Goal: Task Accomplishment & Management: Complete application form

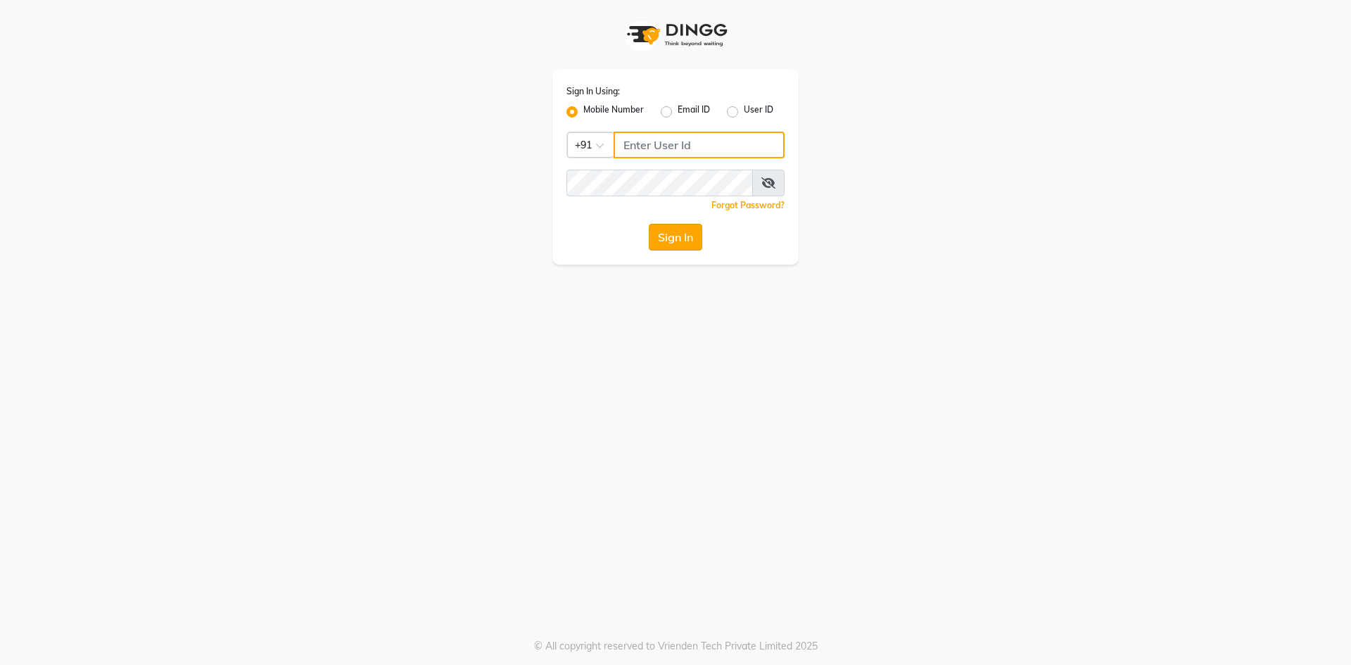
type input "9876933816"
click at [670, 240] on button "Sign In" at bounding box center [675, 237] width 53 height 27
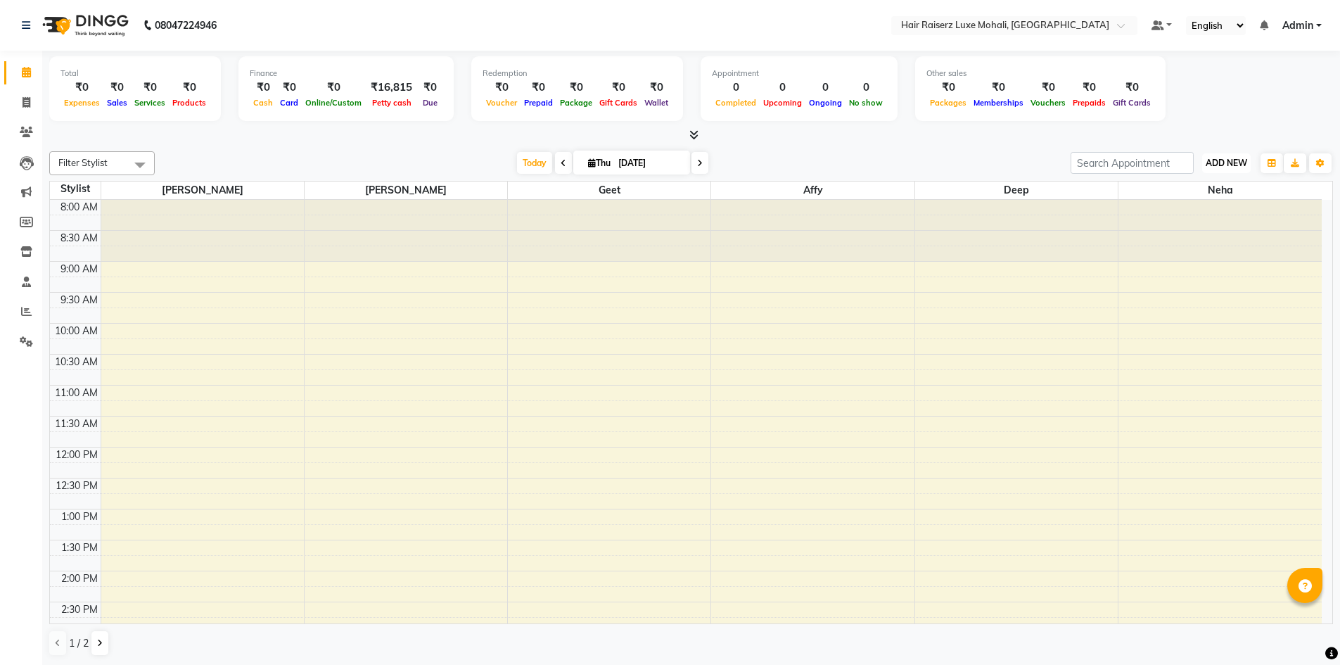
click at [1225, 163] on span "ADD NEW" at bounding box center [1227, 163] width 42 height 11
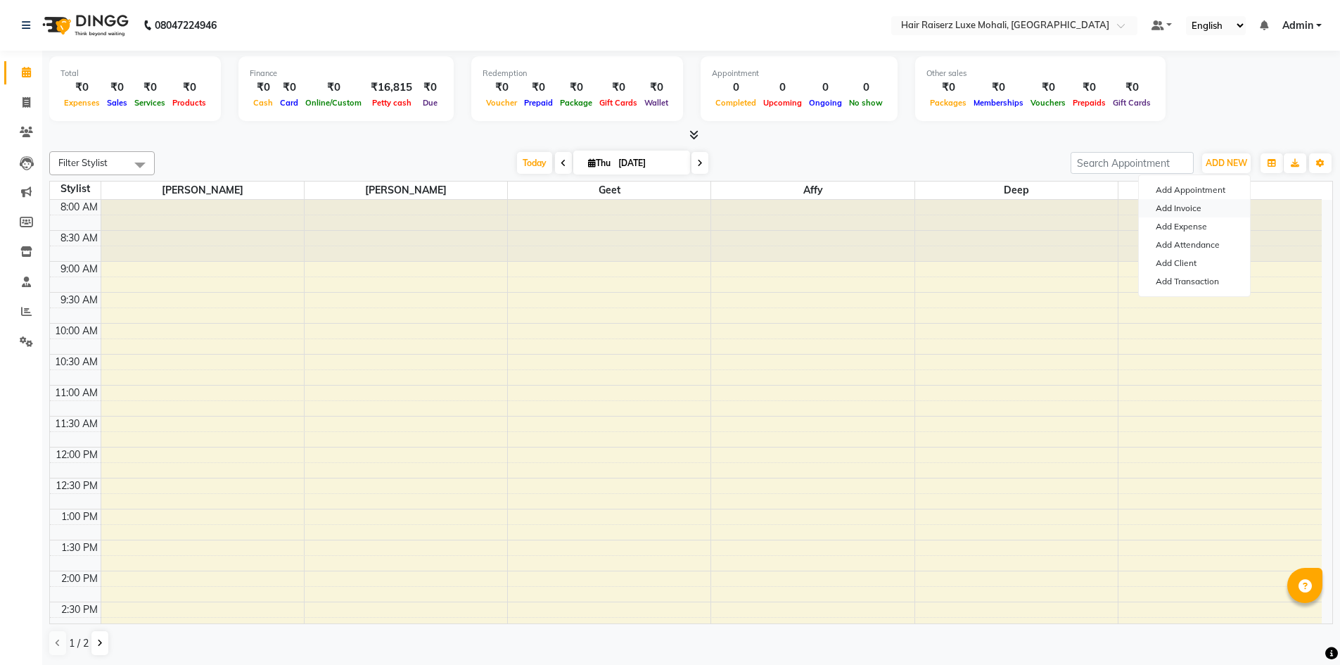
click at [1217, 209] on link "Add Invoice" at bounding box center [1194, 208] width 111 height 18
select select "service"
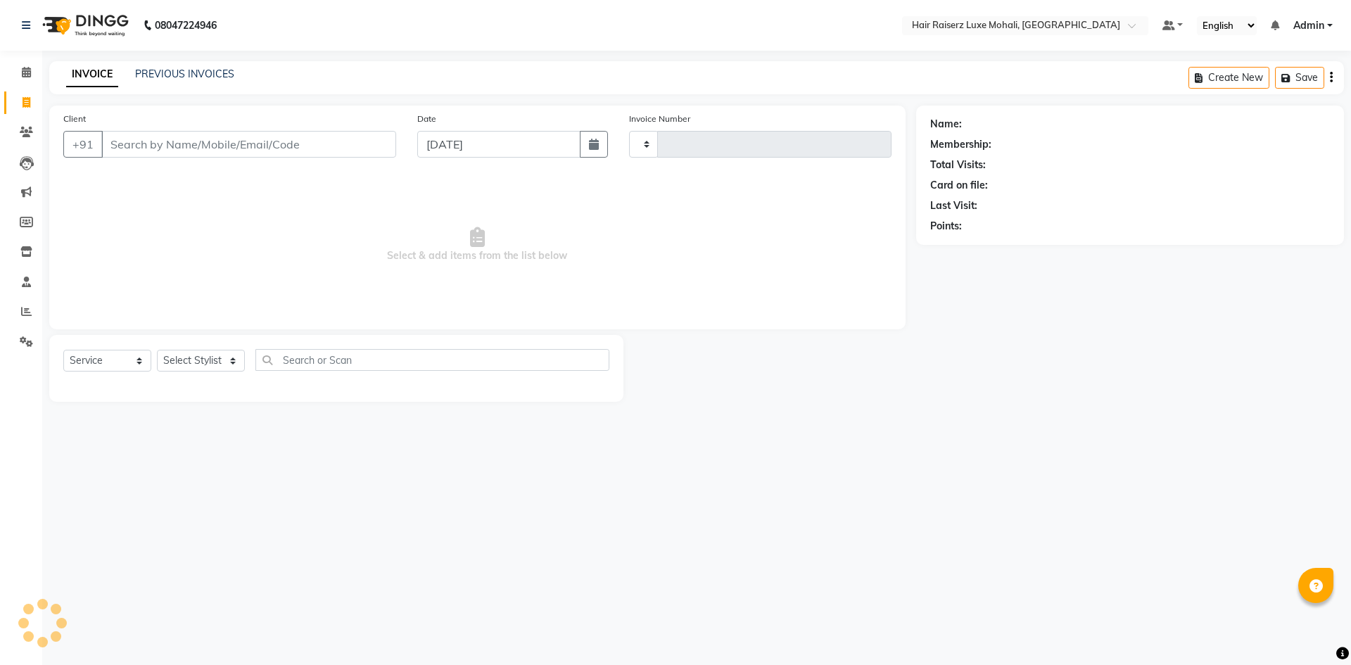
type input "0126"
select select "8575"
click at [320, 139] on input "Client" at bounding box center [248, 144] width 295 height 27
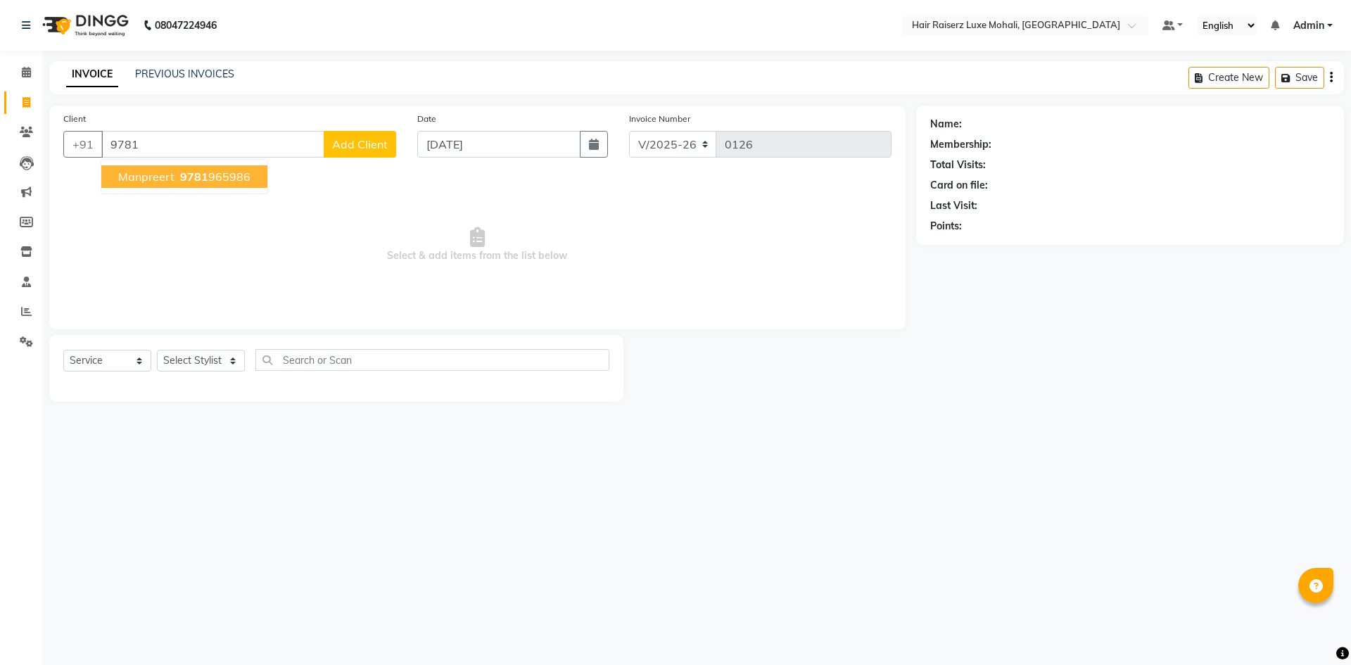
click at [215, 181] on ngb-highlight "9781 965986" at bounding box center [213, 177] width 73 height 14
type input "9781965986"
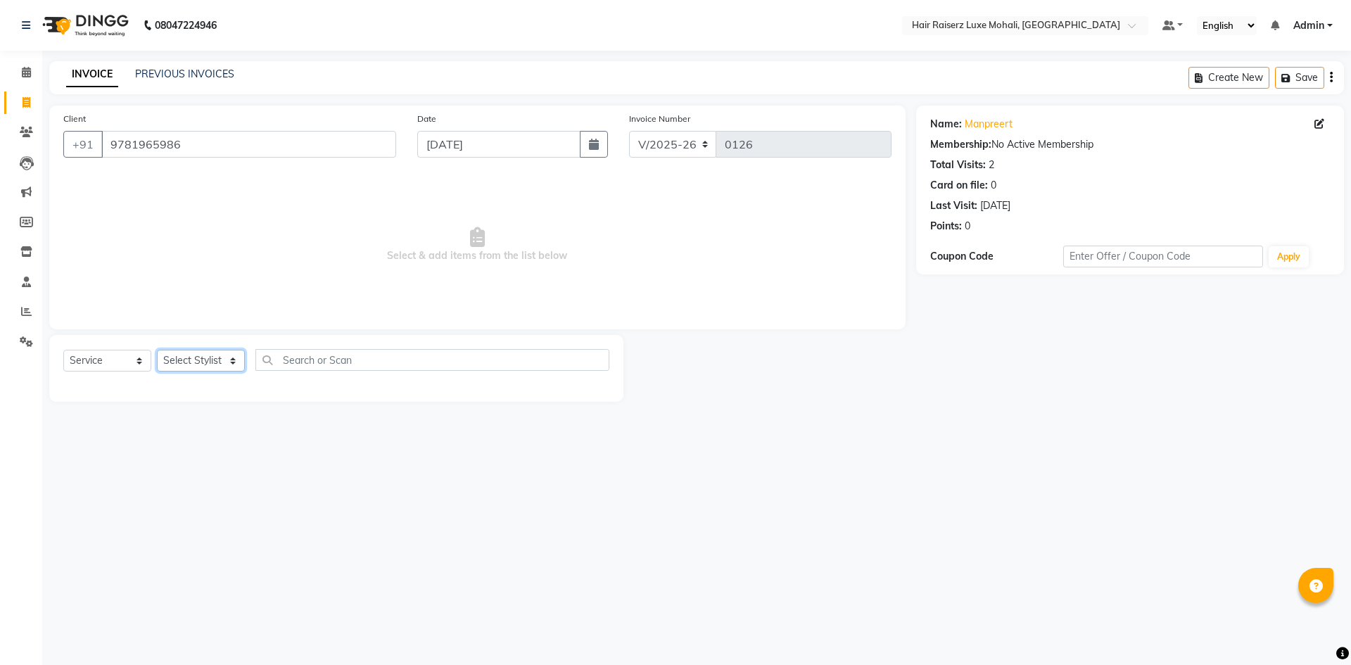
click at [235, 363] on select "Select Stylist Admin Affy [PERSON_NAME] deep Geet neha Rishu Siya [PERSON_NAME]" at bounding box center [201, 361] width 88 height 22
select select "85953"
click at [157, 350] on select "Select Stylist Admin Affy [PERSON_NAME] deep Geet neha Rishu Siya [PERSON_NAME]" at bounding box center [201, 361] width 88 height 22
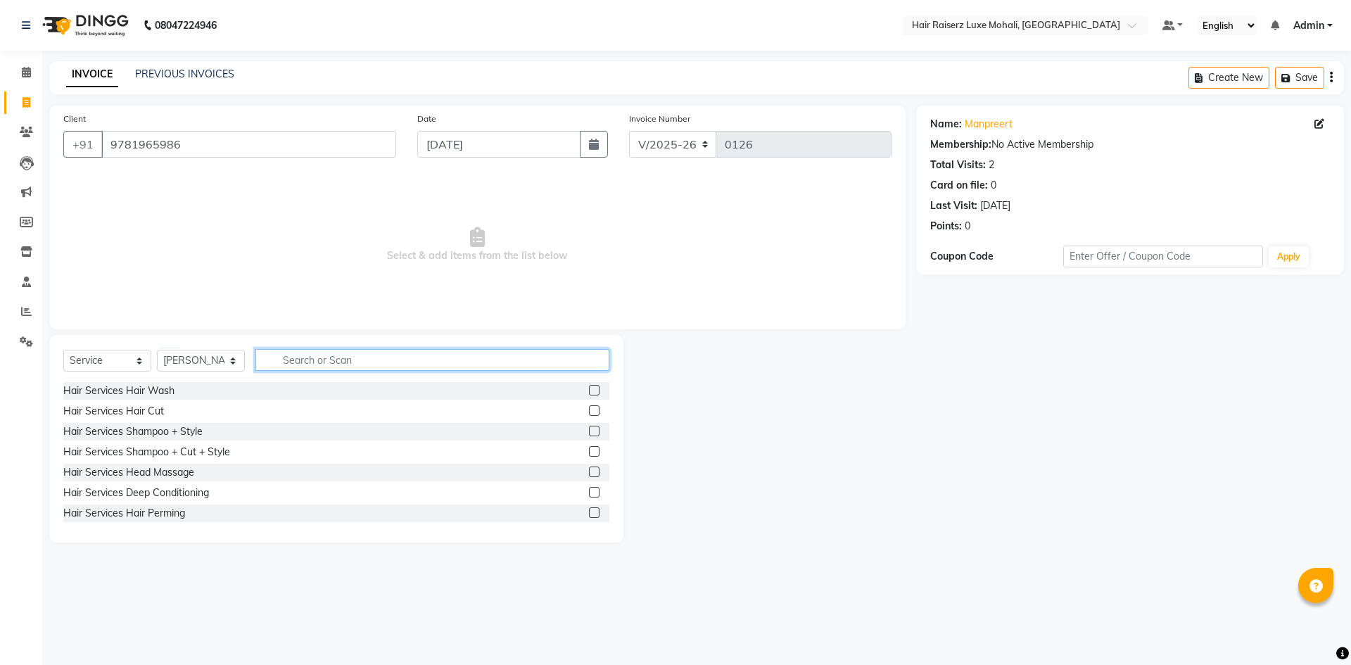
click at [303, 356] on input "text" at bounding box center [432, 360] width 354 height 22
type input "o"
type input "ped"
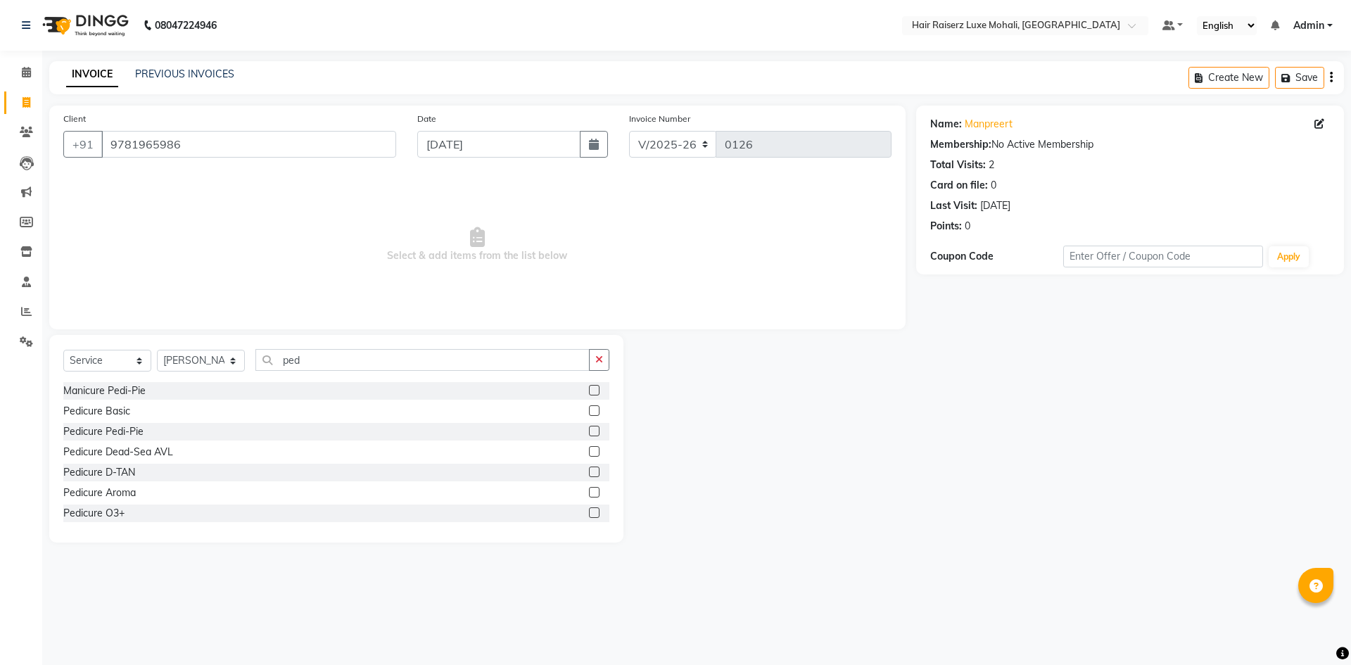
click at [589, 410] on label at bounding box center [594, 410] width 11 height 11
click at [589, 410] on input "checkbox" at bounding box center [593, 411] width 9 height 9
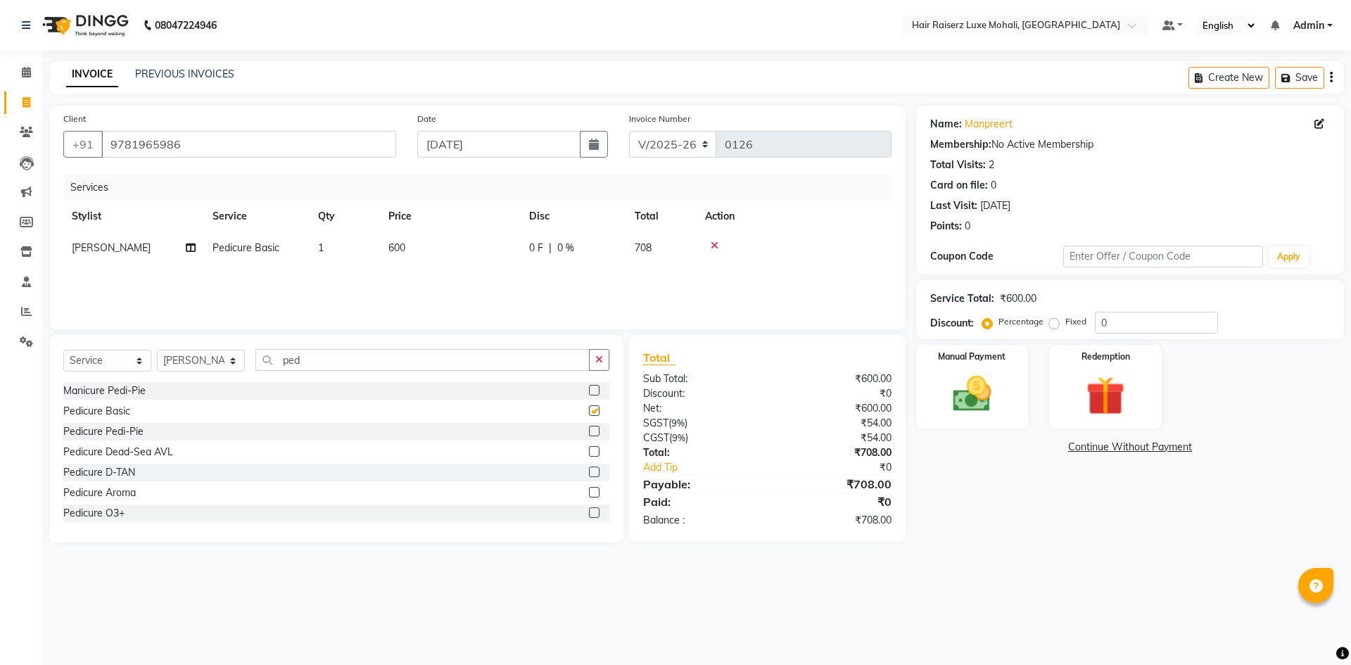
checkbox input "false"
click at [234, 353] on select "Select Stylist Admin Affy [PERSON_NAME] deep Geet neha Rishu Siya [PERSON_NAME]" at bounding box center [201, 361] width 88 height 22
select select "86726"
click at [157, 350] on select "Select Stylist Admin Affy [PERSON_NAME] deep Geet neha Rishu Siya [PERSON_NAME]" at bounding box center [201, 361] width 88 height 22
click at [602, 363] on icon "button" at bounding box center [599, 360] width 8 height 10
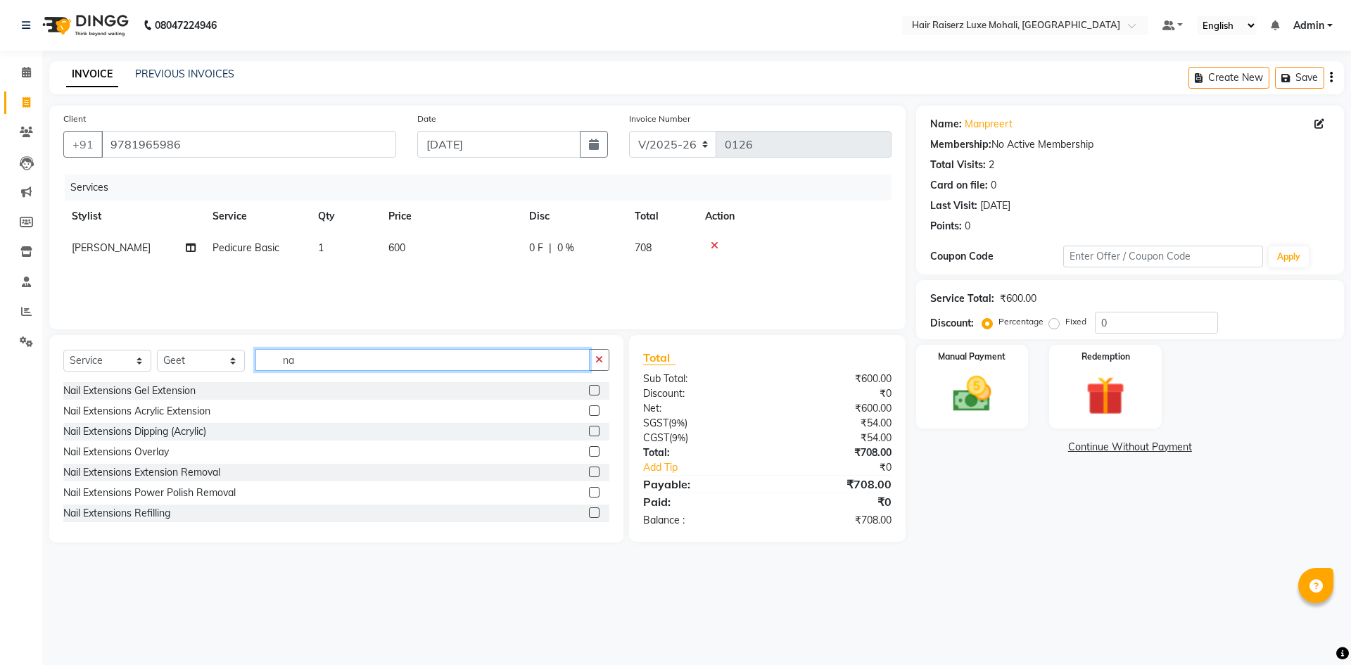
type input "na"
click at [589, 385] on label at bounding box center [594, 390] width 11 height 11
click at [589, 386] on input "checkbox" at bounding box center [593, 390] width 9 height 9
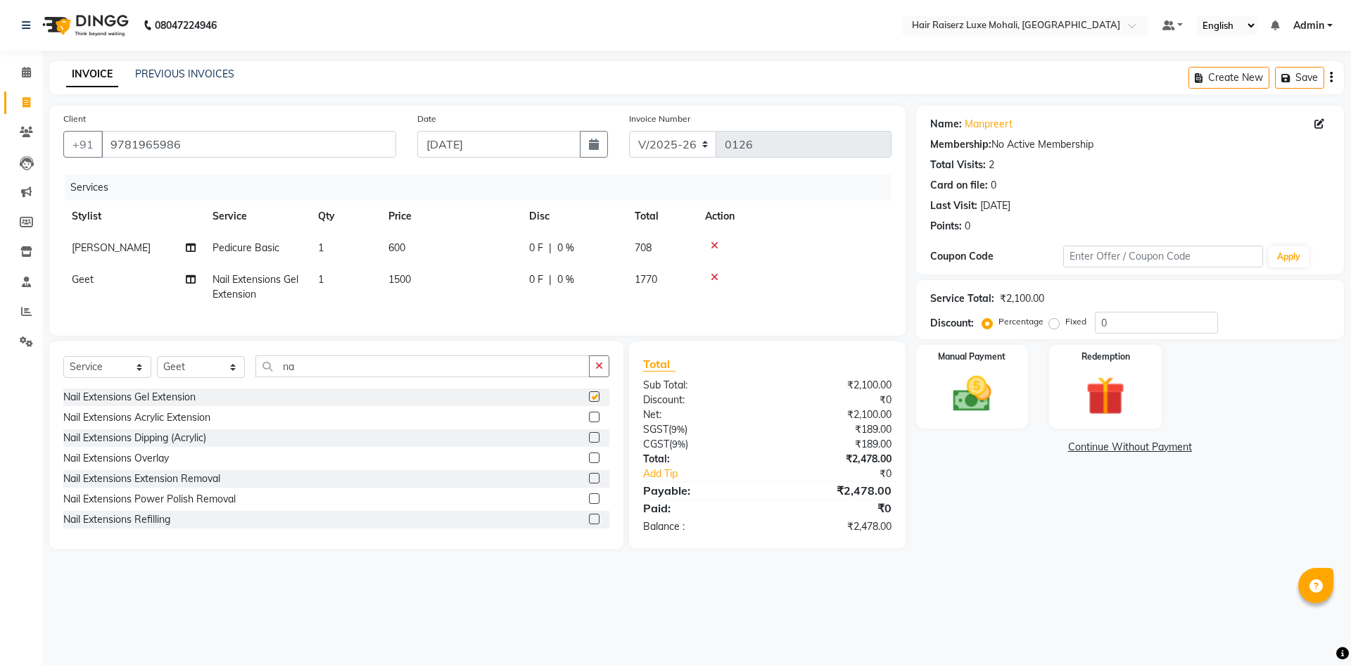
checkbox input "false"
click at [599, 377] on button "button" at bounding box center [599, 366] width 20 height 22
click at [236, 374] on select "Select Stylist Admin Affy [PERSON_NAME] deep Geet neha Rishu Siya [PERSON_NAME]" at bounding box center [201, 367] width 88 height 22
select select "87876"
click at [157, 366] on select "Select Stylist Admin Affy [PERSON_NAME] deep Geet neha Rishu Siya [PERSON_NAME]" at bounding box center [201, 367] width 88 height 22
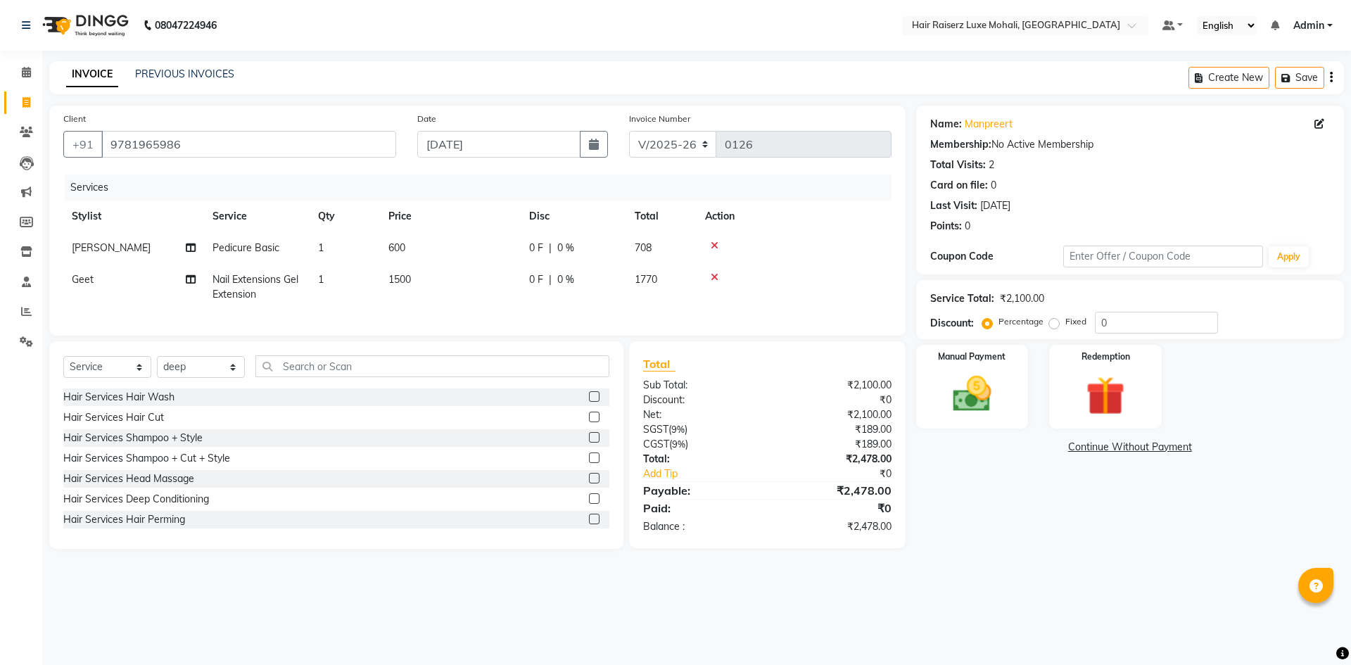
click at [589, 422] on label at bounding box center [594, 416] width 11 height 11
click at [589, 422] on input "checkbox" at bounding box center [593, 417] width 9 height 9
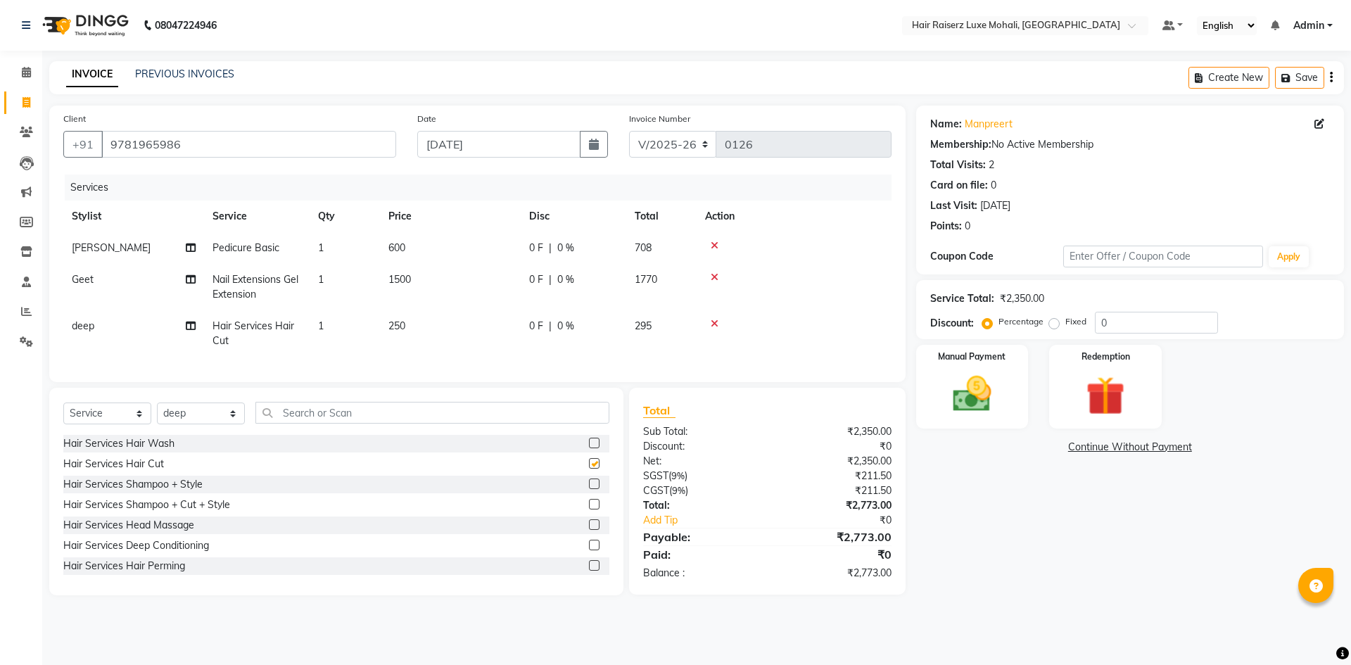
checkbox input "false"
click at [458, 419] on input "text" at bounding box center [432, 413] width 354 height 22
click at [231, 424] on select "Select Stylist Admin Affy [PERSON_NAME] deep Geet neha Rishu Siya [PERSON_NAME]" at bounding box center [201, 413] width 88 height 22
click at [349, 423] on input "text" at bounding box center [432, 413] width 354 height 22
click at [233, 421] on select "Select Stylist Admin Affy [PERSON_NAME] deep Geet neha Rishu Siya [PERSON_NAME]" at bounding box center [201, 413] width 88 height 22
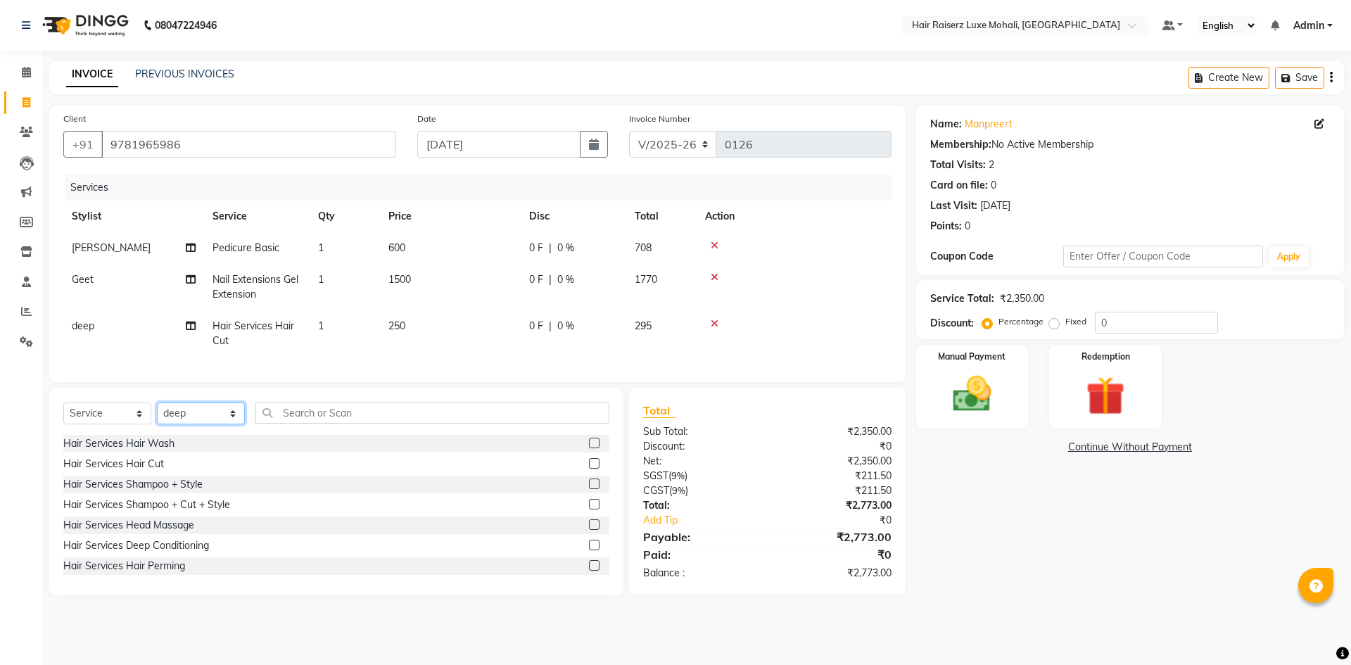
click at [233, 424] on select "Select Stylist Admin Affy [PERSON_NAME] deep Geet neha Rishu Siya [PERSON_NAME]" at bounding box center [201, 413] width 88 height 22
click at [238, 420] on select "Select Stylist Admin Affy [PERSON_NAME] deep Geet neha Rishu Siya [PERSON_NAME]" at bounding box center [201, 413] width 88 height 22
drag, startPoint x: 29, startPoint y: 162, endPoint x: 786, endPoint y: 101, distance: 759.3
click at [29, 162] on icon at bounding box center [27, 163] width 14 height 14
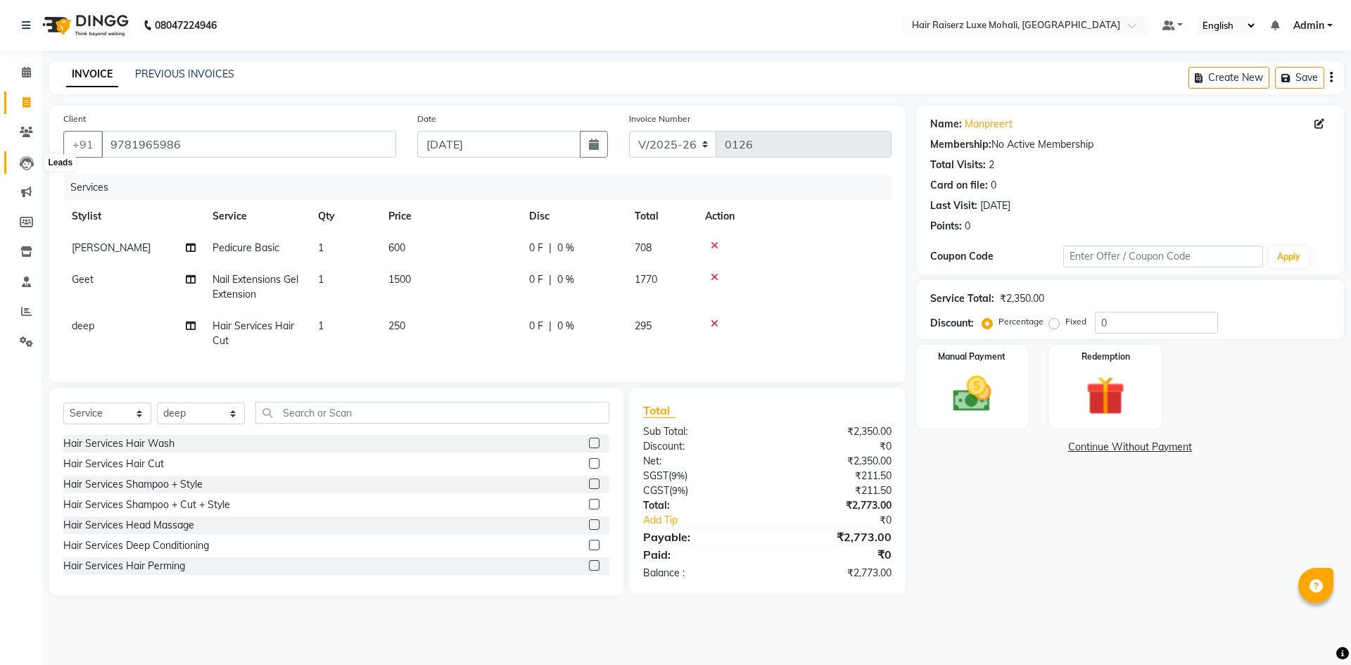
click at [30, 166] on icon at bounding box center [27, 163] width 14 height 14
click at [29, 280] on icon at bounding box center [26, 281] width 9 height 11
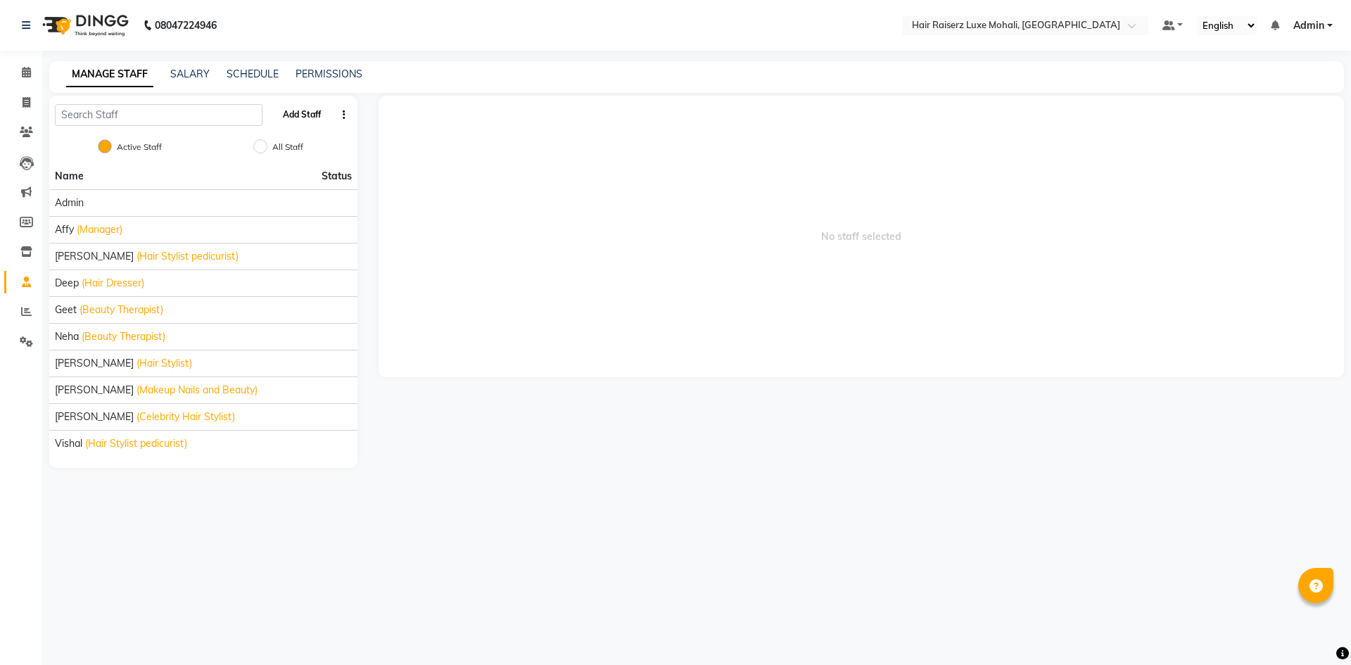
click at [314, 115] on button "Add Staff" at bounding box center [301, 115] width 49 height 24
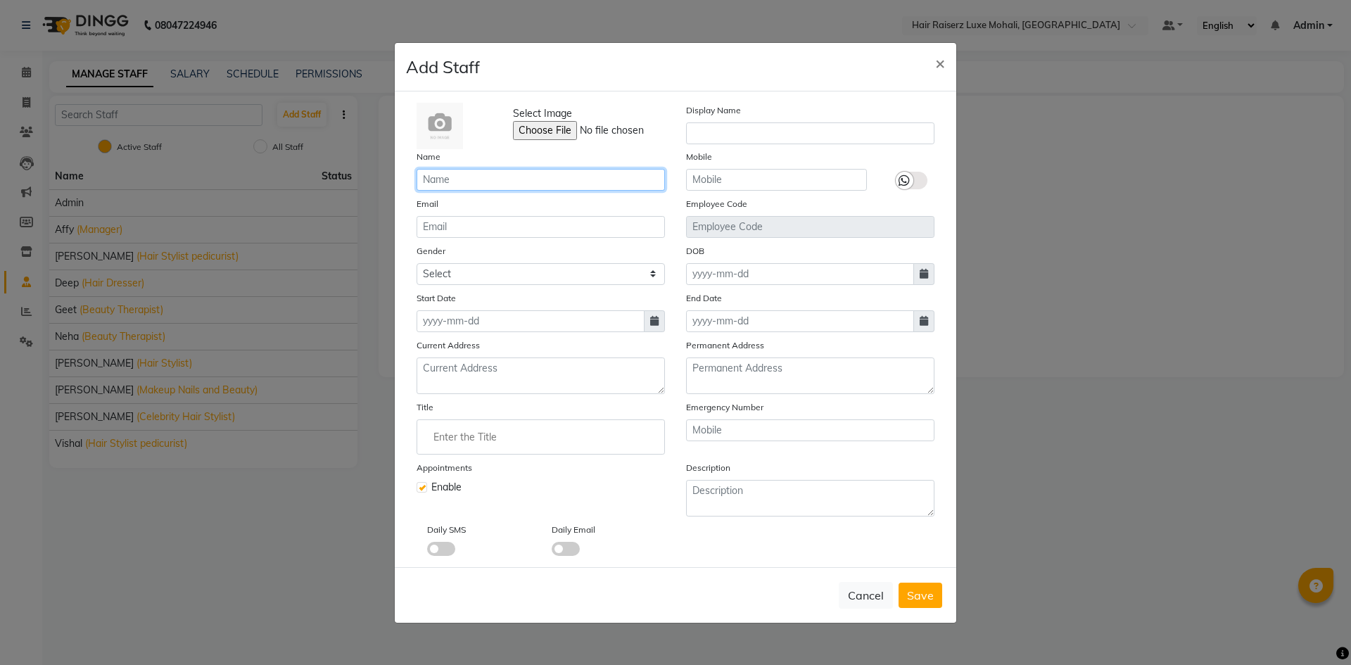
click at [476, 177] on input "text" at bounding box center [540, 180] width 248 height 22
type input "[PERSON_NAME]"
click at [813, 178] on input "text" at bounding box center [776, 180] width 181 height 22
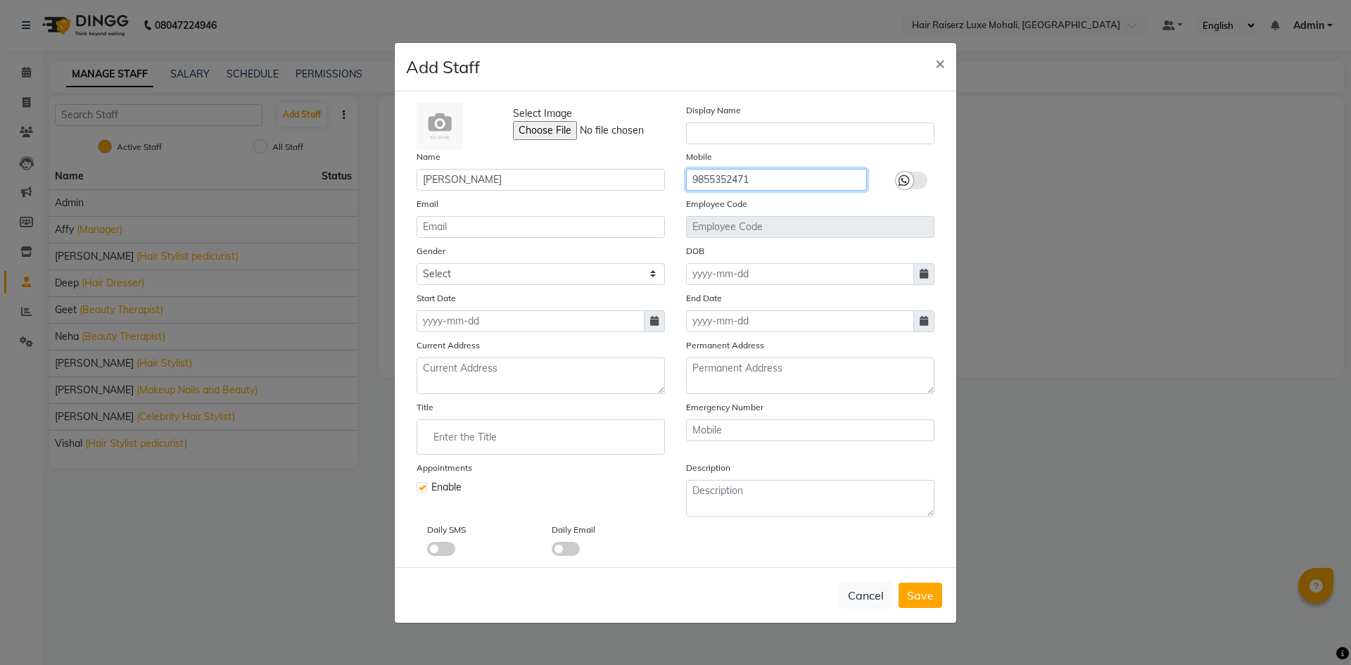
type input "9855352471"
click at [695, 281] on input at bounding box center [800, 274] width 228 height 22
select select "9"
select select "2025"
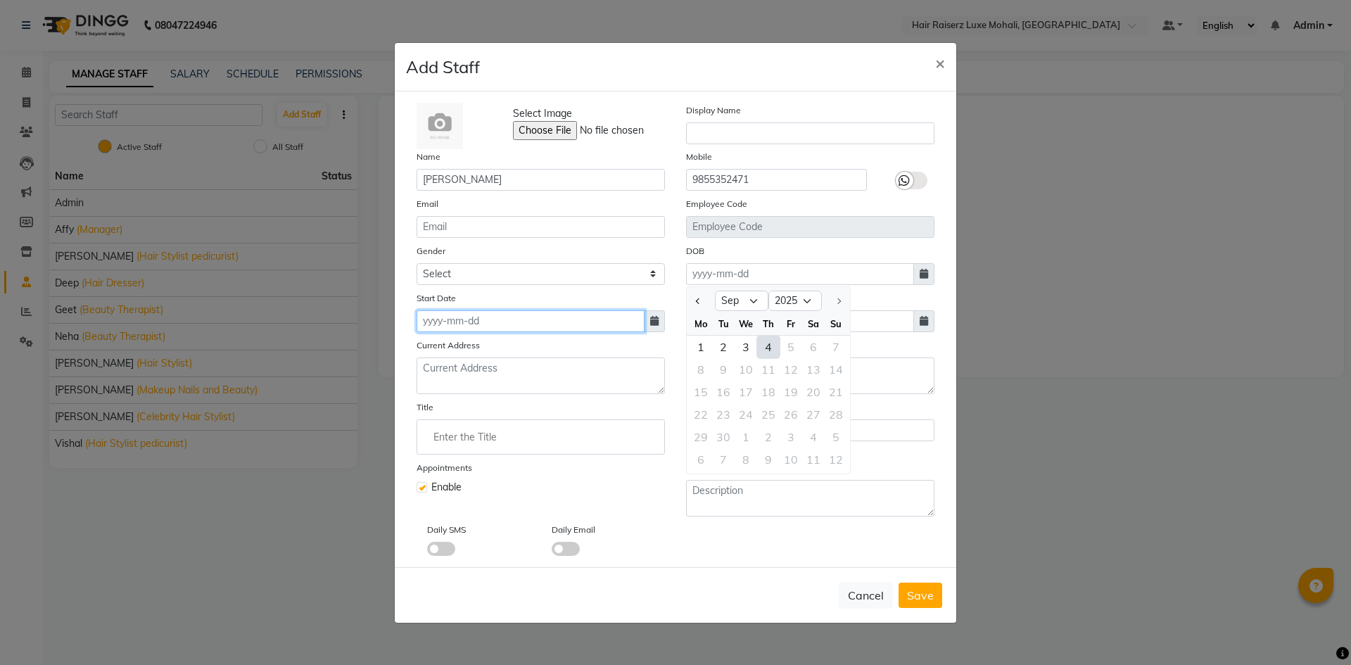
click at [441, 317] on input at bounding box center [530, 321] width 228 height 22
select select "9"
select select "2025"
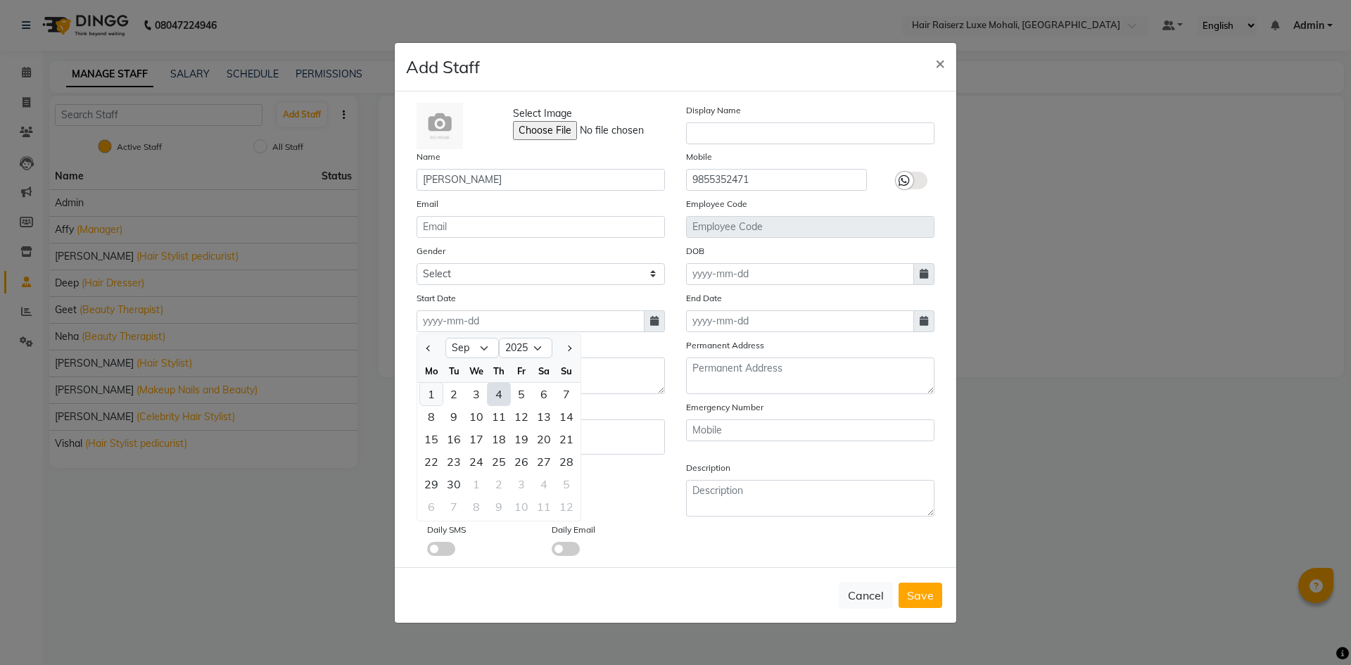
click at [426, 394] on div "1" at bounding box center [431, 394] width 23 height 23
type input "[DATE]"
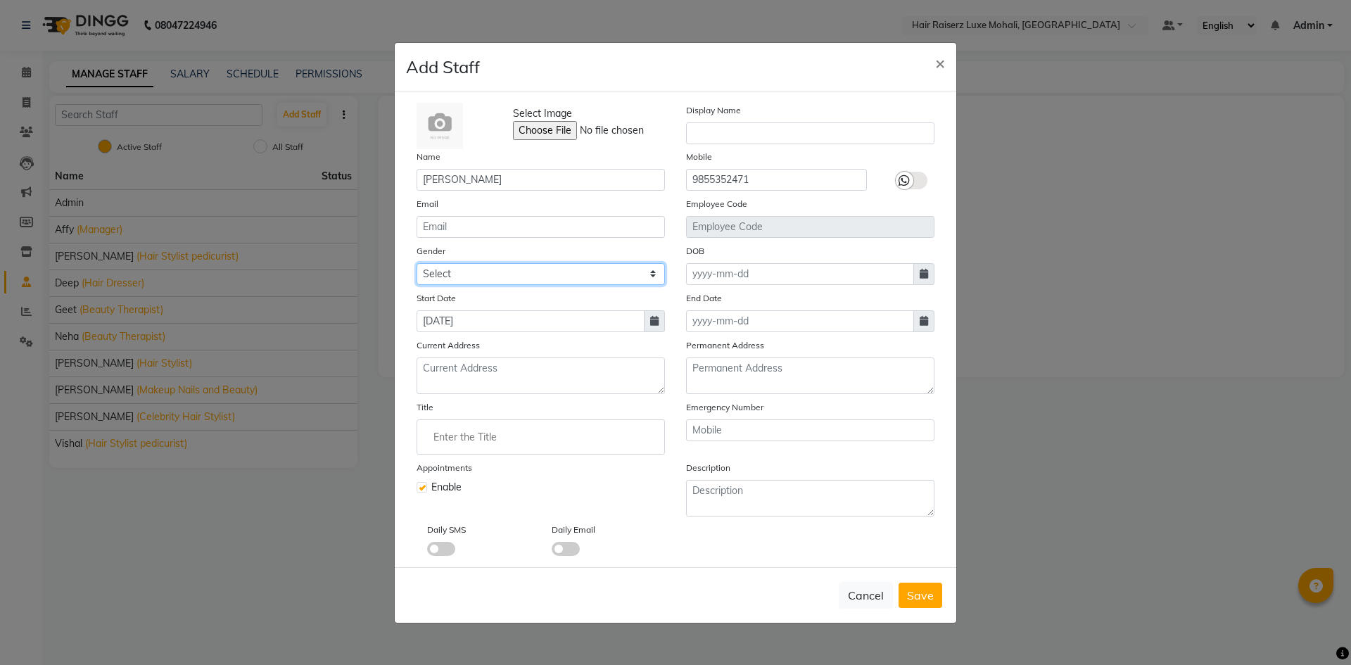
click at [652, 273] on select "Select [DEMOGRAPHIC_DATA] [DEMOGRAPHIC_DATA] Other Prefer Not To Say" at bounding box center [540, 274] width 248 height 22
select select "[DEMOGRAPHIC_DATA]"
click at [416, 263] on select "Select [DEMOGRAPHIC_DATA] [DEMOGRAPHIC_DATA] Other Prefer Not To Say" at bounding box center [540, 274] width 248 height 22
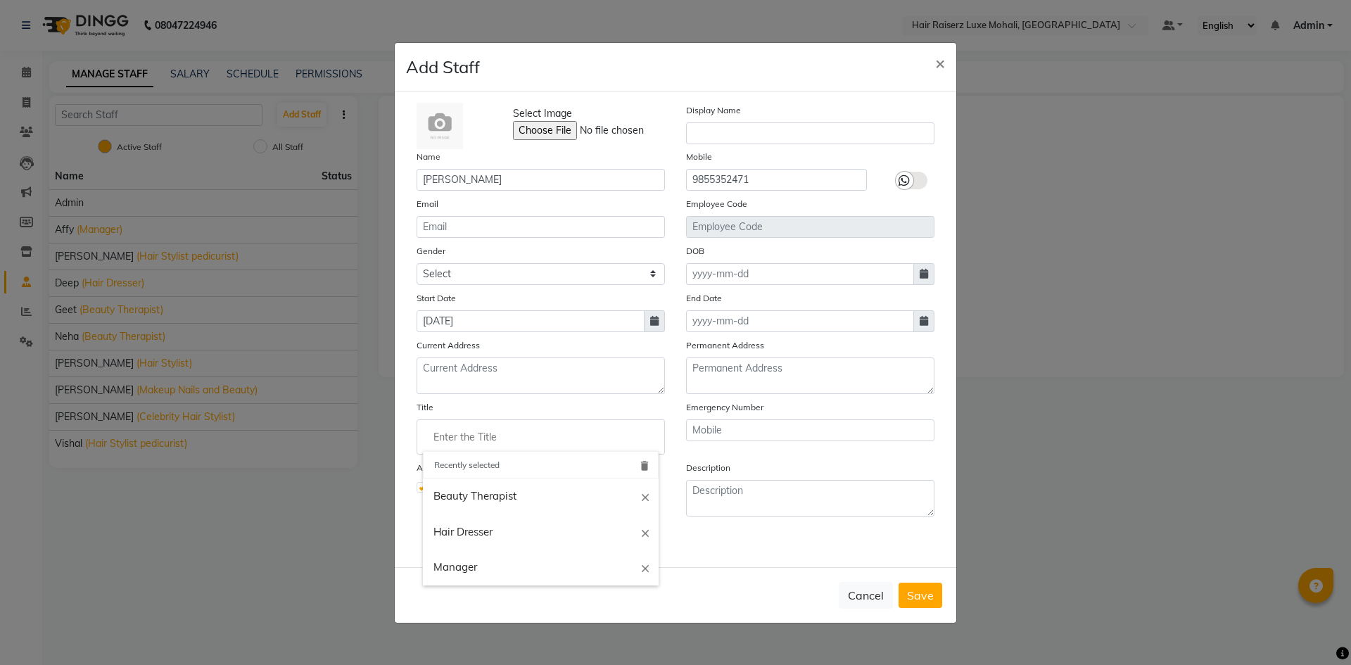
click at [467, 442] on input "Enter the Title" at bounding box center [541, 437] width 236 height 28
click at [568, 570] on link "Manager" at bounding box center [541, 567] width 236 height 36
type input "Manager"
click at [930, 592] on span "Save" at bounding box center [920, 595] width 27 height 14
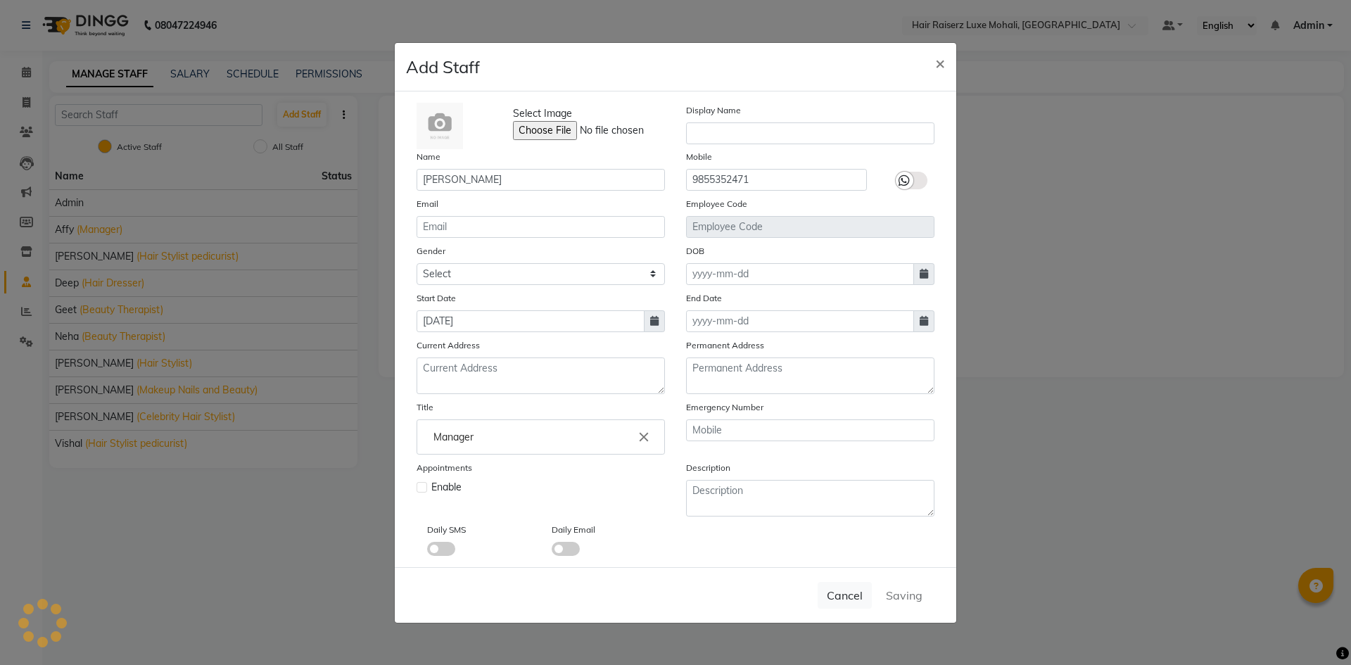
select select
checkbox input "false"
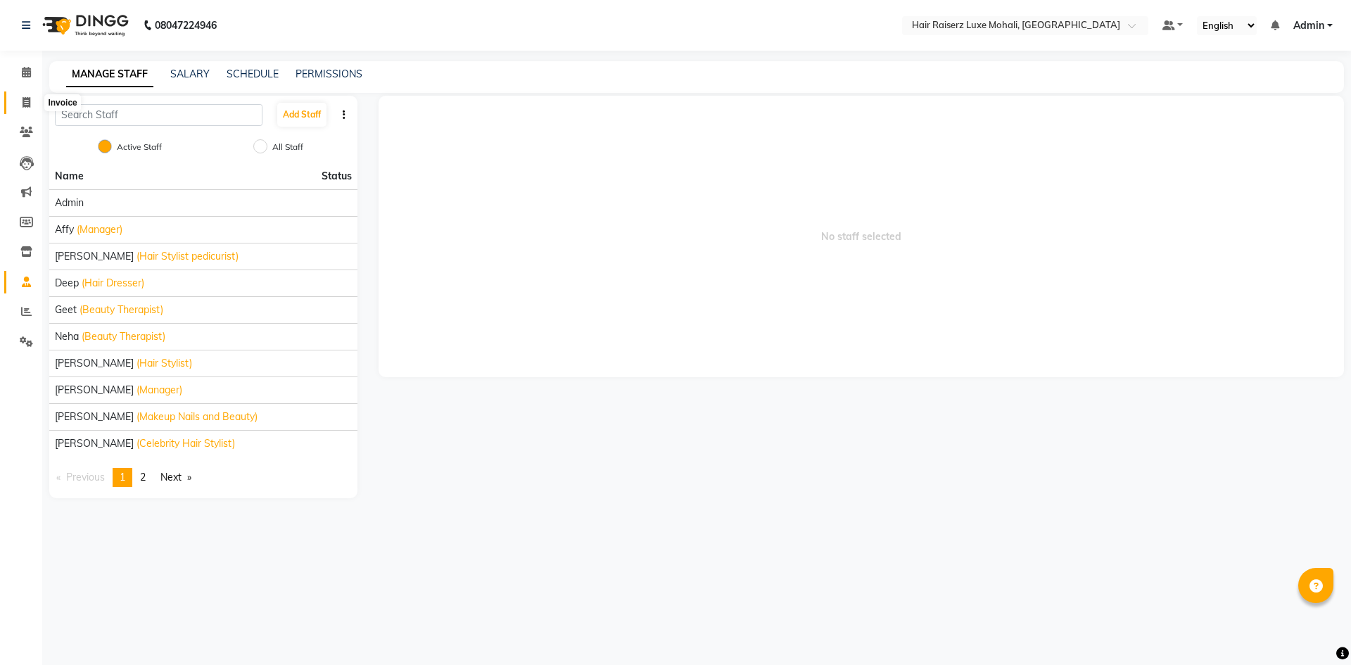
click at [31, 106] on span at bounding box center [26, 103] width 25 height 16
select select "8575"
select select "service"
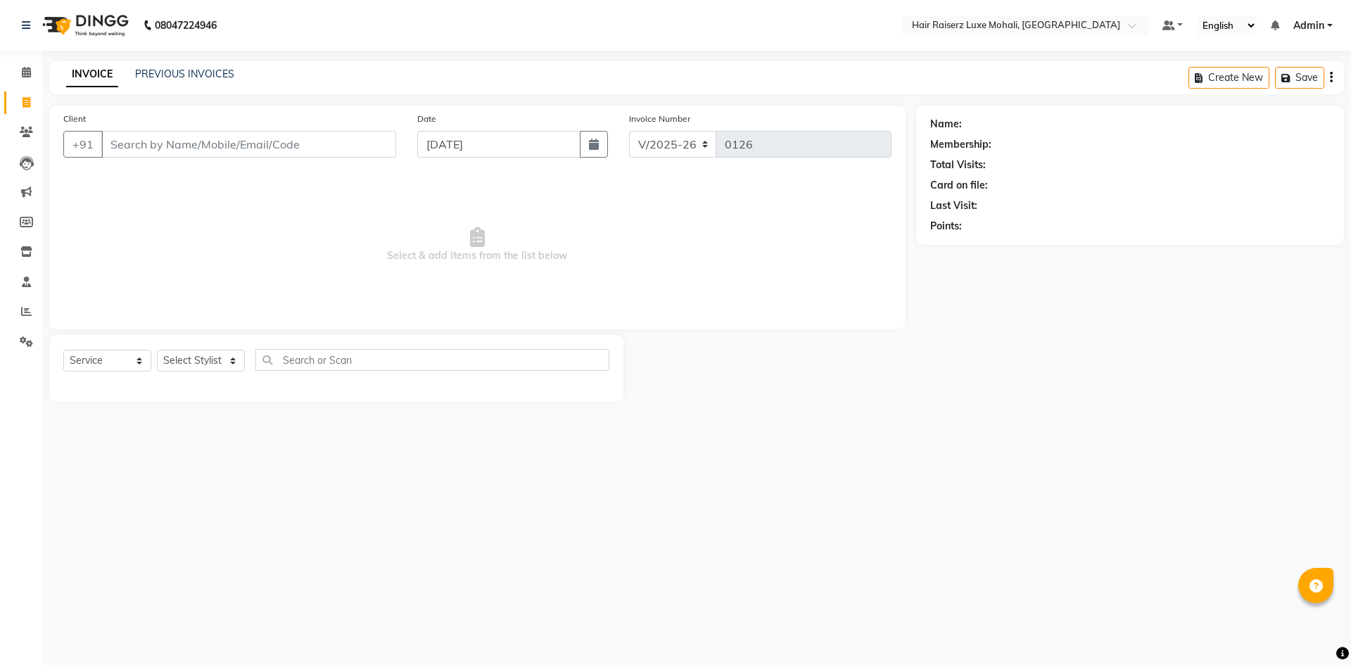
click at [307, 156] on input "Client" at bounding box center [248, 144] width 295 height 27
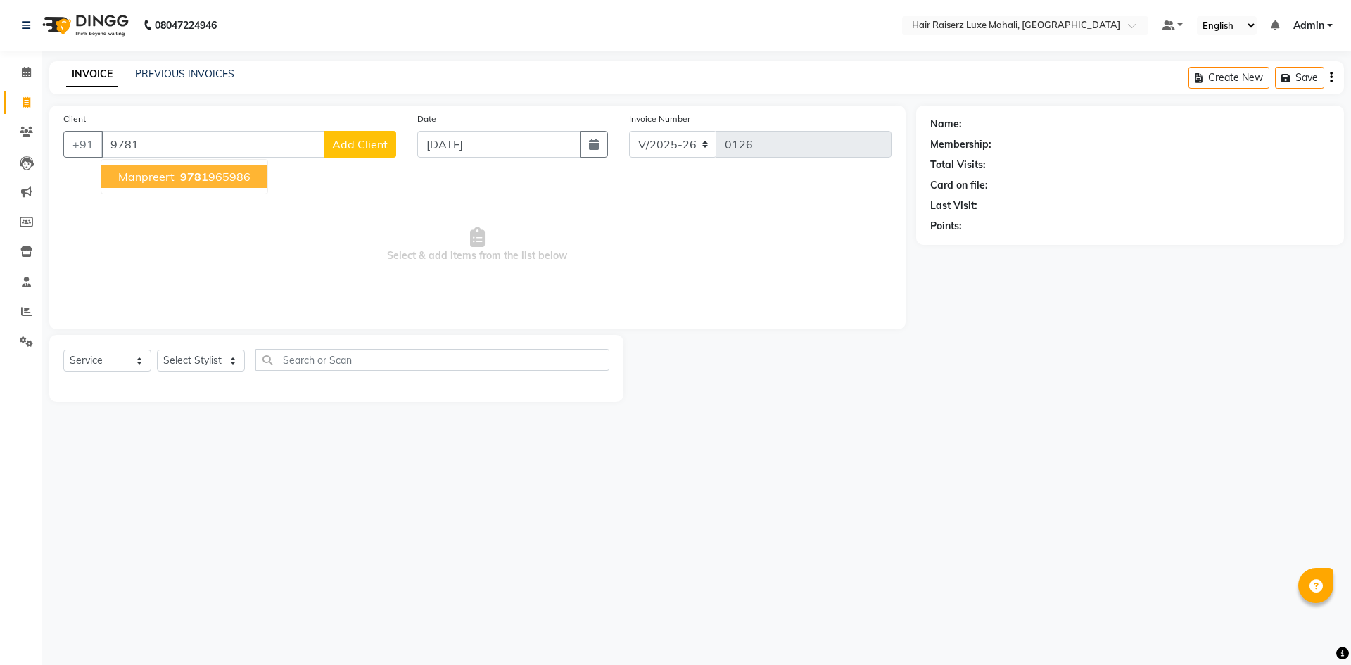
click at [184, 177] on span "9781" at bounding box center [194, 177] width 28 height 14
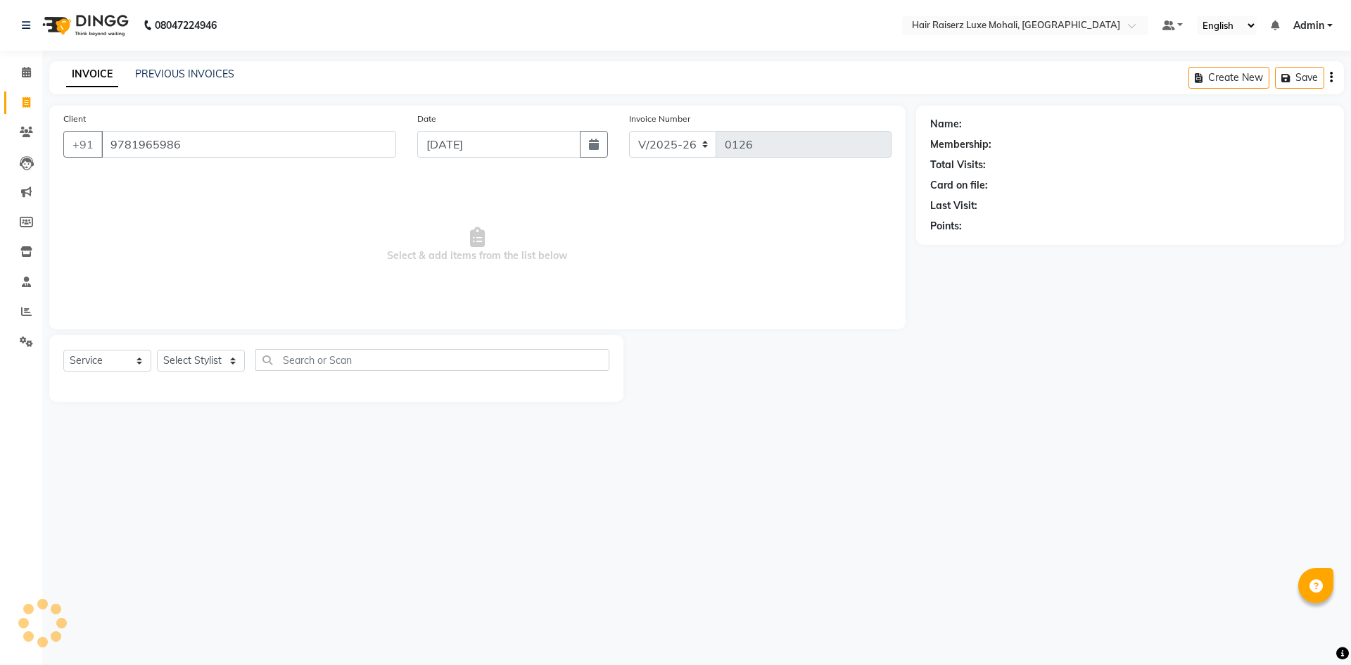
type input "9781965986"
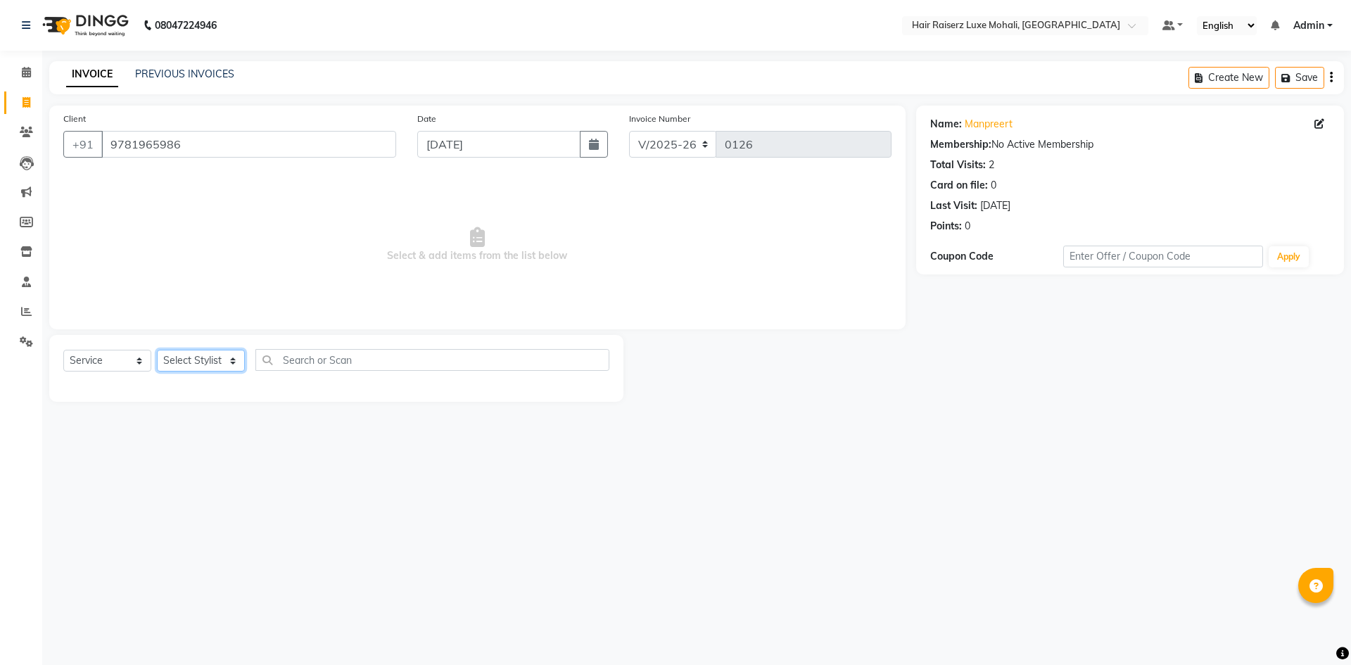
click at [231, 362] on select "Select Stylist Admin Affy [PERSON_NAME] deep Geet neha [PERSON_NAME] Siya [PERS…" at bounding box center [201, 361] width 88 height 22
select select "86726"
click at [157, 350] on select "Select Stylist Admin Affy [PERSON_NAME] deep Geet neha [PERSON_NAME] Siya [PERS…" at bounding box center [201, 361] width 88 height 22
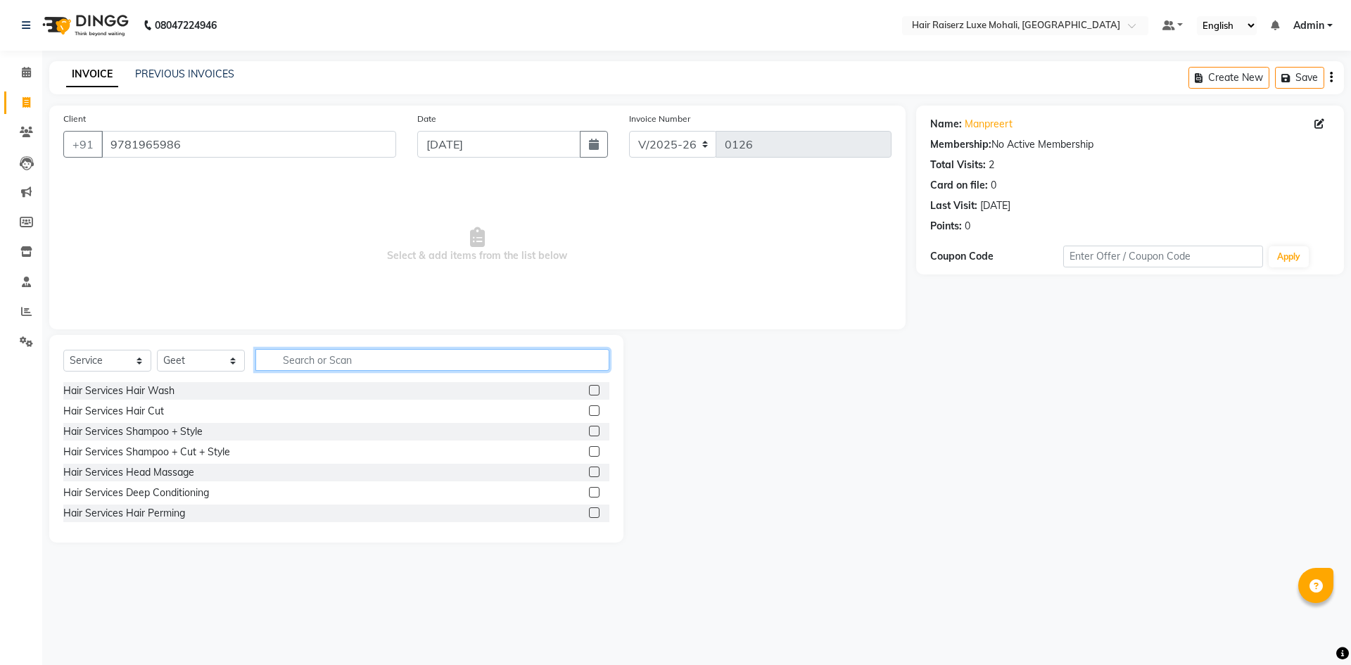
click at [489, 357] on input "text" at bounding box center [432, 360] width 354 height 22
type input "na"
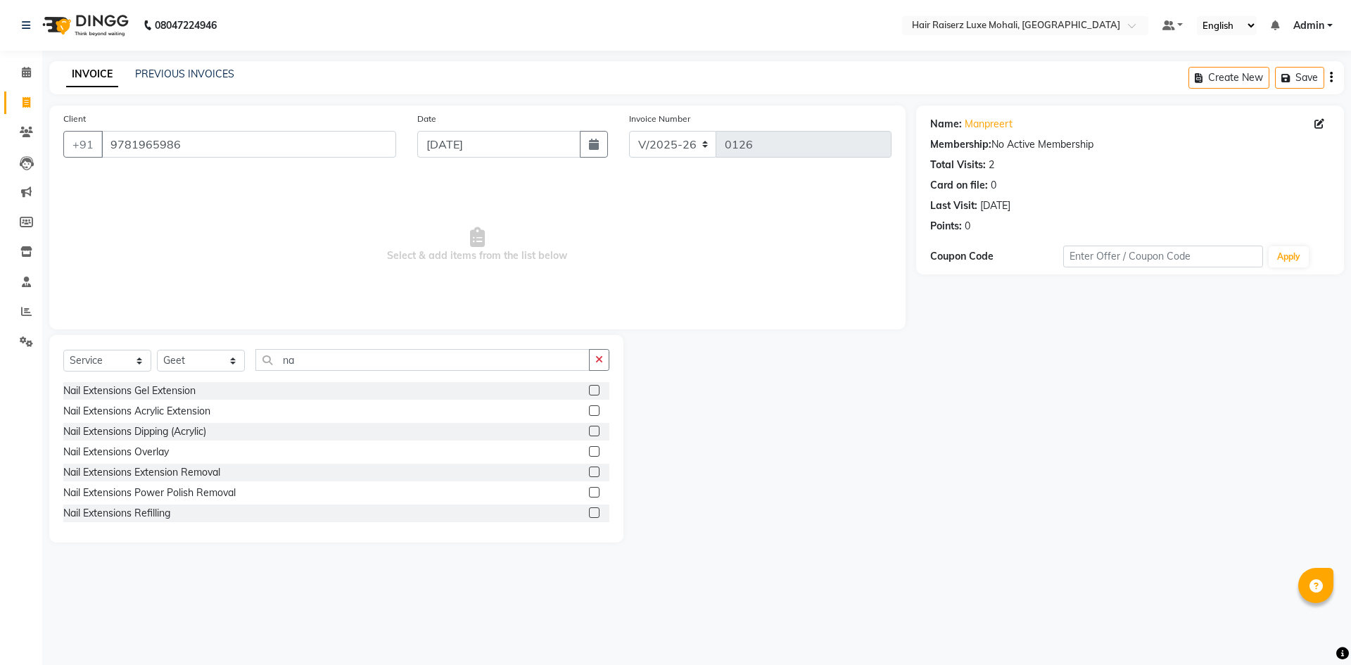
click at [589, 392] on label at bounding box center [594, 390] width 11 height 11
click at [589, 392] on input "checkbox" at bounding box center [593, 390] width 9 height 9
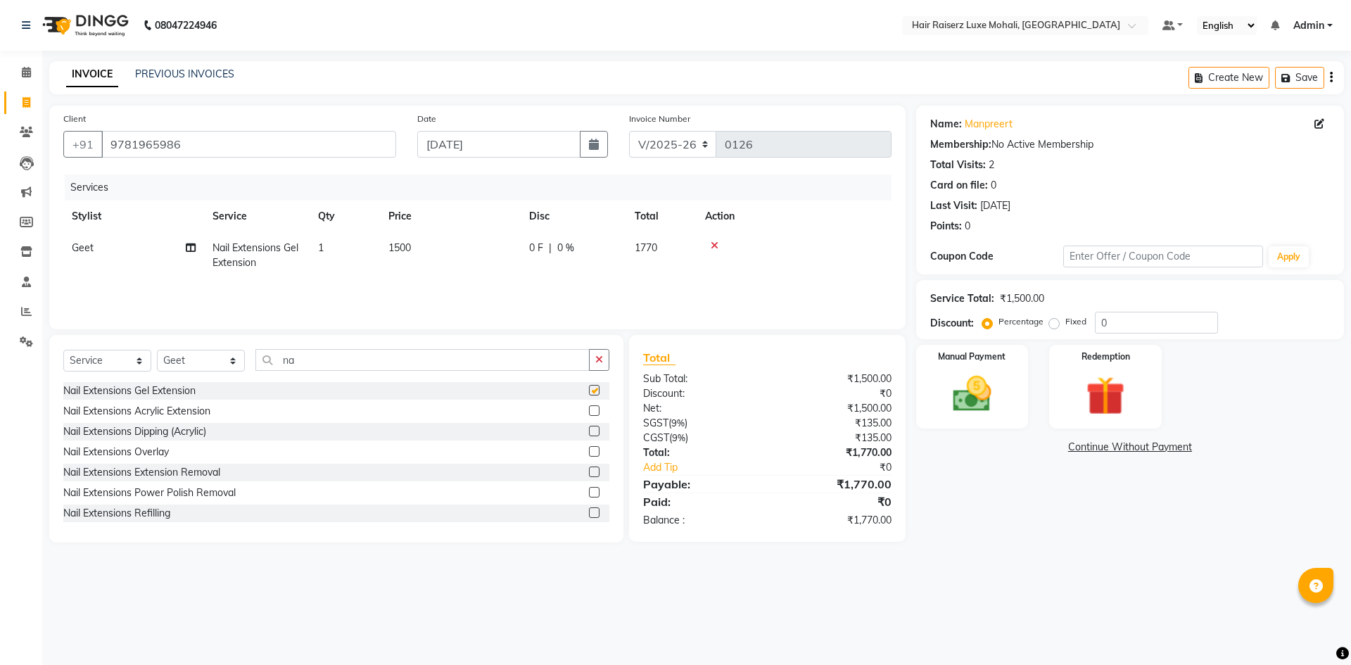
checkbox input "false"
click at [232, 365] on select "Select Stylist Admin Affy [PERSON_NAME] deep Geet neha [PERSON_NAME] Siya [PERS…" at bounding box center [201, 361] width 88 height 22
select select "85953"
click at [157, 350] on select "Select Stylist Admin Affy [PERSON_NAME] deep Geet neha [PERSON_NAME] Siya [PERS…" at bounding box center [201, 361] width 88 height 22
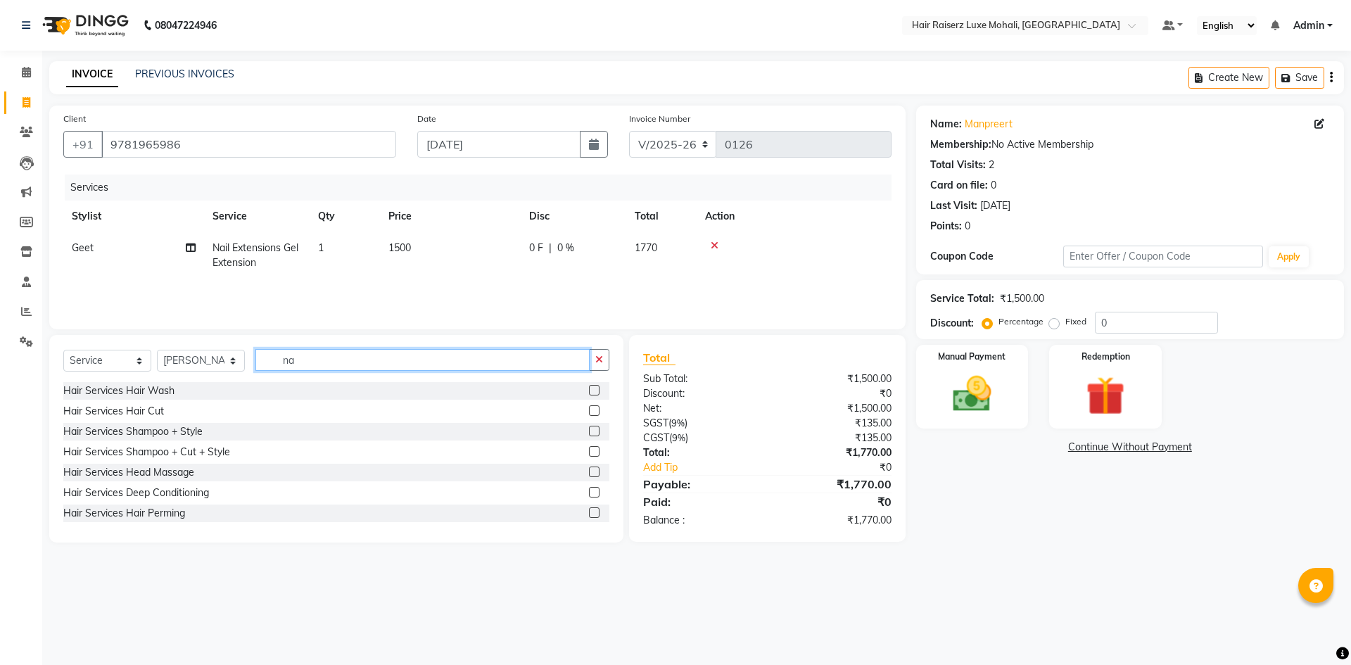
click at [331, 362] on input "na" at bounding box center [422, 360] width 334 height 22
type input "n"
type input "pedi"
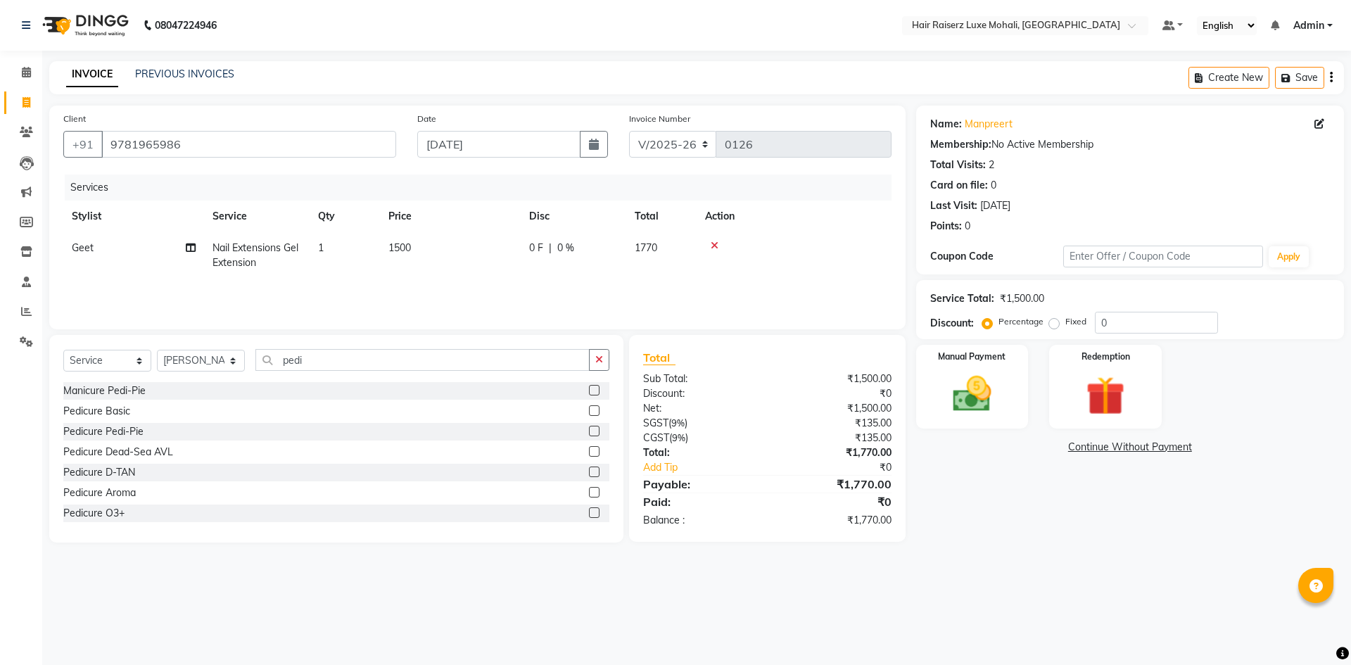
click at [589, 406] on label at bounding box center [594, 410] width 11 height 11
click at [589, 407] on input "checkbox" at bounding box center [593, 411] width 9 height 9
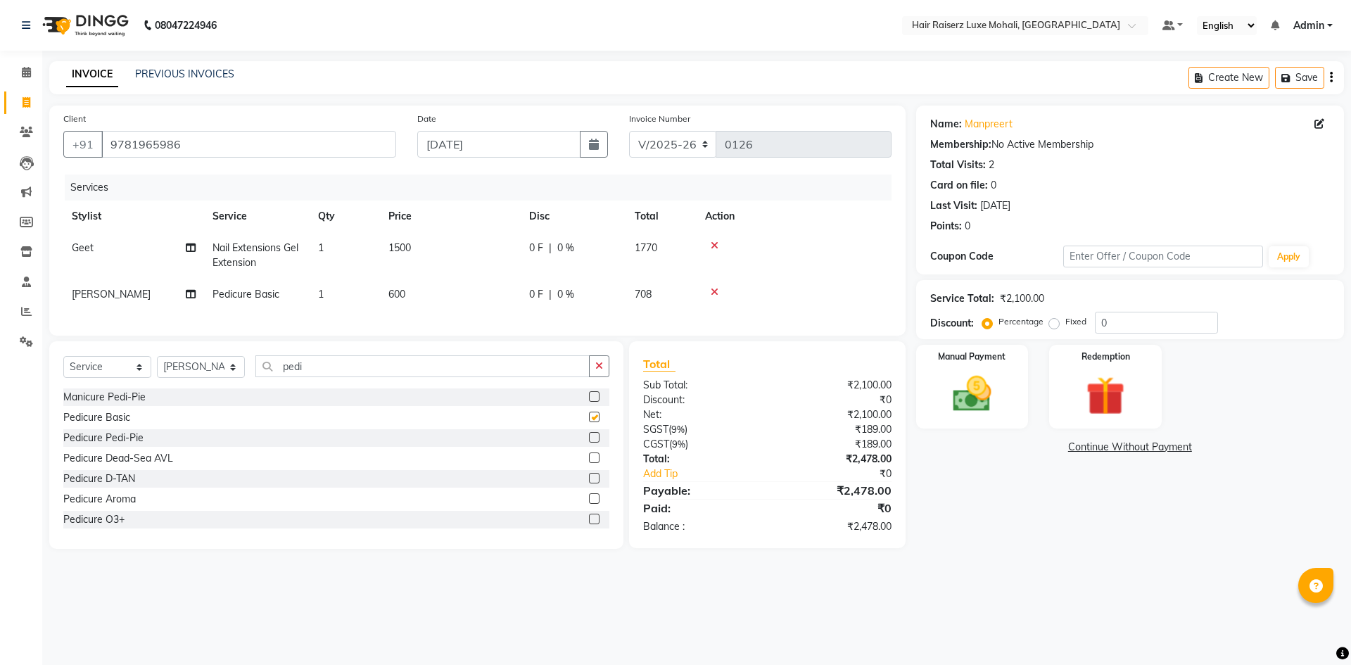
checkbox input "false"
click at [601, 371] on icon "button" at bounding box center [599, 366] width 8 height 10
click at [236, 378] on select "Select Stylist Admin Affy [PERSON_NAME] deep Geet neha [PERSON_NAME] Siya [PERS…" at bounding box center [201, 367] width 88 height 22
select select "87876"
click at [157, 366] on select "Select Stylist Admin Affy [PERSON_NAME] deep Geet neha [PERSON_NAME] Siya [PERS…" at bounding box center [201, 367] width 88 height 22
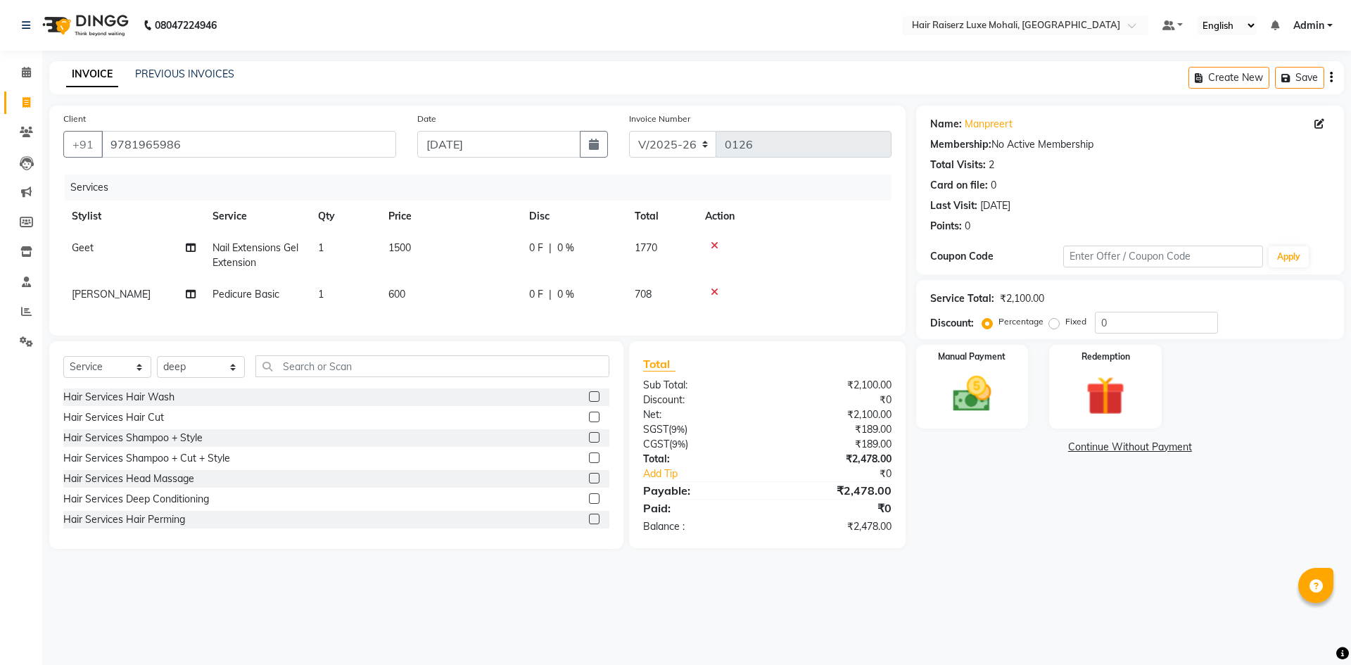
click at [589, 422] on label at bounding box center [594, 416] width 11 height 11
click at [589, 422] on input "checkbox" at bounding box center [593, 417] width 9 height 9
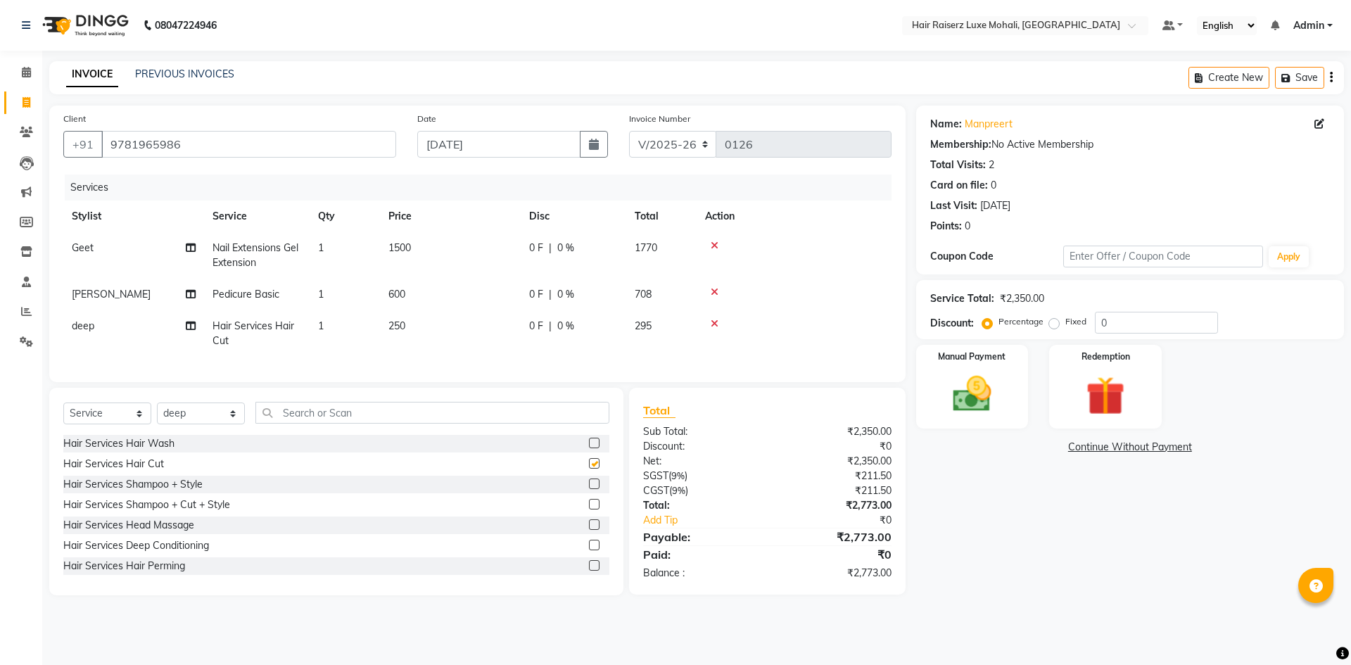
checkbox input "false"
click at [537, 412] on input "text" at bounding box center [432, 413] width 354 height 22
click at [236, 419] on select "Select Stylist Admin Affy [PERSON_NAME] deep Geet neha [PERSON_NAME] Siya [PERS…" at bounding box center [201, 413] width 88 height 22
select select "90863"
click at [157, 413] on select "Select Stylist Admin Affy [PERSON_NAME] deep Geet neha [PERSON_NAME] Siya [PERS…" at bounding box center [201, 413] width 88 height 22
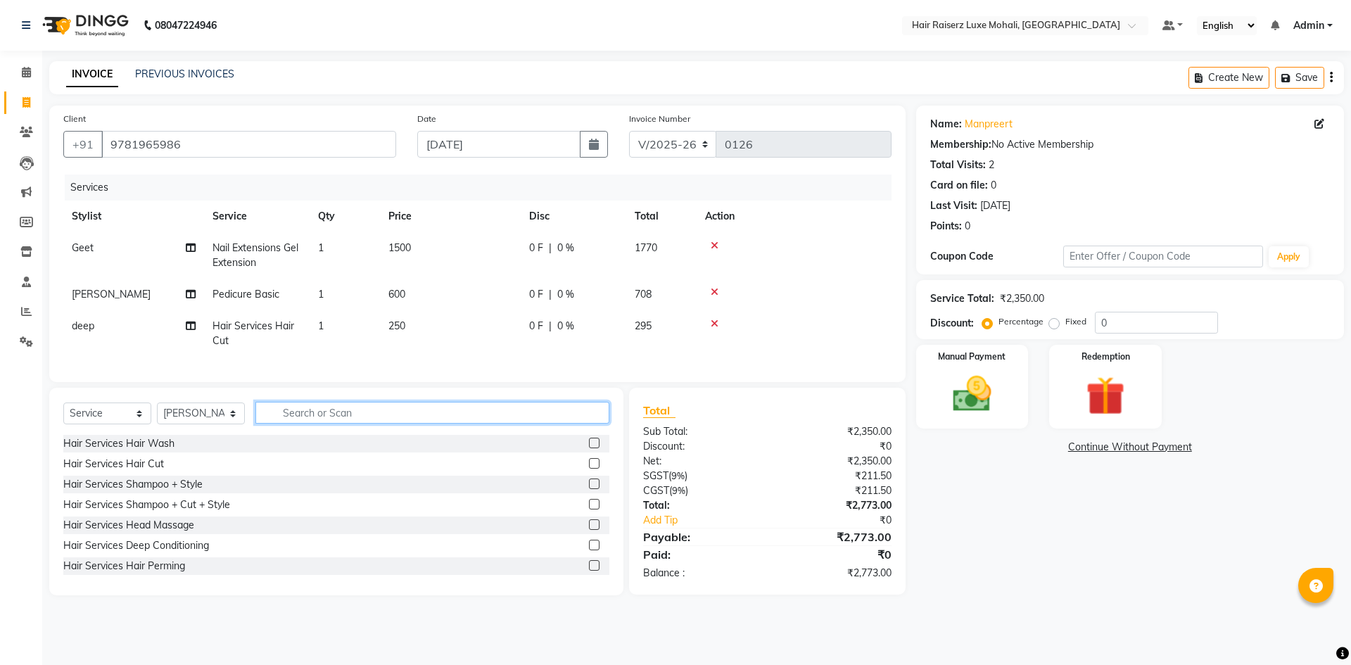
click at [343, 423] on input "text" at bounding box center [432, 413] width 354 height 22
type input "mak"
click at [589, 448] on label at bounding box center [594, 443] width 11 height 11
click at [589, 448] on input "checkbox" at bounding box center [593, 443] width 9 height 9
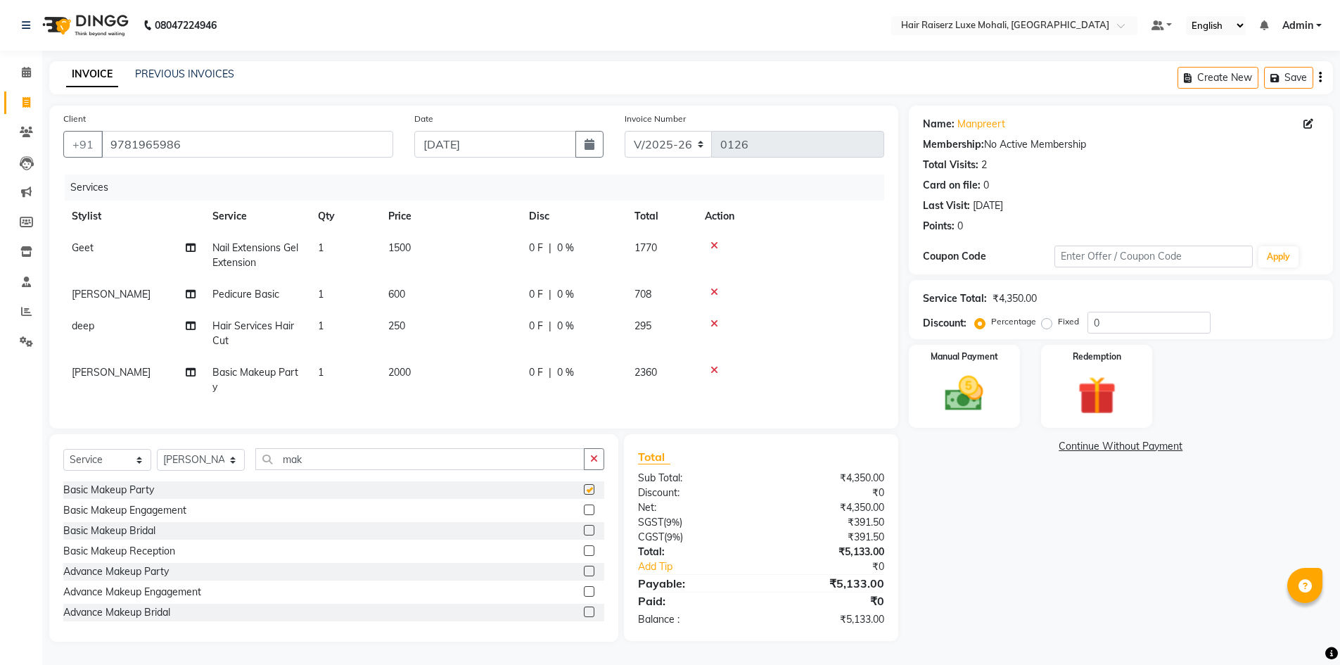
checkbox input "false"
click at [231, 471] on select "Select Stylist Admin Affy [PERSON_NAME] deep Geet neha [PERSON_NAME] Siya [PERS…" at bounding box center [201, 460] width 88 height 22
select select "86726"
click at [157, 459] on select "Select Stylist Admin Affy [PERSON_NAME] deep Geet neha [PERSON_NAME] Siya [PERS…" at bounding box center [201, 460] width 88 height 22
click at [568, 469] on input "mak" at bounding box center [419, 459] width 329 height 22
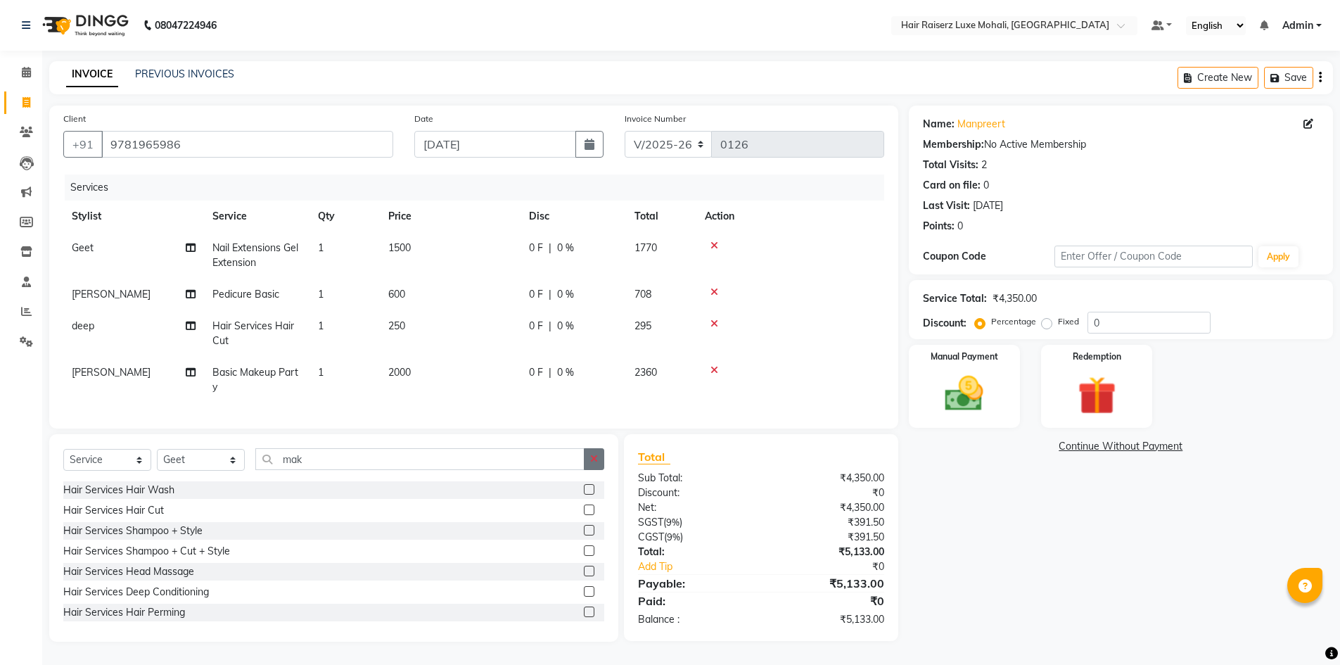
click at [601, 470] on button "button" at bounding box center [594, 459] width 20 height 22
type input "thread"
click at [584, 494] on label at bounding box center [589, 489] width 11 height 11
click at [584, 494] on input "checkbox" at bounding box center [588, 489] width 9 height 9
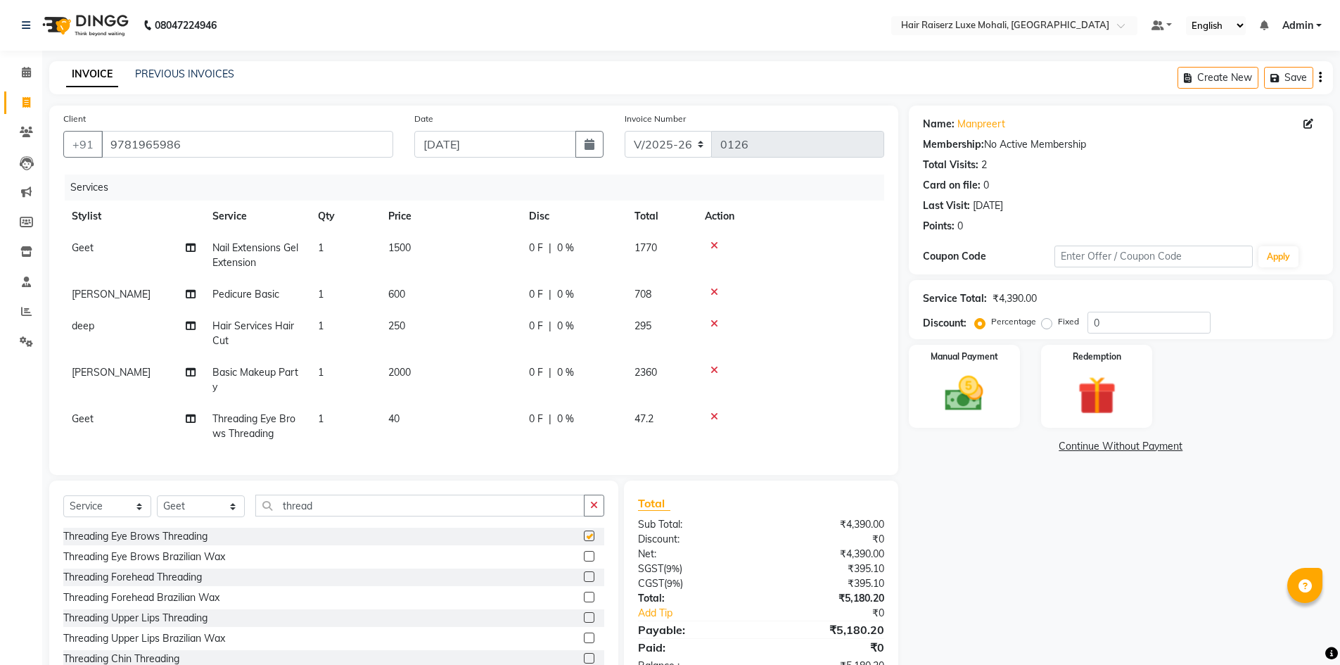
checkbox input "false"
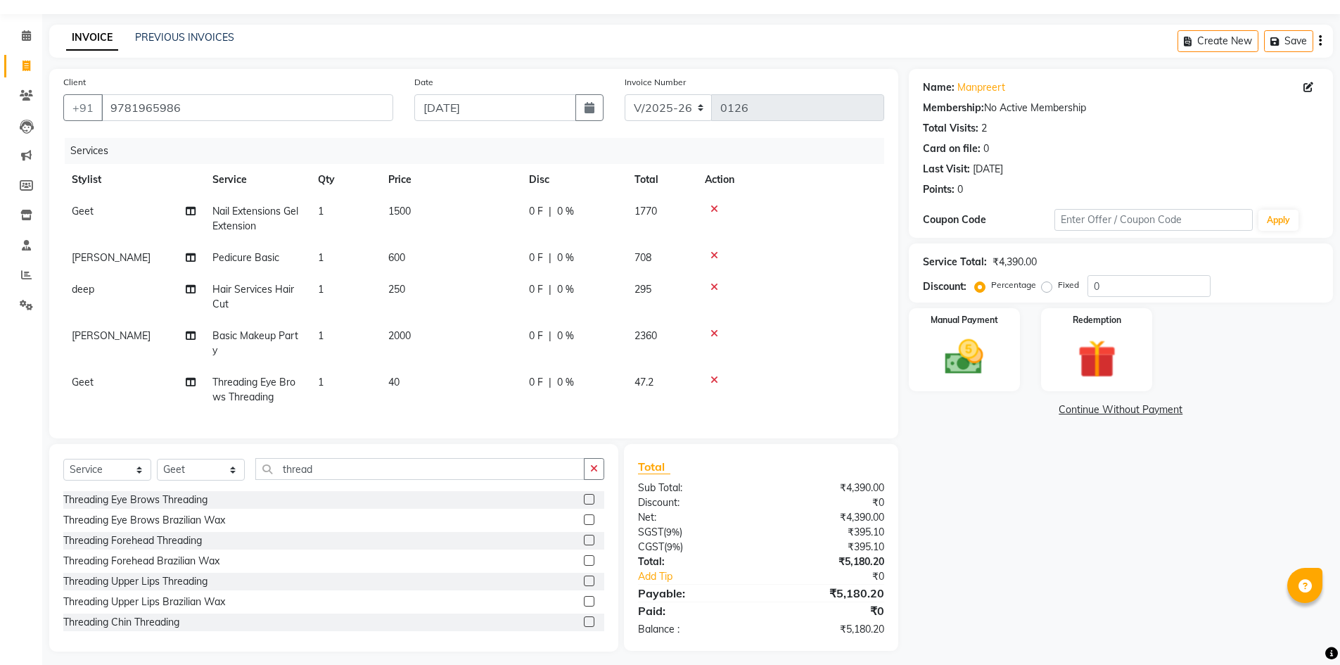
scroll to position [55, 0]
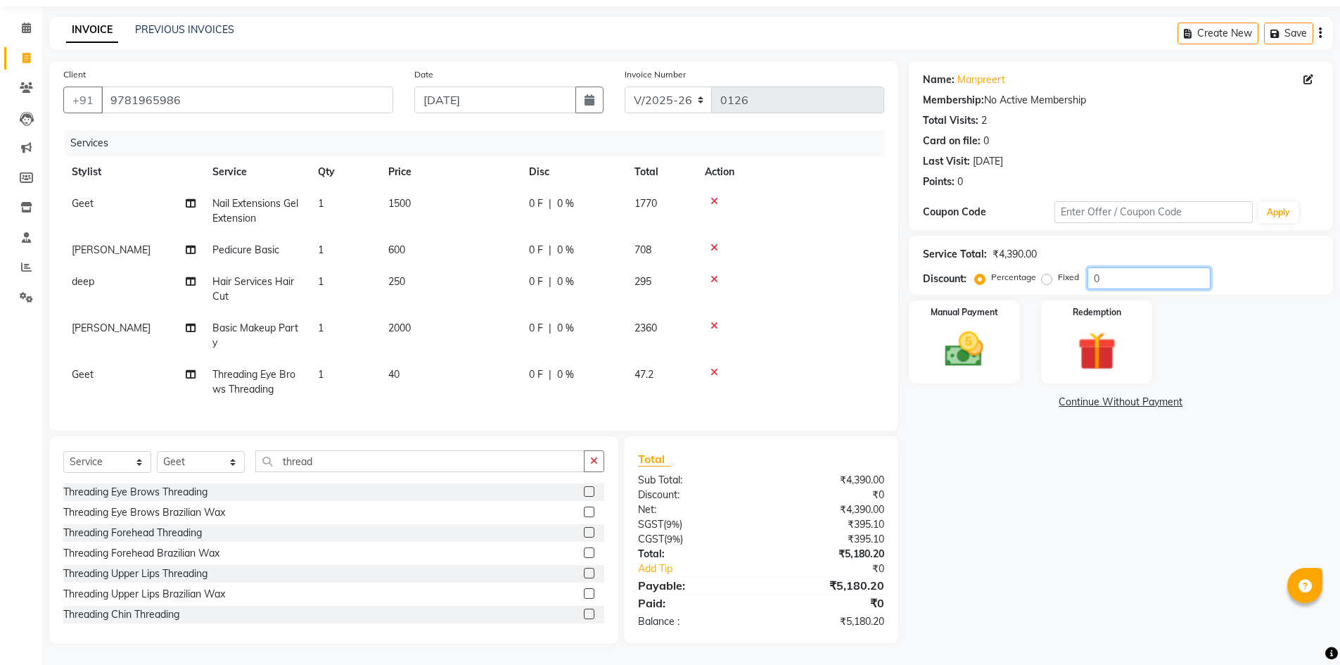
click at [1087, 267] on input "0" at bounding box center [1148, 278] width 123 height 22
type input "1"
type input "5"
click at [1115, 270] on input "49" at bounding box center [1148, 278] width 123 height 22
click at [976, 356] on img at bounding box center [964, 349] width 65 height 46
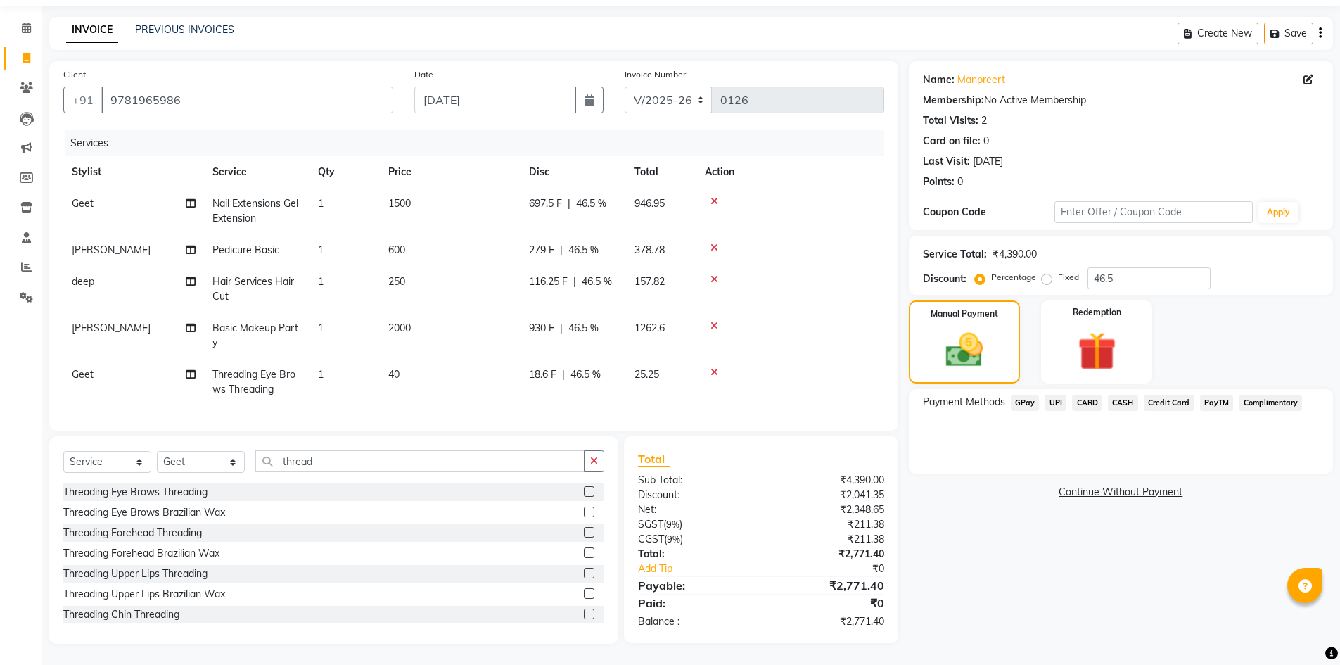
click at [1054, 395] on span "UPI" at bounding box center [1056, 403] width 22 height 16
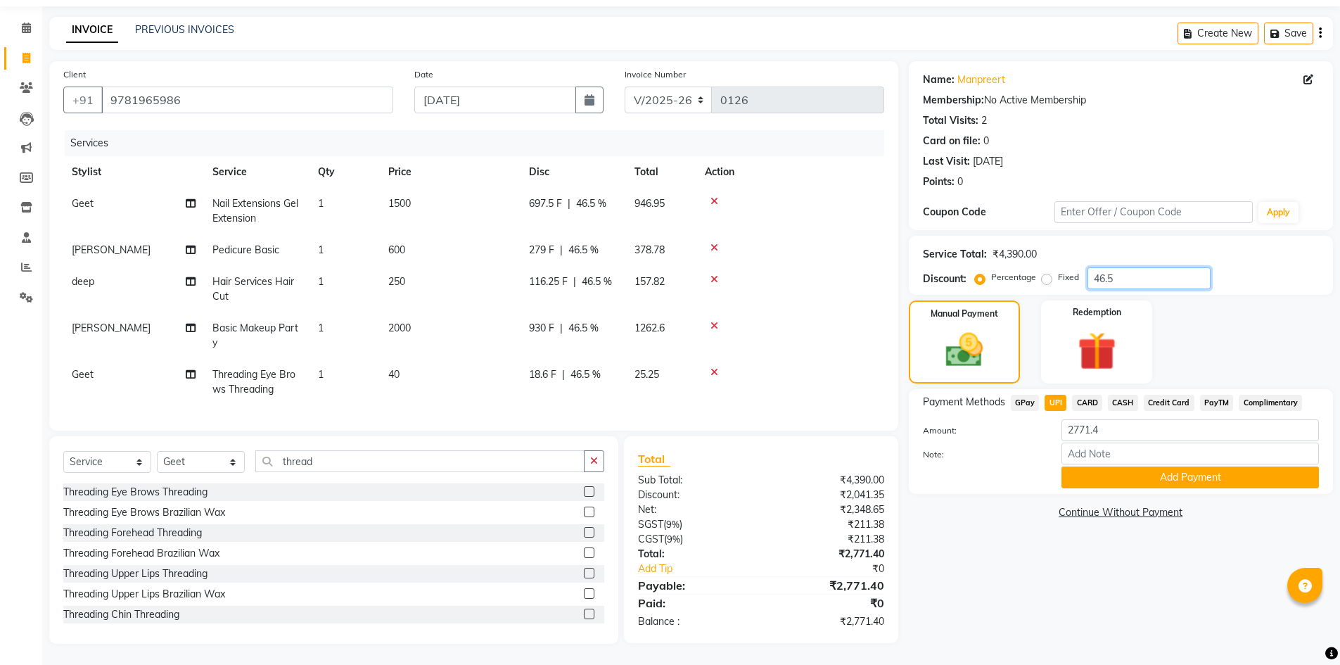
click at [1115, 267] on input "46.5" at bounding box center [1148, 278] width 123 height 22
type input "46.5"
click at [1246, 466] on button "Add Payment" at bounding box center [1189, 477] width 257 height 22
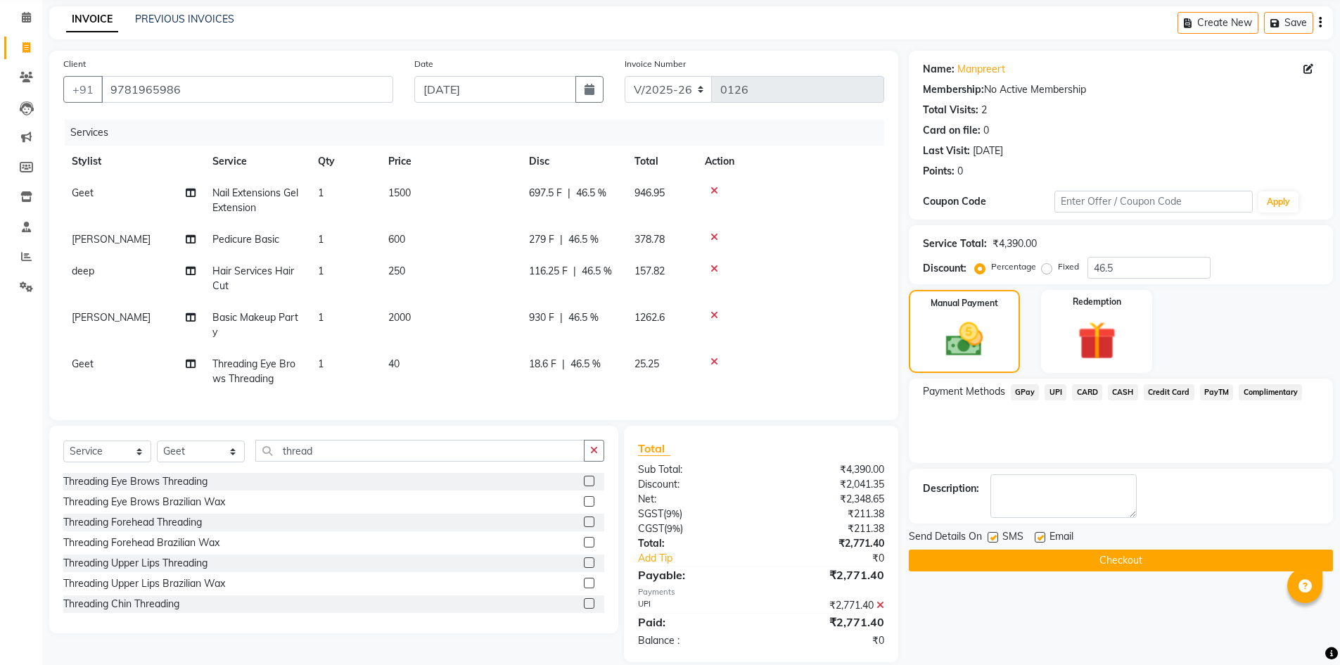
click at [1126, 554] on button "Checkout" at bounding box center [1121, 560] width 424 height 22
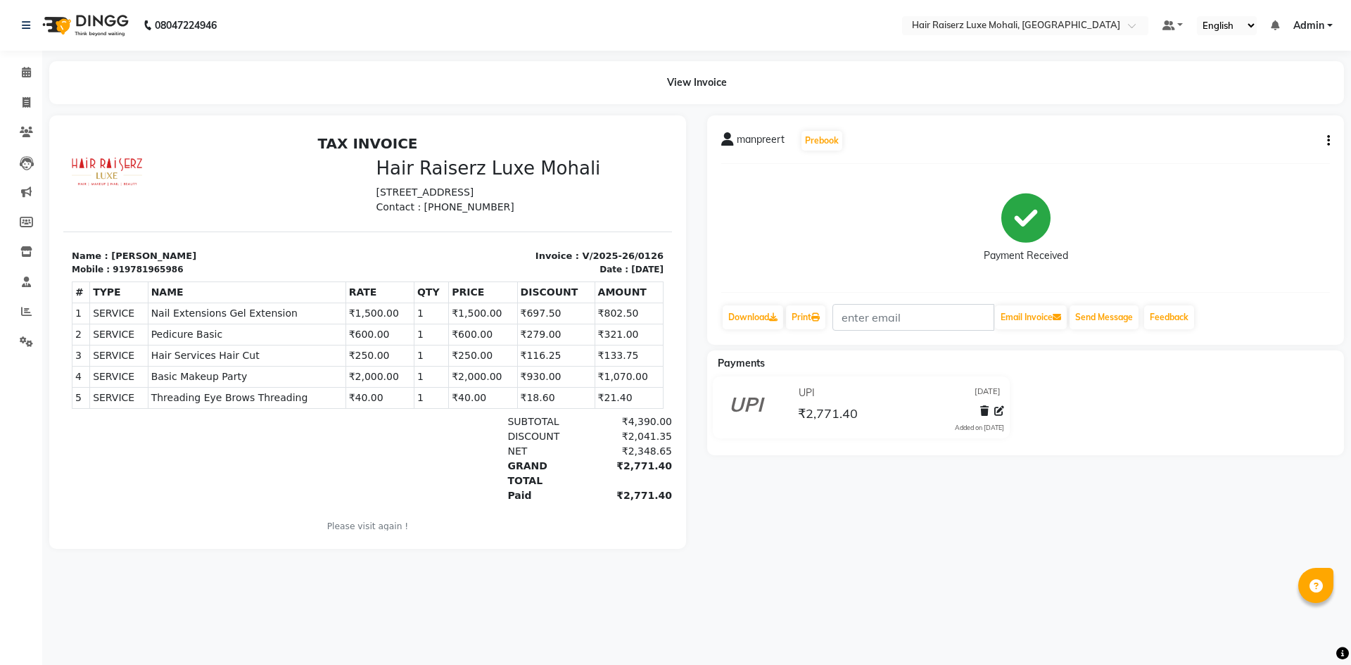
select select "8575"
select select "service"
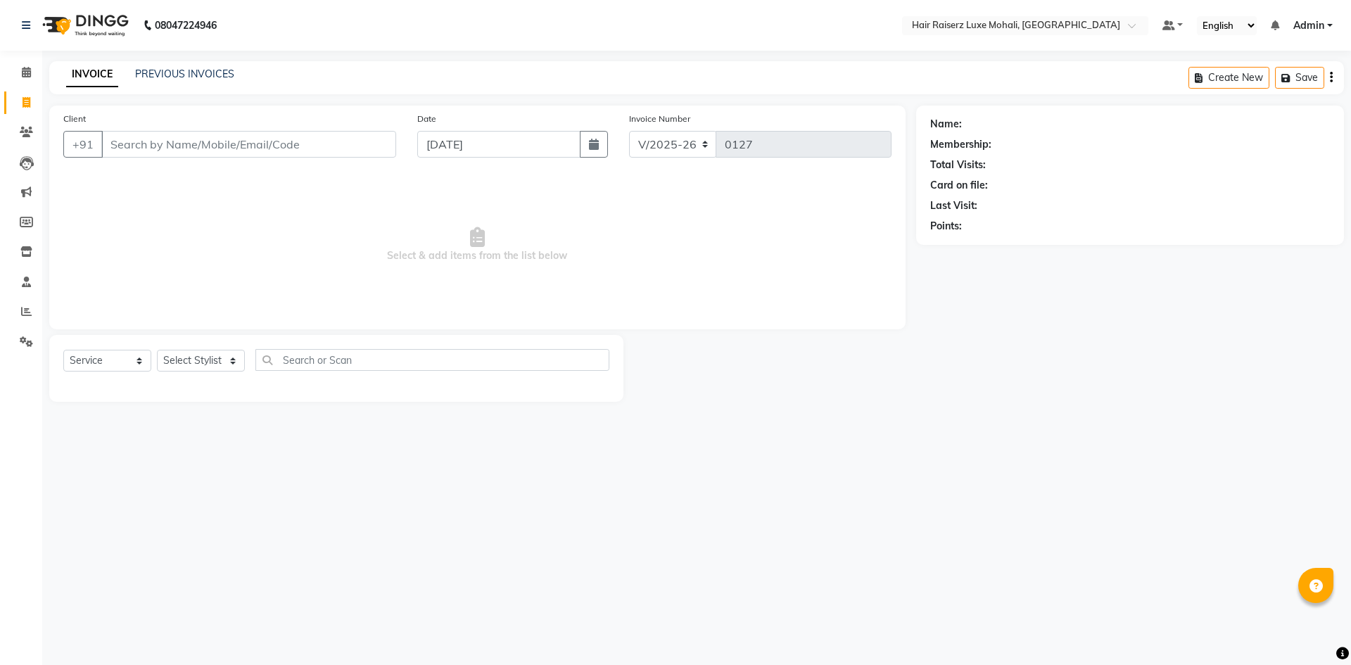
click at [158, 145] on input "Client" at bounding box center [248, 144] width 295 height 27
type input "7341133063"
click at [349, 139] on span "Add Client" at bounding box center [360, 144] width 56 height 14
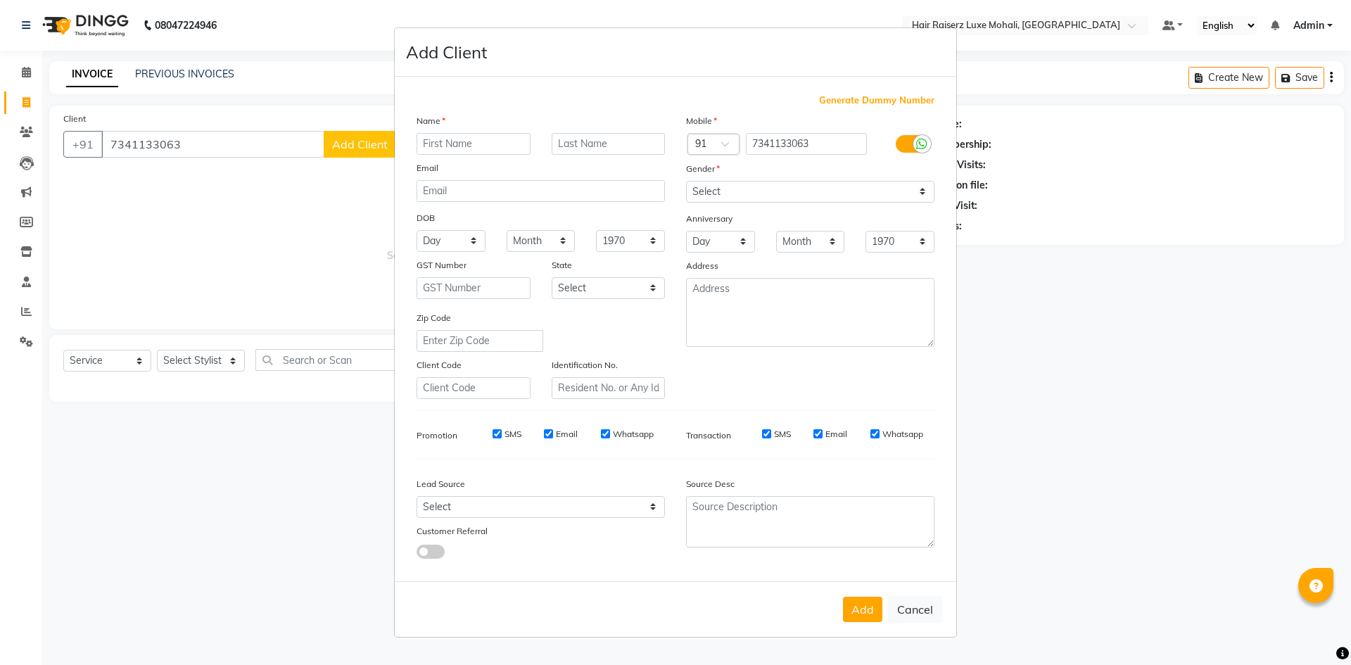
click at [452, 153] on input "text" at bounding box center [473, 144] width 114 height 22
type input "varun"
click at [922, 189] on select "Select [DEMOGRAPHIC_DATA] [DEMOGRAPHIC_DATA] Other Prefer Not To Say" at bounding box center [810, 192] width 248 height 22
select select "[DEMOGRAPHIC_DATA]"
click at [686, 181] on select "Select [DEMOGRAPHIC_DATA] [DEMOGRAPHIC_DATA] Other Prefer Not To Say" at bounding box center [810, 192] width 248 height 22
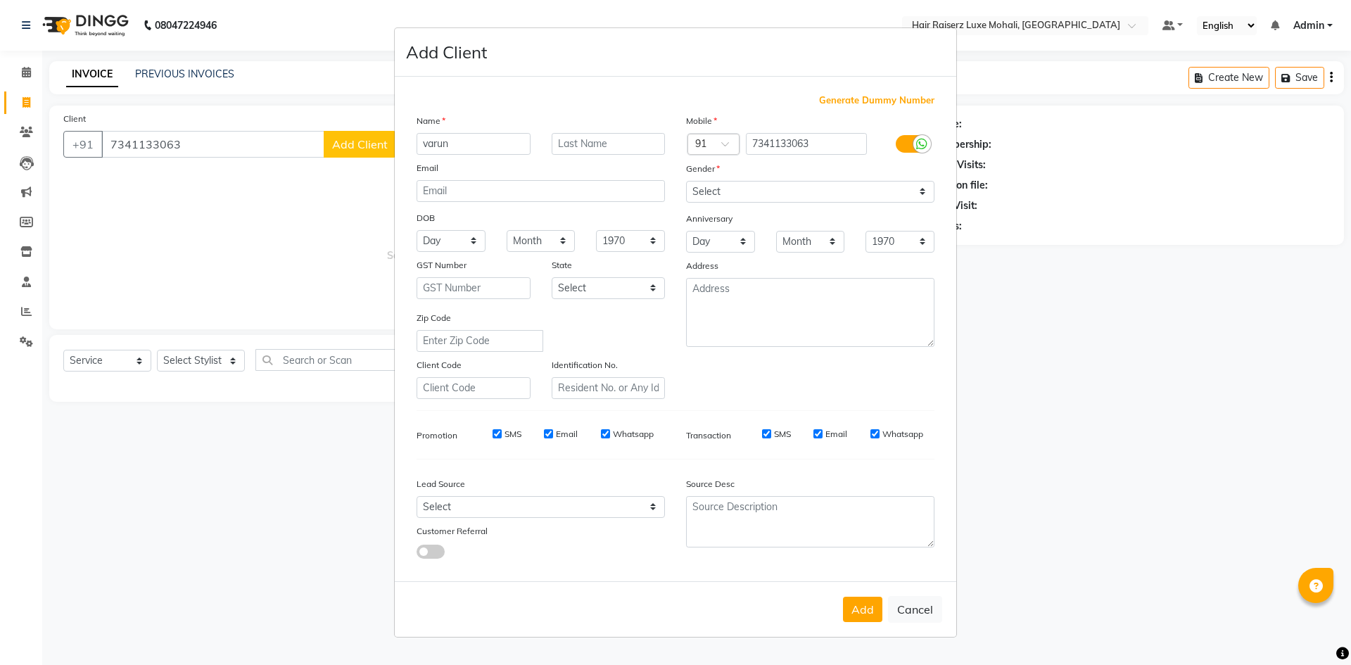
click at [874, 620] on button "Add" at bounding box center [862, 608] width 39 height 25
select select
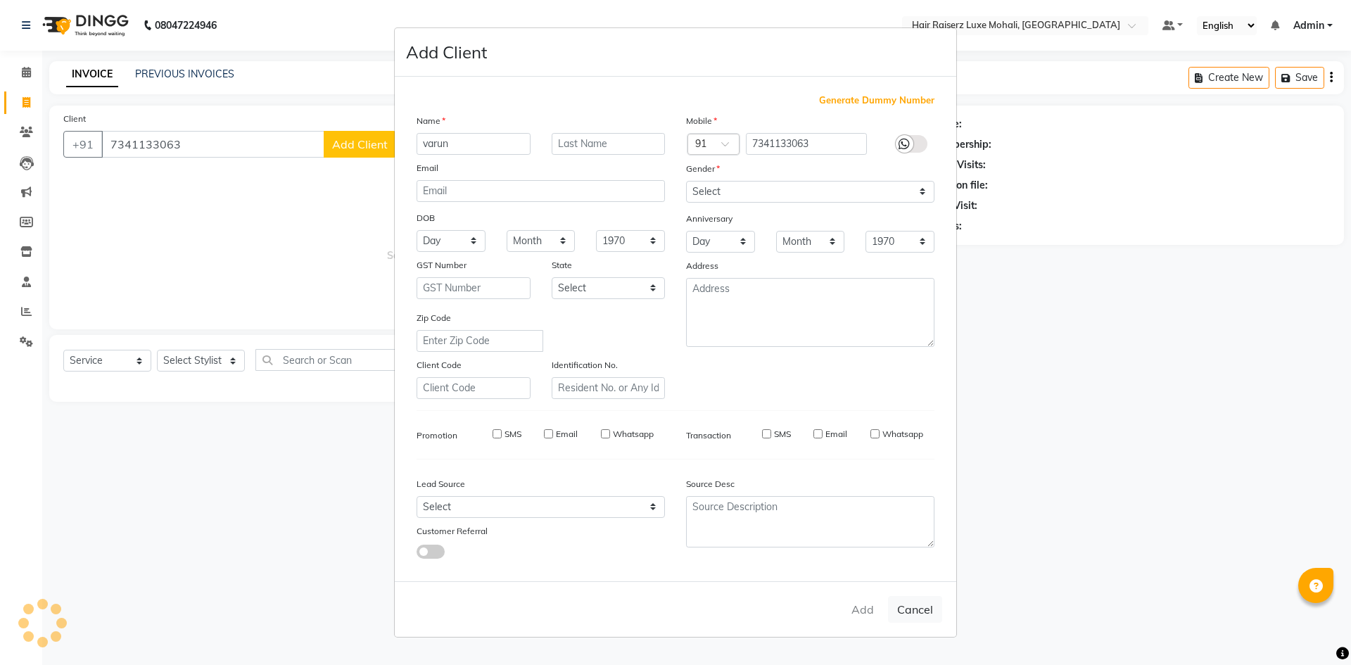
select select
checkbox input "false"
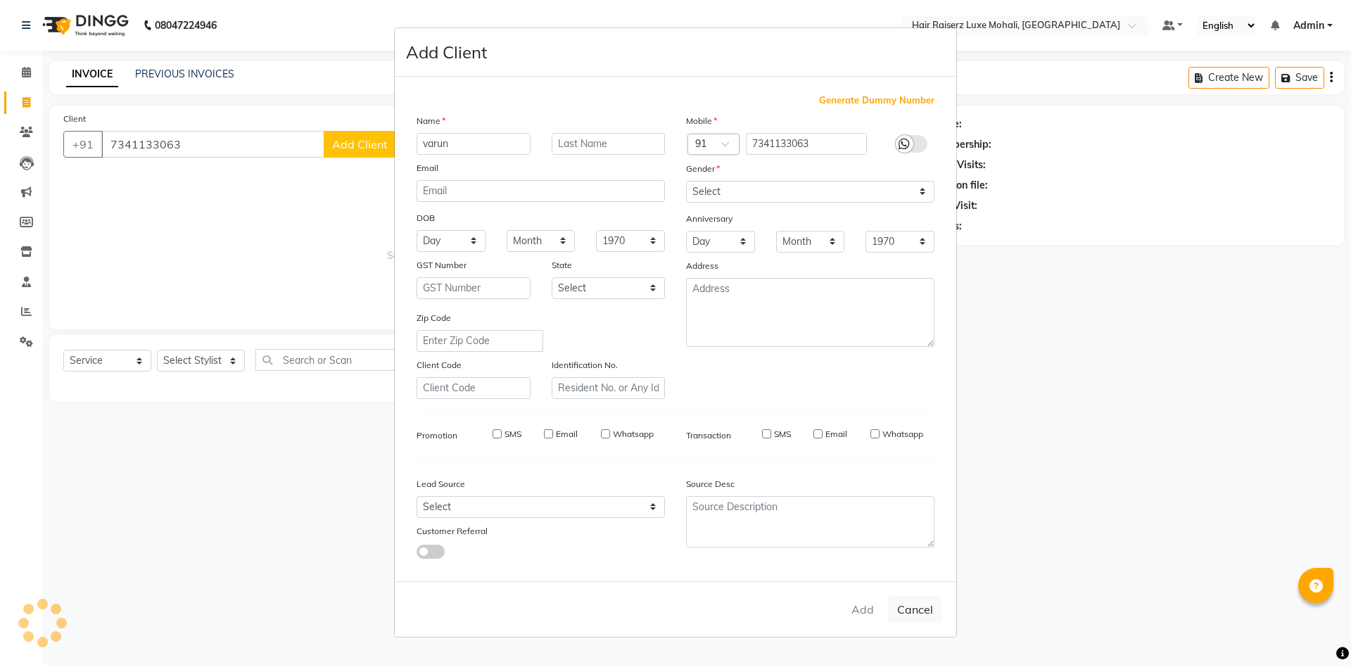
checkbox input "false"
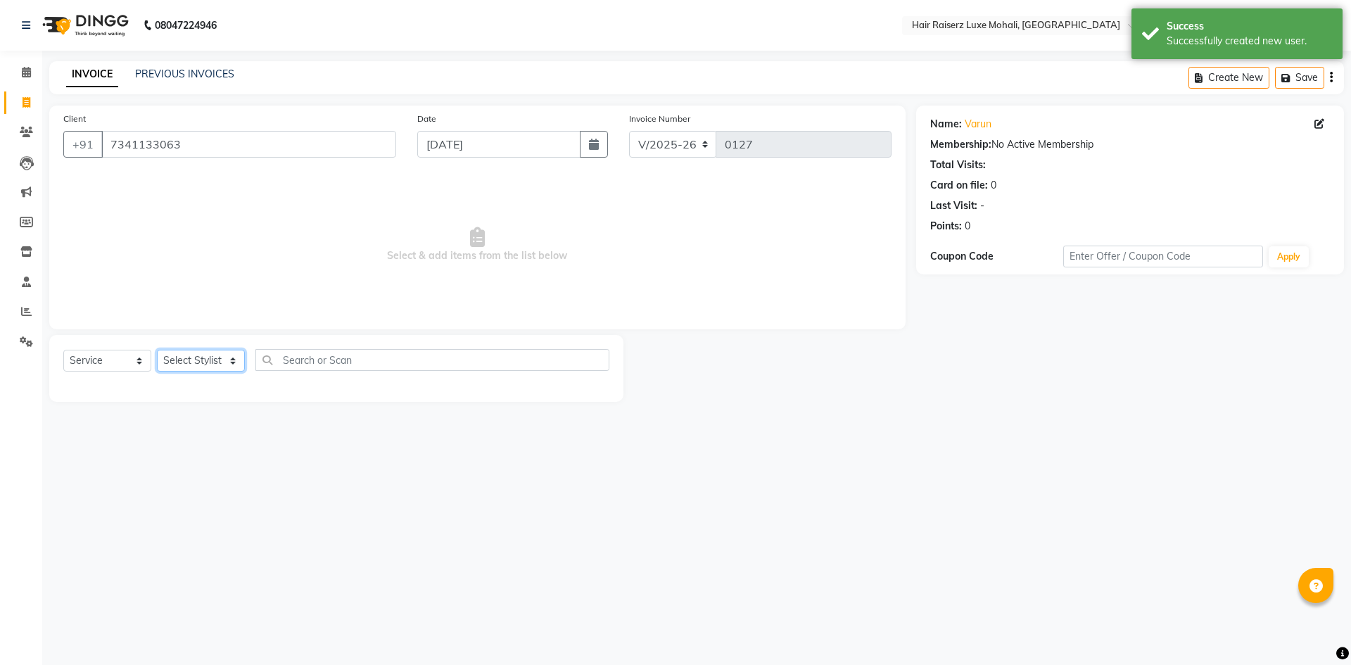
click at [234, 359] on select "Select Stylist Admin Affy [PERSON_NAME] deep Geet neha [PERSON_NAME] Siya [PERS…" at bounding box center [201, 361] width 88 height 22
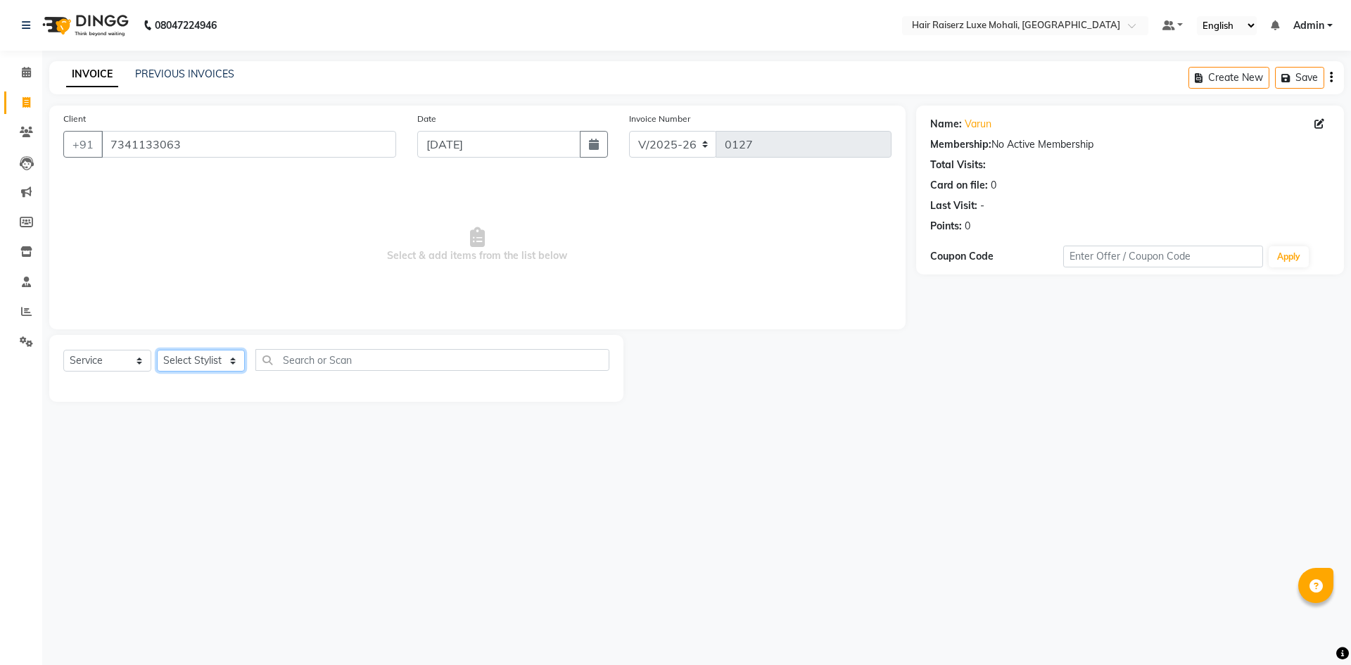
select select "85953"
click at [157, 350] on select "Select Stylist Admin Affy [PERSON_NAME] deep Geet neha [PERSON_NAME] Siya [PERS…" at bounding box center [201, 361] width 88 height 22
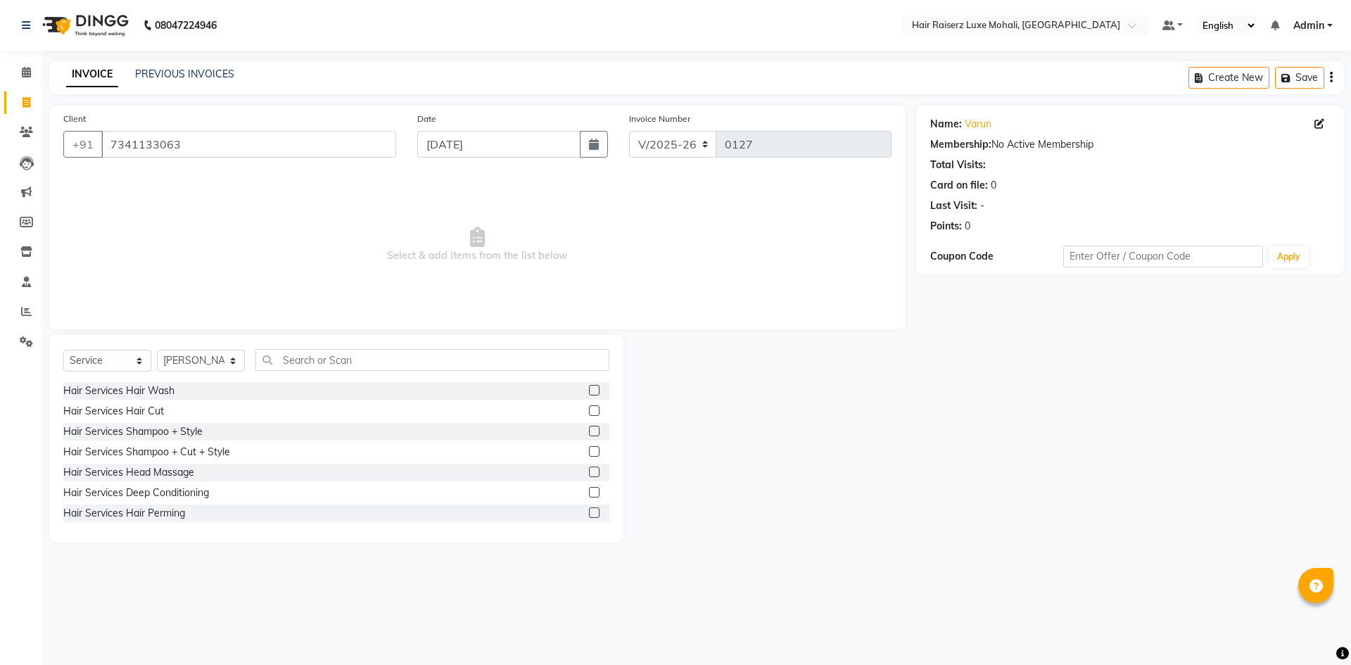
click at [589, 413] on label at bounding box center [594, 410] width 11 height 11
click at [589, 413] on input "checkbox" at bounding box center [593, 411] width 9 height 9
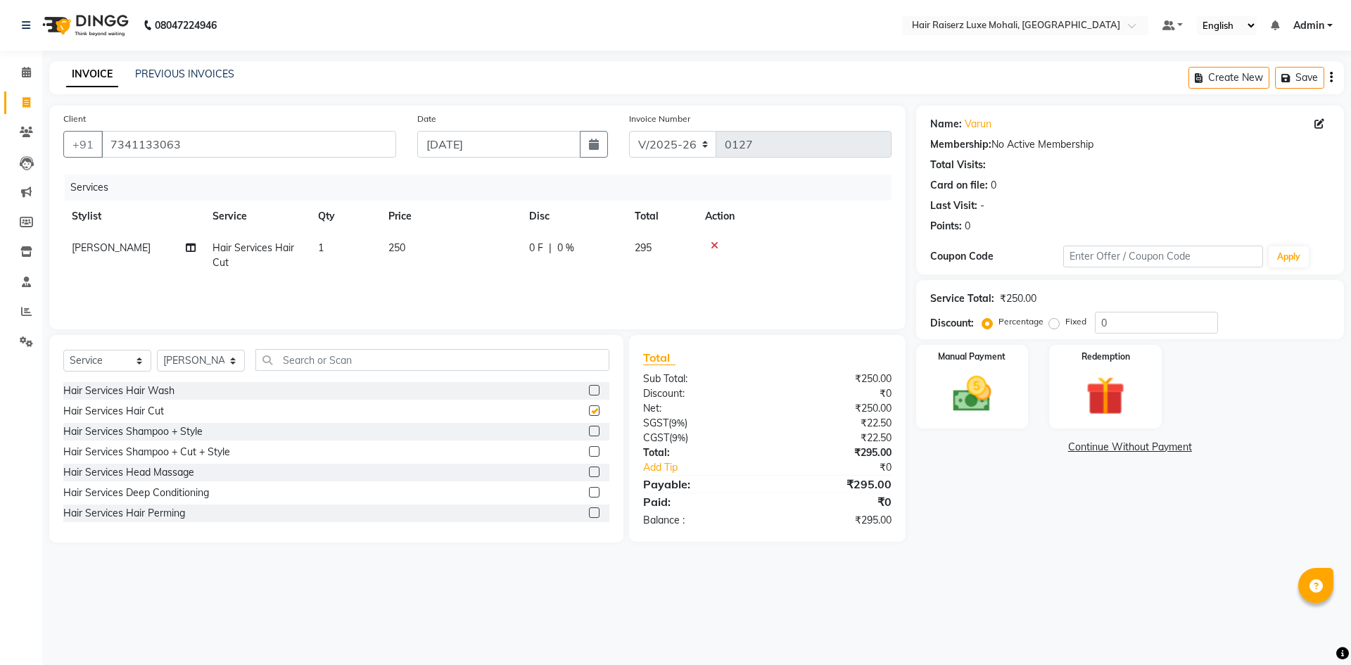
checkbox input "false"
click at [489, 361] on input "text" at bounding box center [432, 360] width 354 height 22
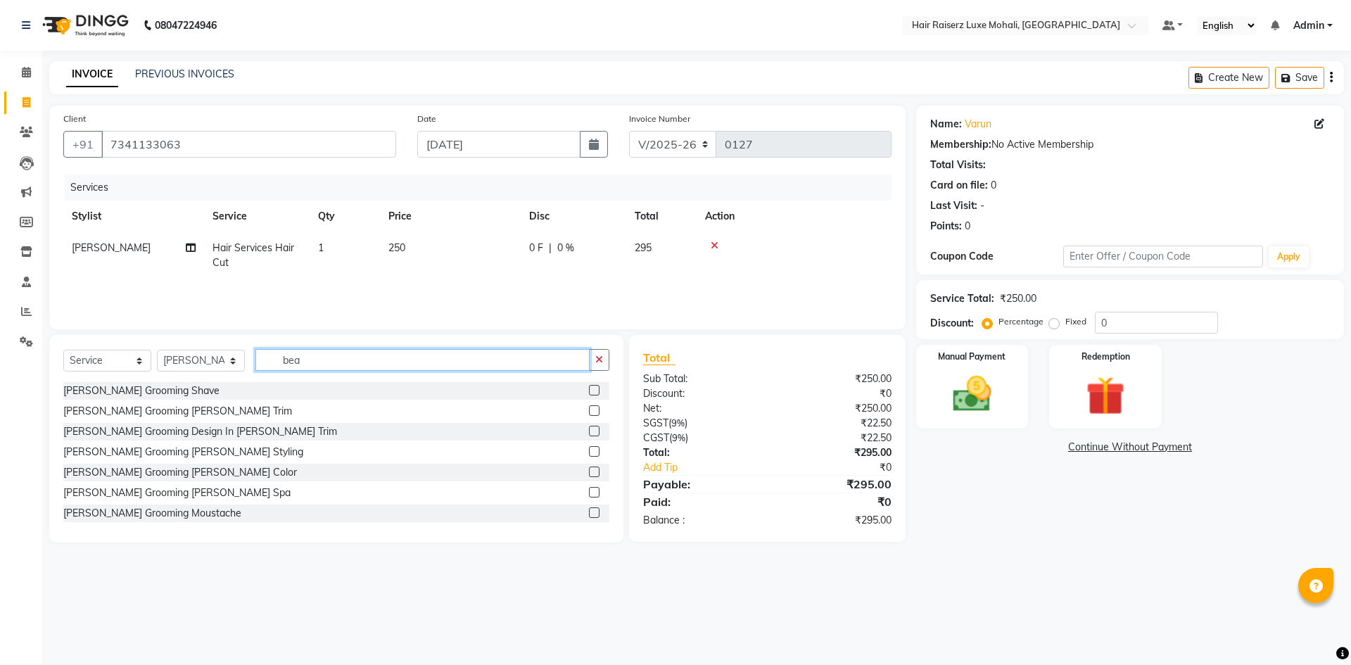
type input "bea"
click at [589, 414] on label at bounding box center [594, 410] width 11 height 11
click at [589, 414] on input "checkbox" at bounding box center [593, 411] width 9 height 9
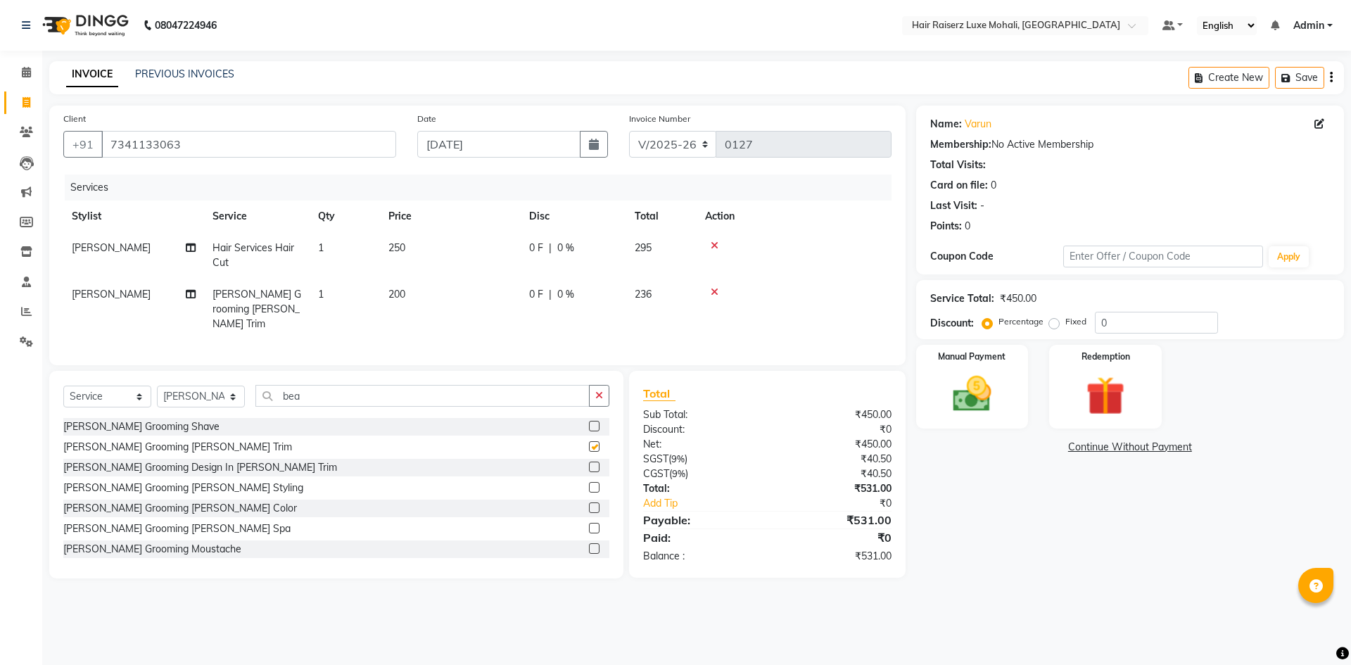
checkbox input "false"
click at [452, 403] on div "Select Service Product Membership Package Voucher Prepaid Gift Card Select Styl…" at bounding box center [336, 401] width 546 height 33
click at [589, 504] on label at bounding box center [594, 507] width 11 height 11
click at [589, 504] on input "checkbox" at bounding box center [593, 508] width 9 height 9
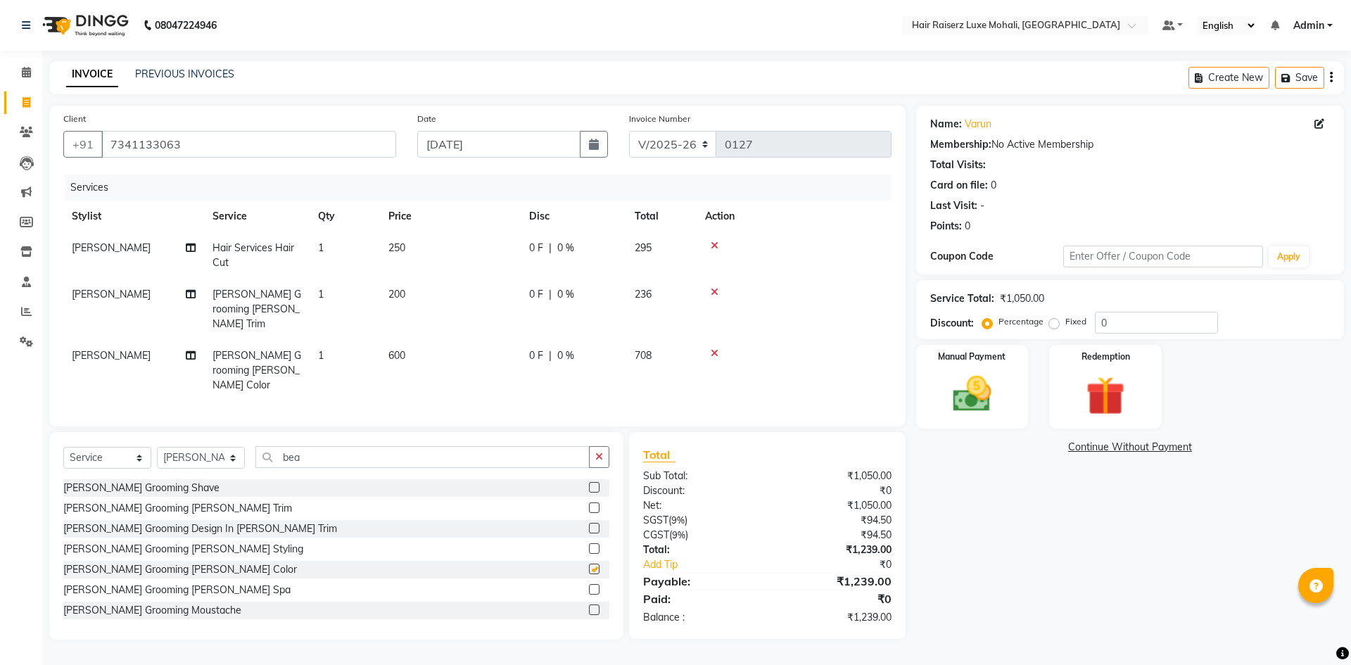
checkbox input "false"
click at [234, 447] on select "Select Stylist Admin Affy [PERSON_NAME] deep Geet neha [PERSON_NAME] Siya [PERS…" at bounding box center [201, 458] width 88 height 22
select select "86726"
click at [157, 447] on select "Select Stylist Admin Affy [PERSON_NAME] deep Geet neha [PERSON_NAME] Siya [PERS…" at bounding box center [201, 458] width 88 height 22
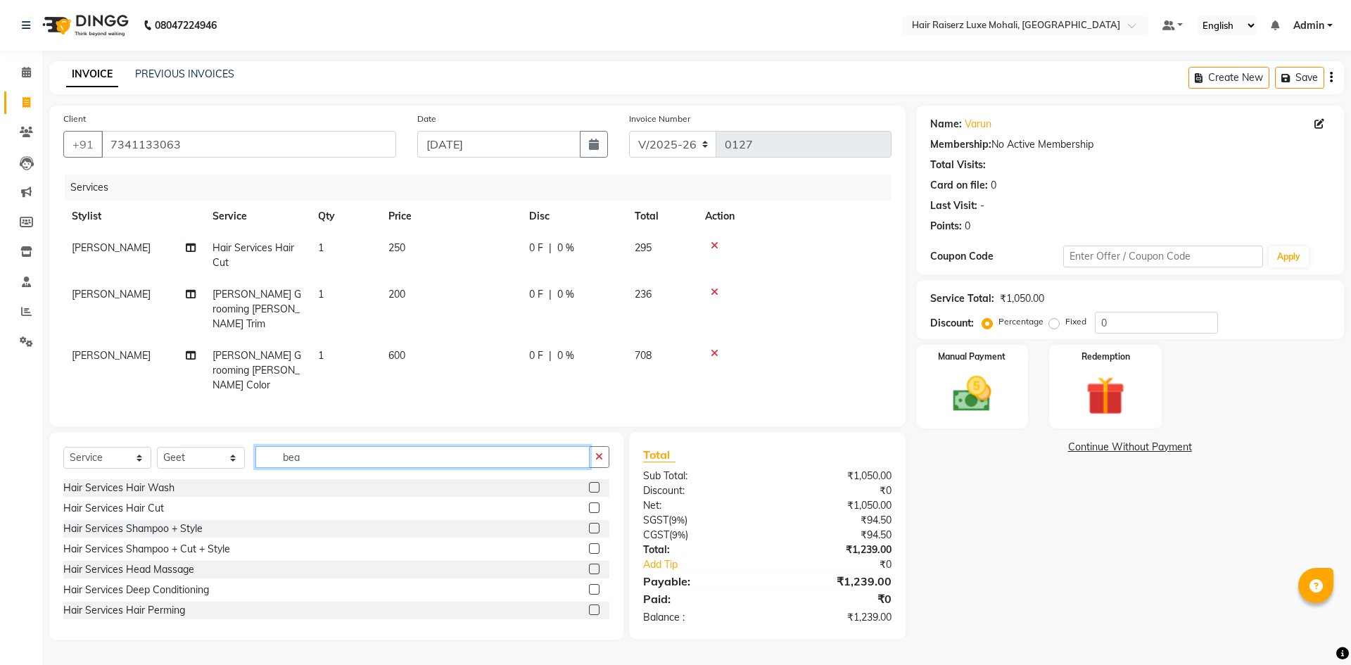
click at [389, 446] on input "bea" at bounding box center [422, 457] width 334 height 22
type input "b"
type input "fac"
click at [589, 482] on label at bounding box center [594, 487] width 11 height 11
click at [589, 483] on input "checkbox" at bounding box center [593, 487] width 9 height 9
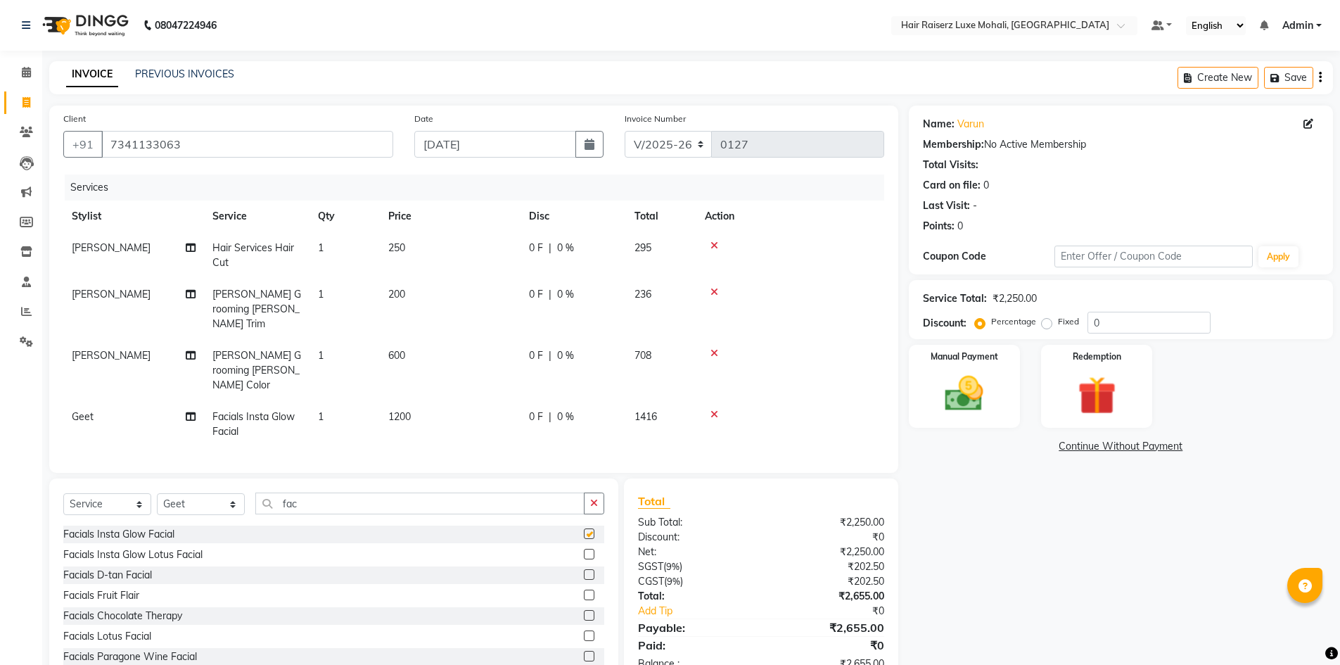
checkbox input "false"
click at [714, 409] on icon at bounding box center [714, 414] width 8 height 10
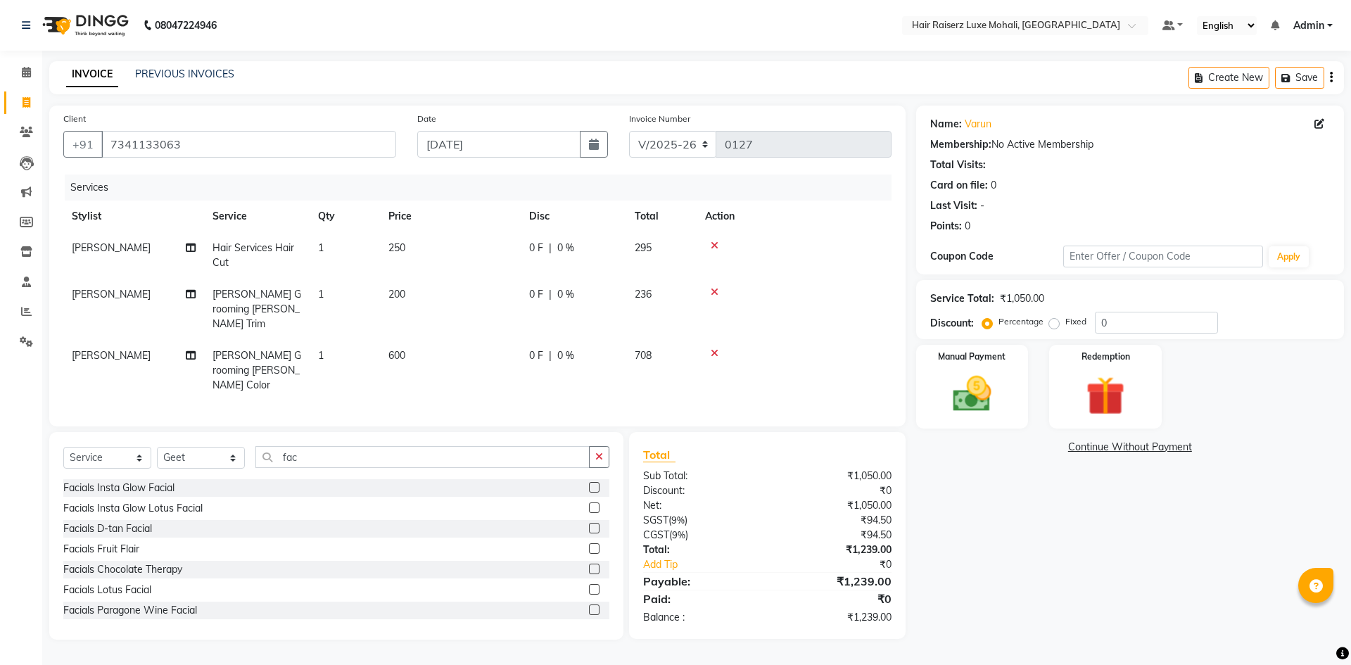
click at [577, 520] on div "Facials D-tan Facial" at bounding box center [336, 529] width 546 height 18
click at [589, 523] on label at bounding box center [594, 528] width 11 height 11
click at [589, 524] on input "checkbox" at bounding box center [593, 528] width 9 height 9
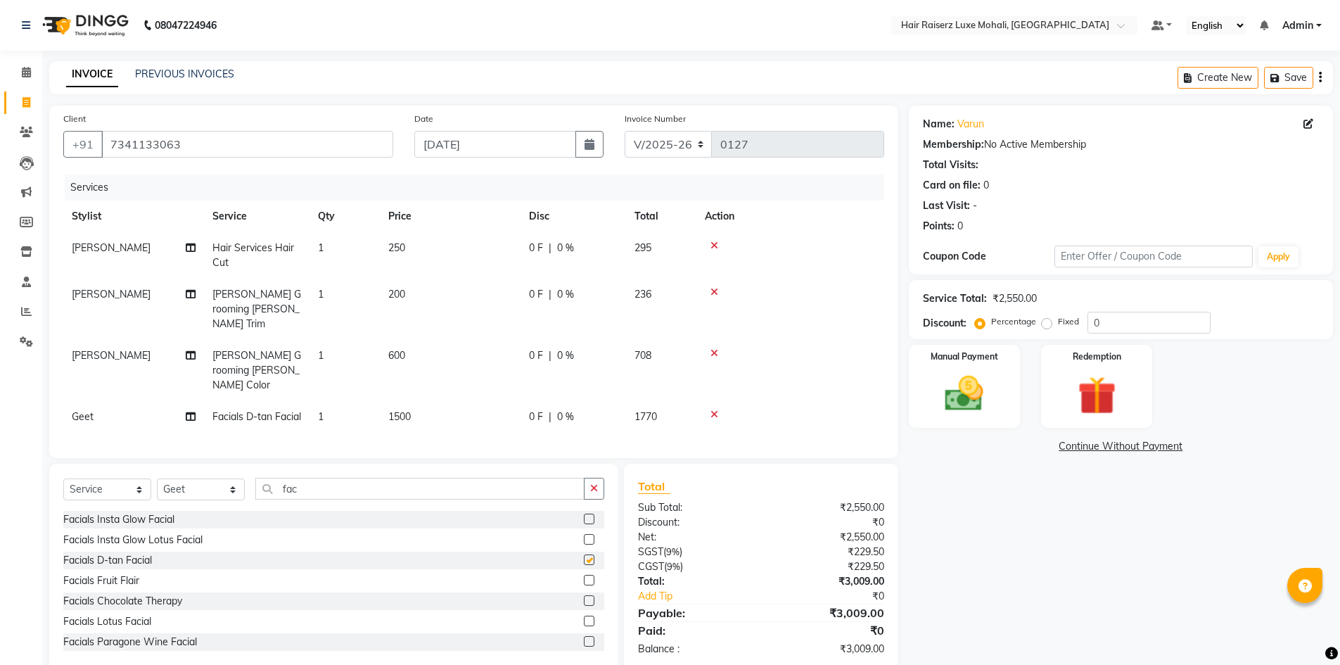
checkbox input "false"
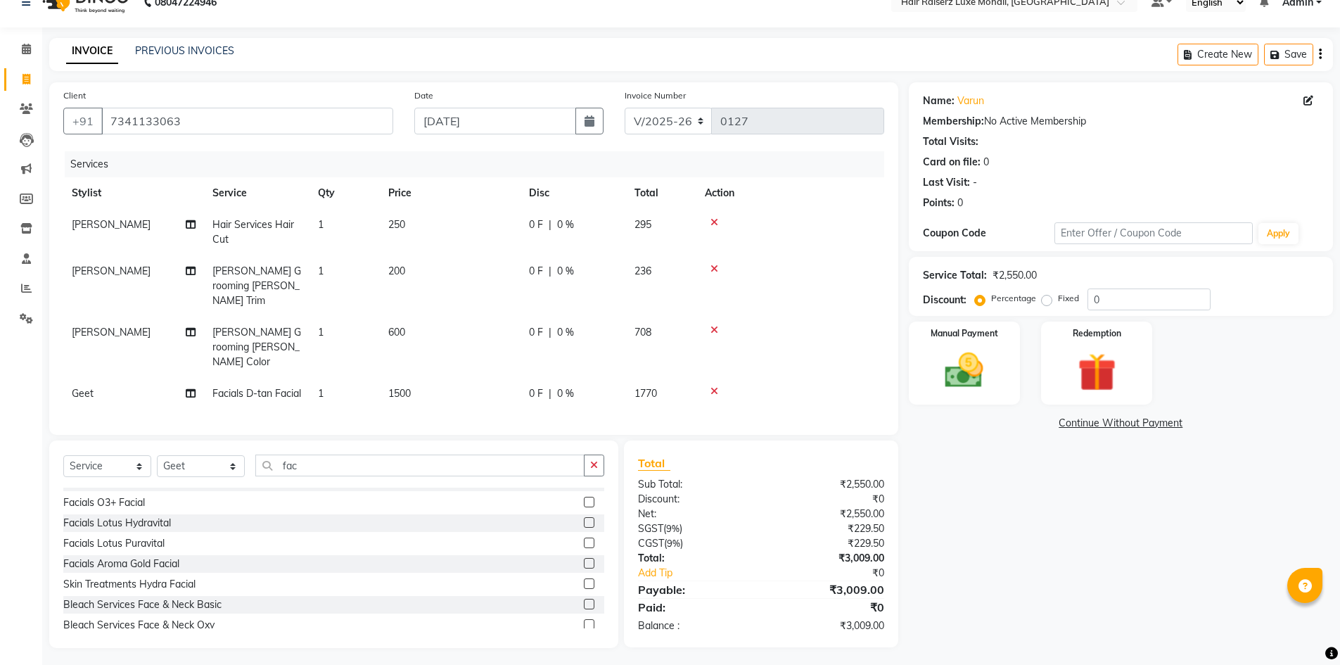
scroll to position [141, 0]
click at [584, 498] on label at bounding box center [589, 497] width 11 height 11
click at [584, 498] on input "checkbox" at bounding box center [588, 498] width 9 height 9
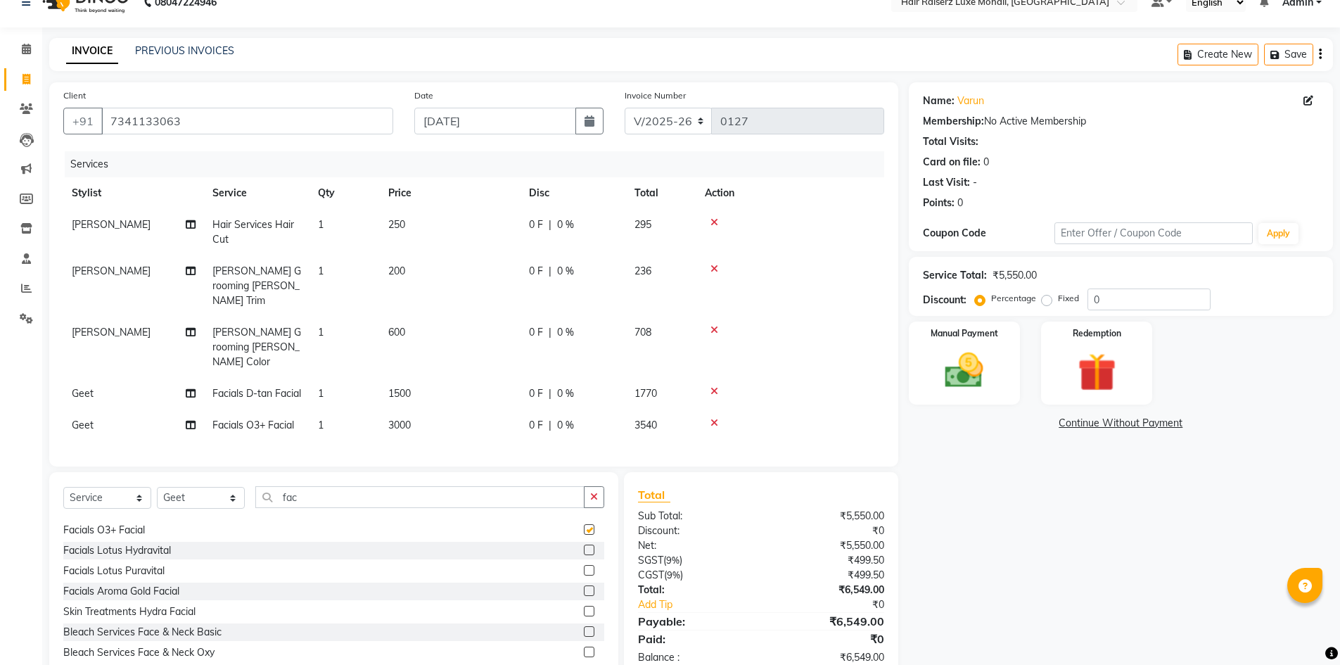
checkbox input "false"
click at [708, 386] on div at bounding box center [790, 391] width 171 height 10
click at [713, 386] on icon at bounding box center [714, 391] width 8 height 10
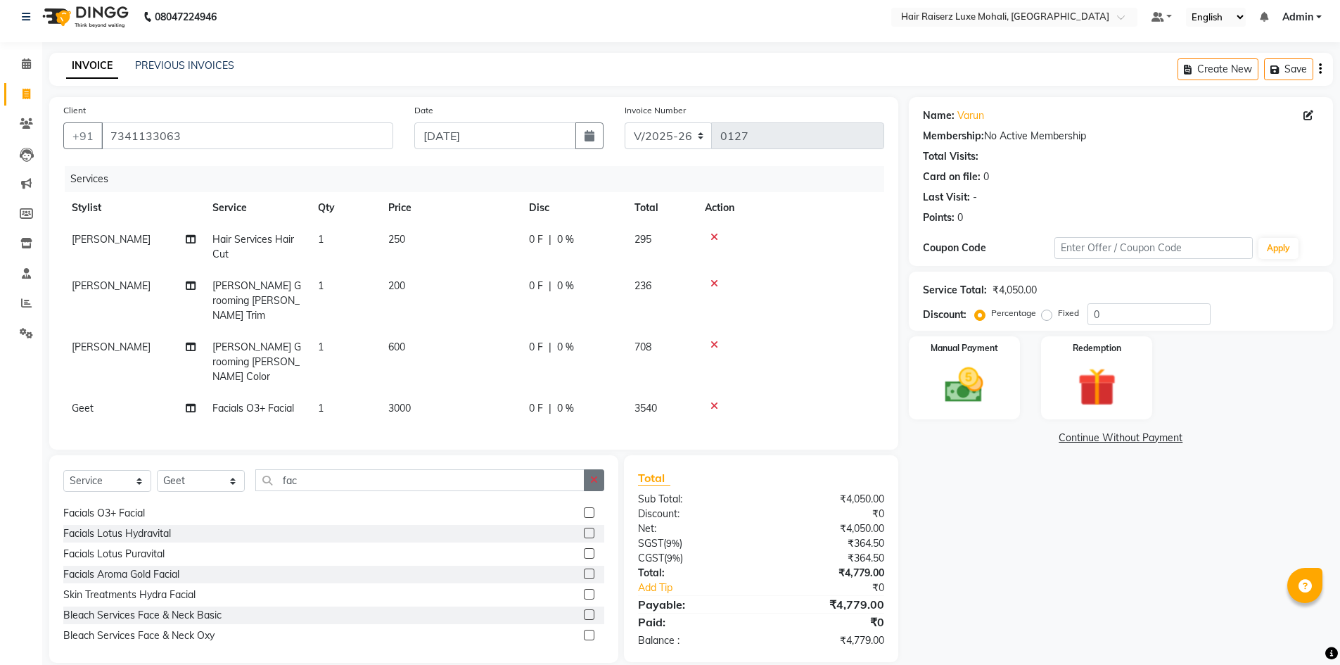
click at [595, 475] on icon "button" at bounding box center [594, 480] width 8 height 10
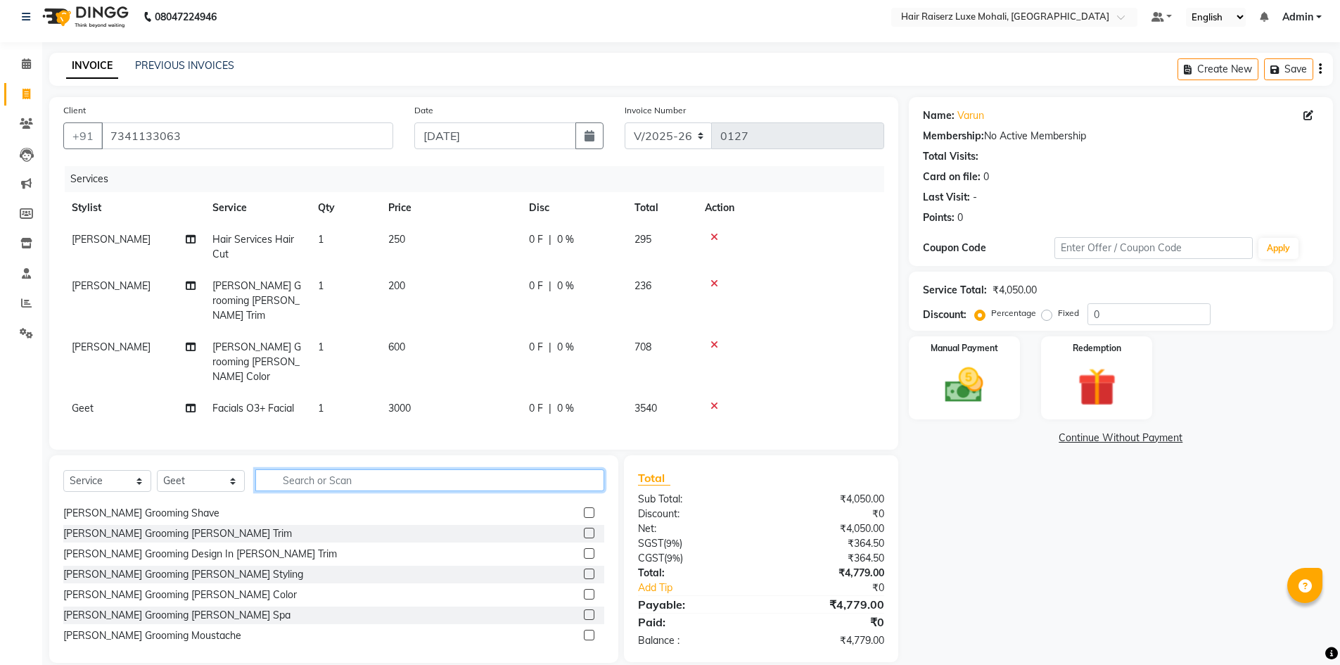
scroll to position [855, 0]
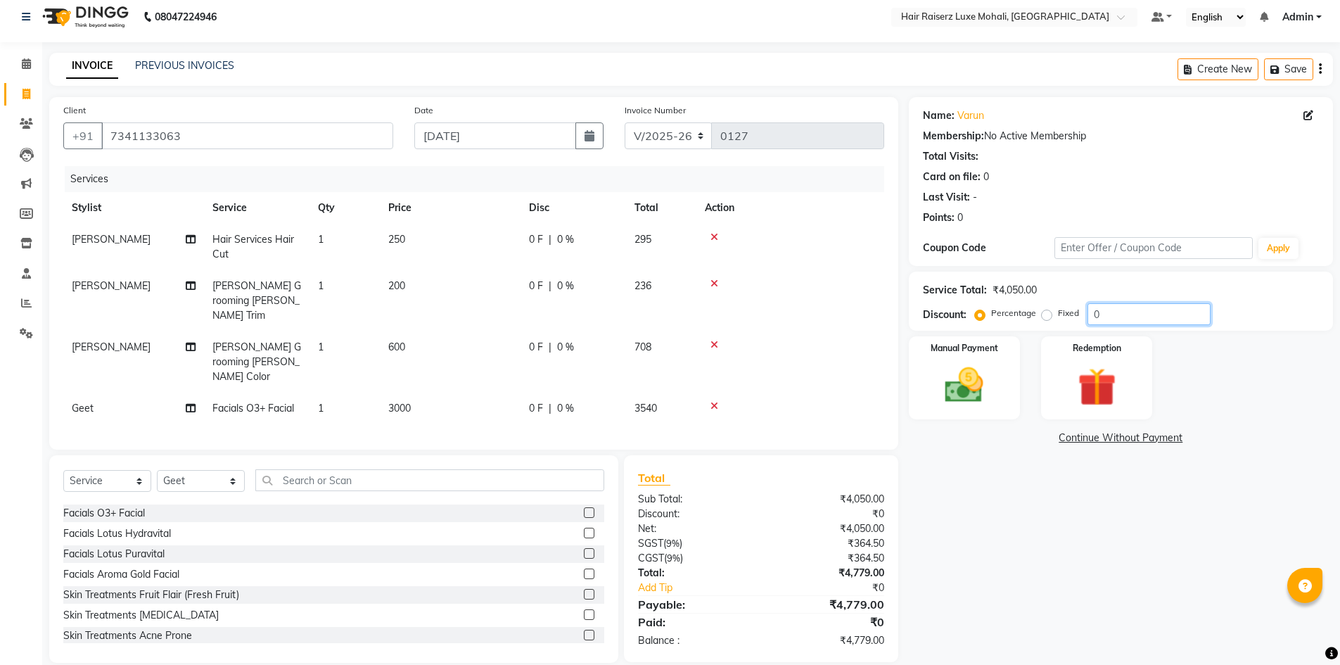
click at [1092, 319] on input "0" at bounding box center [1148, 314] width 123 height 22
type input "1"
type input "2"
type input "3"
type input "4"
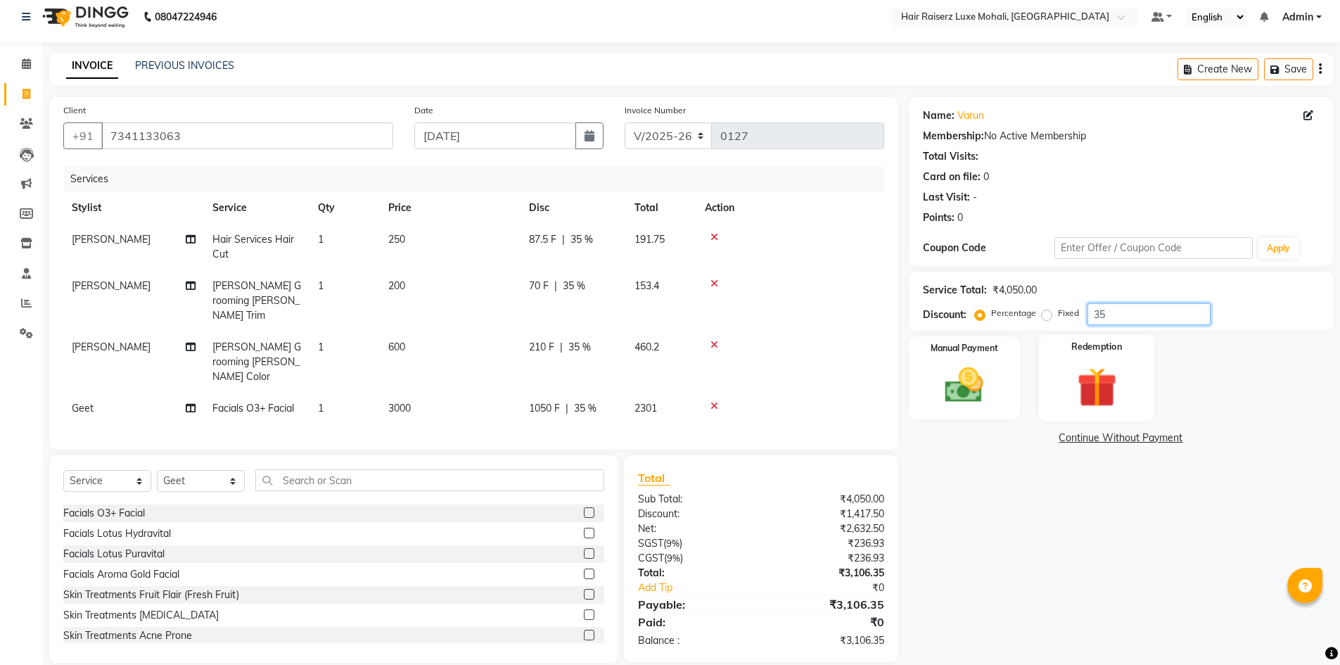
type input "35"
click at [1137, 357] on div "Redemption" at bounding box center [1097, 378] width 116 height 87
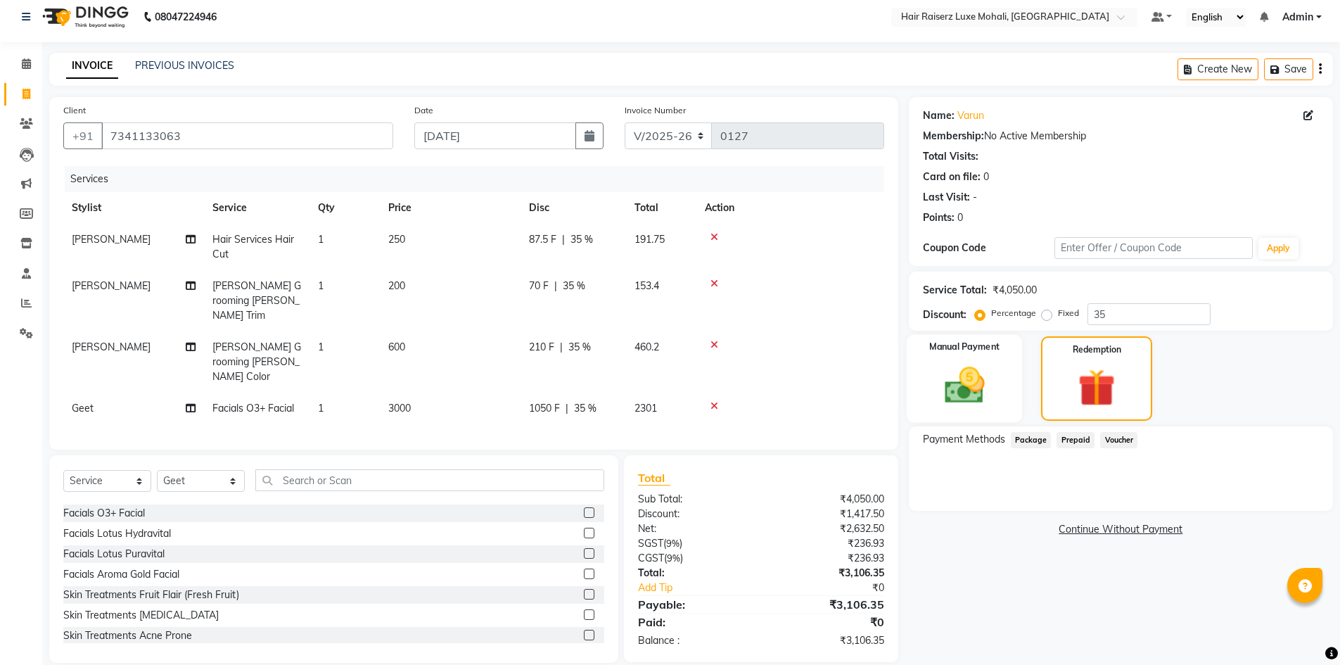
click at [996, 393] on img at bounding box center [964, 385] width 65 height 46
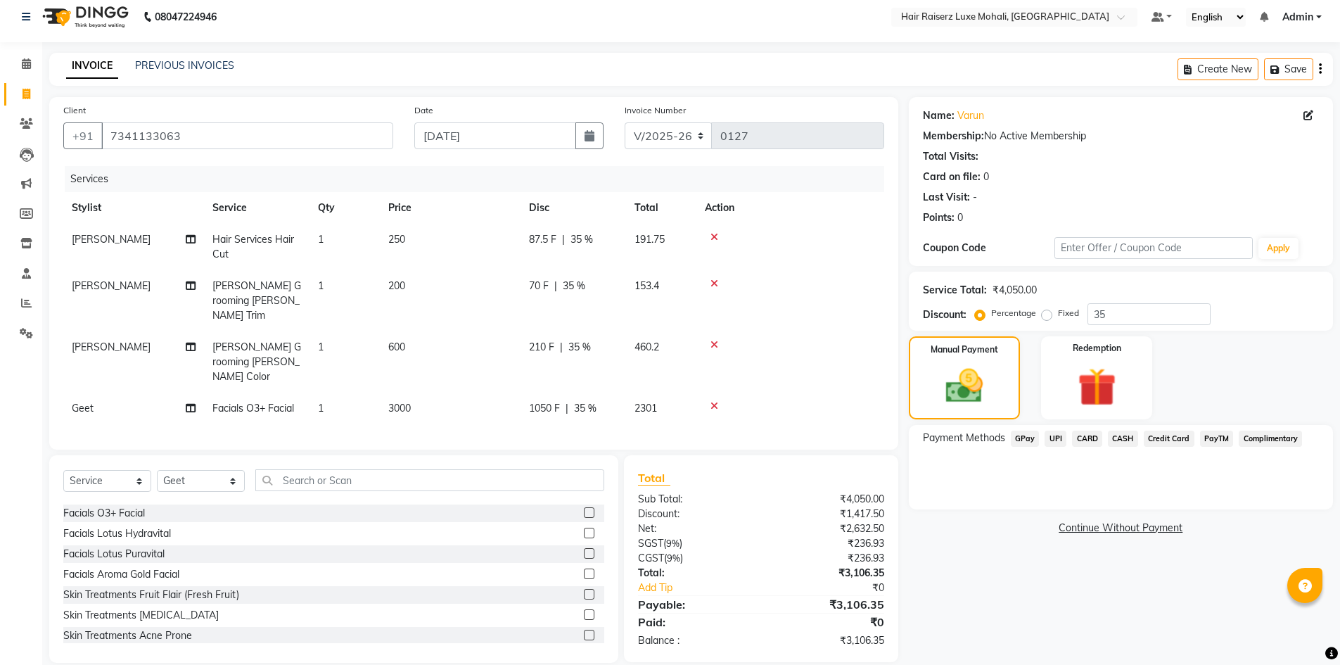
click at [1064, 440] on span "UPI" at bounding box center [1056, 438] width 22 height 16
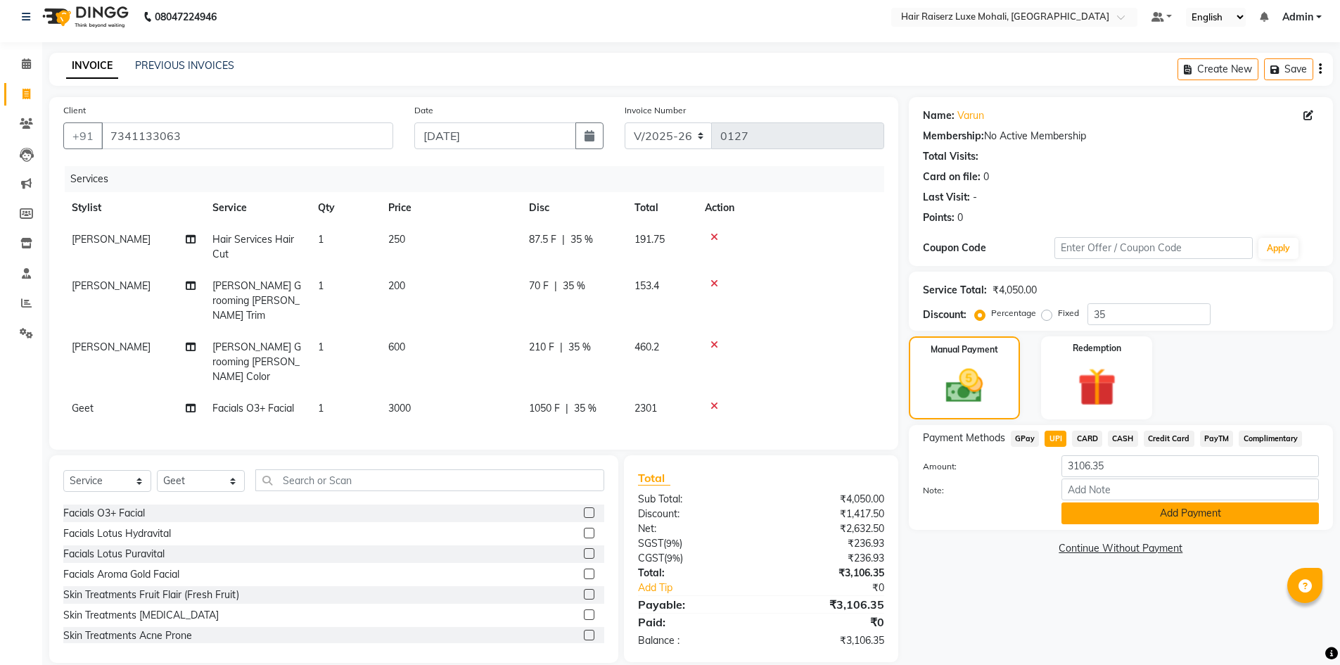
click at [1107, 517] on button "Add Payment" at bounding box center [1189, 513] width 257 height 22
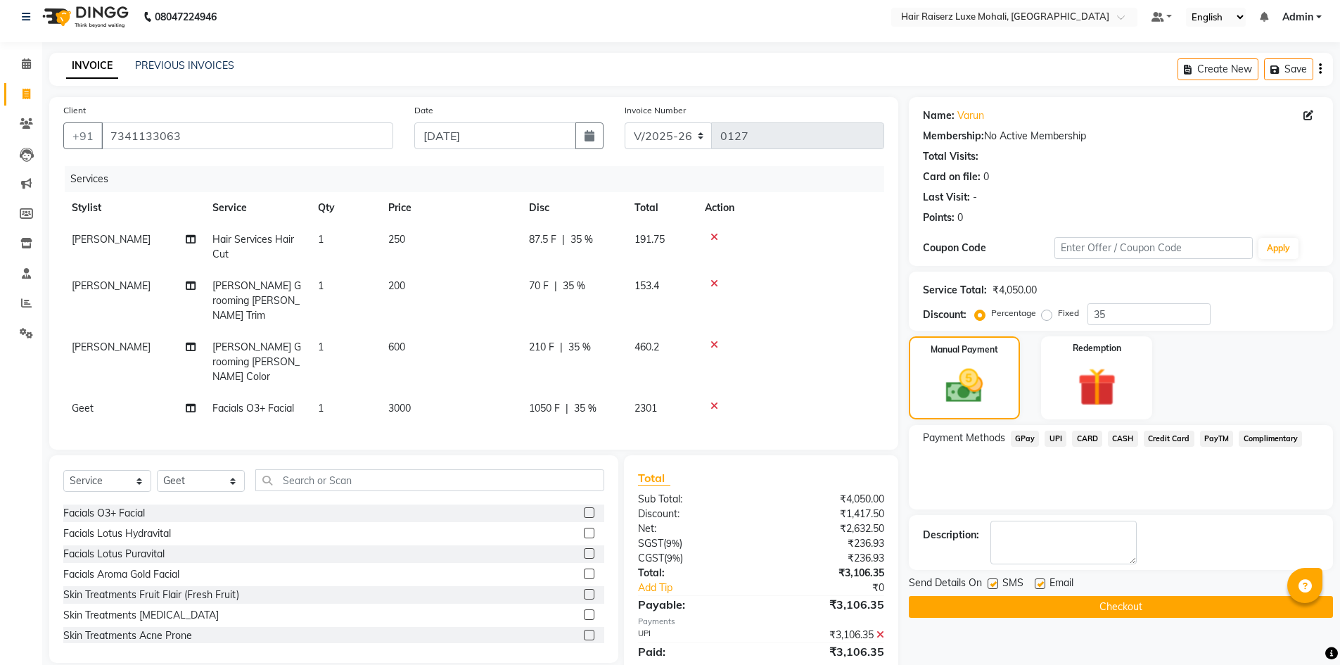
click at [931, 608] on button "Checkout" at bounding box center [1121, 607] width 424 height 22
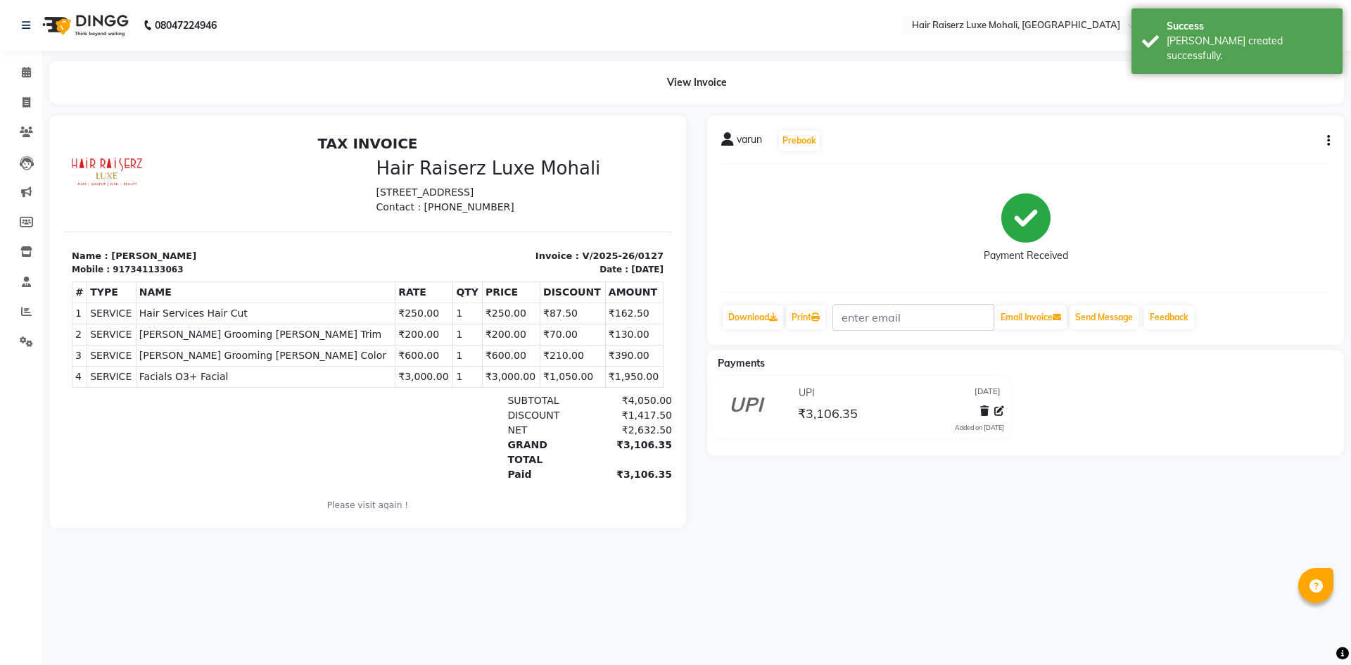
select select "service"
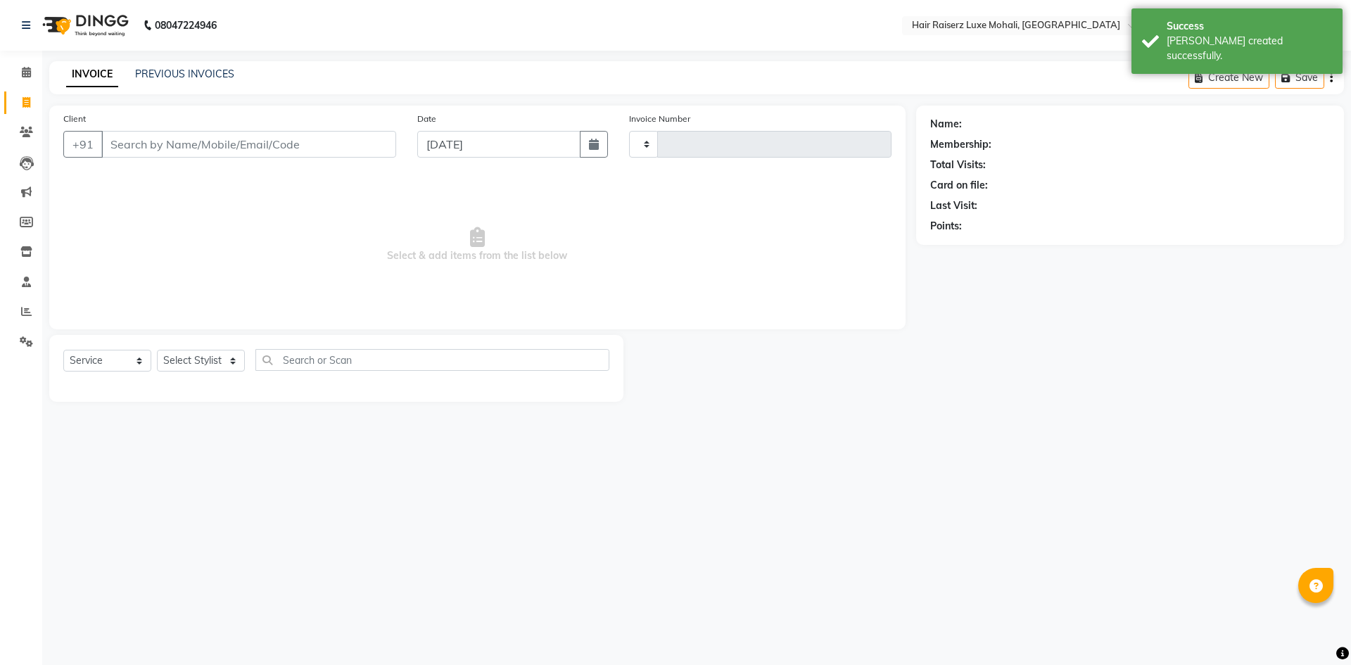
type input "0128"
select select "8575"
click at [154, 144] on input "Client" at bounding box center [248, 144] width 295 height 27
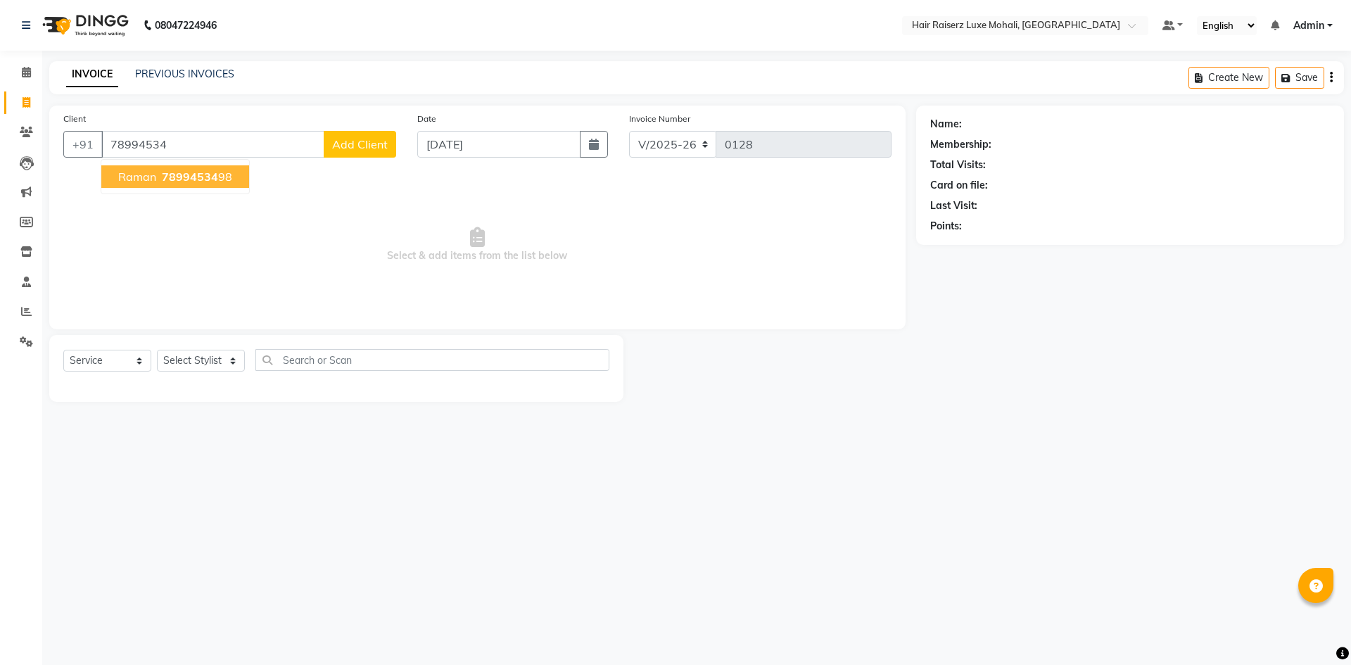
click at [212, 181] on span "78994534" at bounding box center [190, 177] width 56 height 14
type input "7899453498"
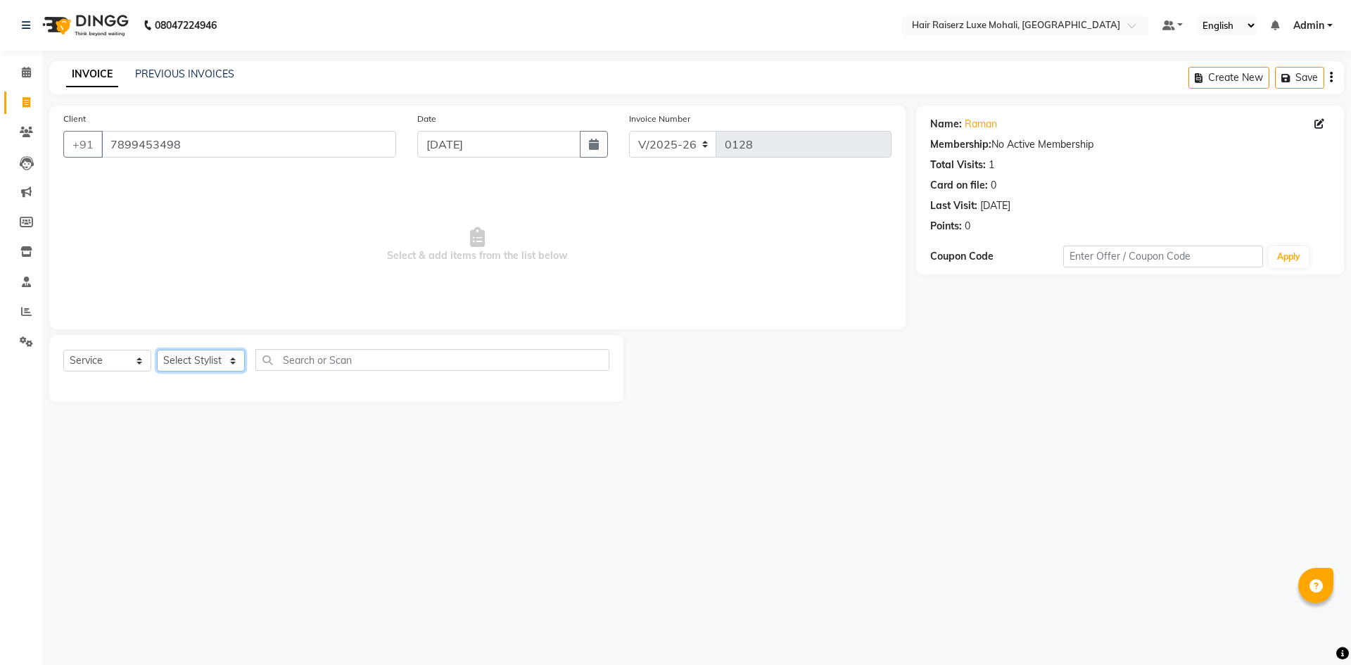
click at [230, 357] on select "Select Stylist Admin Affy [PERSON_NAME] deep Geet neha [PERSON_NAME] Siya [PERS…" at bounding box center [201, 361] width 88 height 22
select select "85953"
click at [157, 350] on select "Select Stylist Admin Affy [PERSON_NAME] deep Geet neha [PERSON_NAME] Siya [PERS…" at bounding box center [201, 361] width 88 height 22
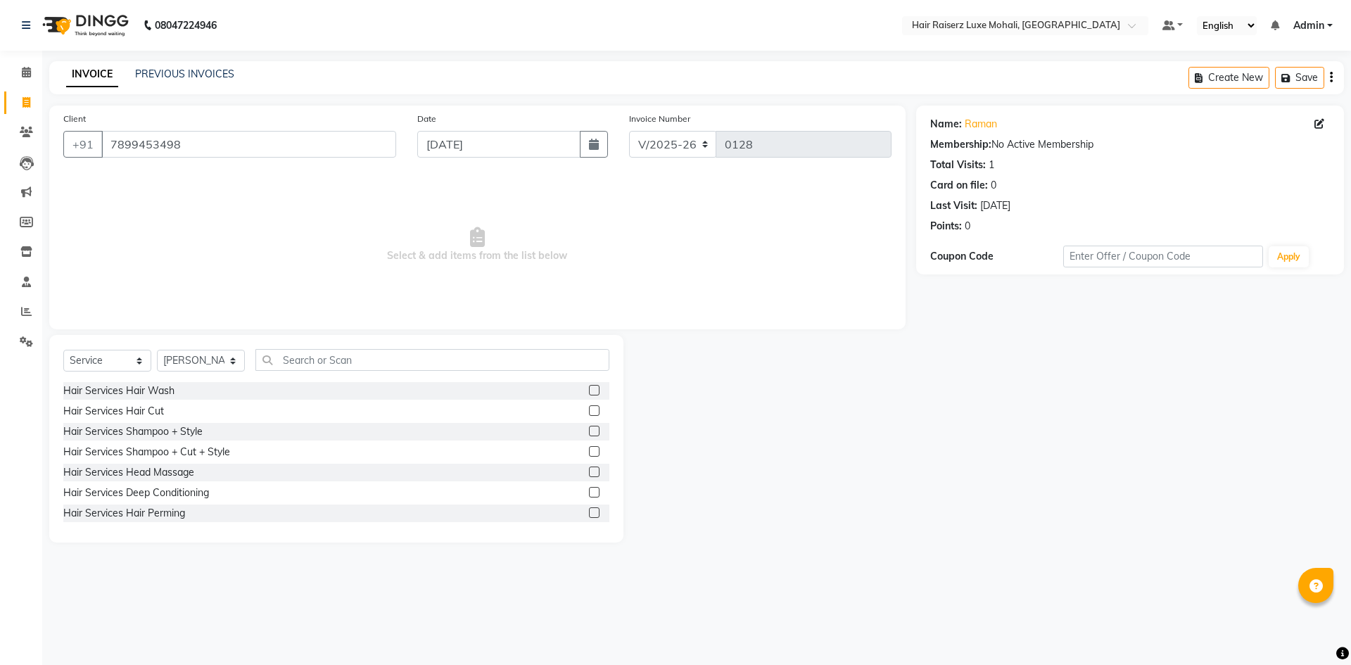
click at [589, 411] on label at bounding box center [594, 410] width 11 height 11
click at [589, 411] on input "checkbox" at bounding box center [593, 411] width 9 height 9
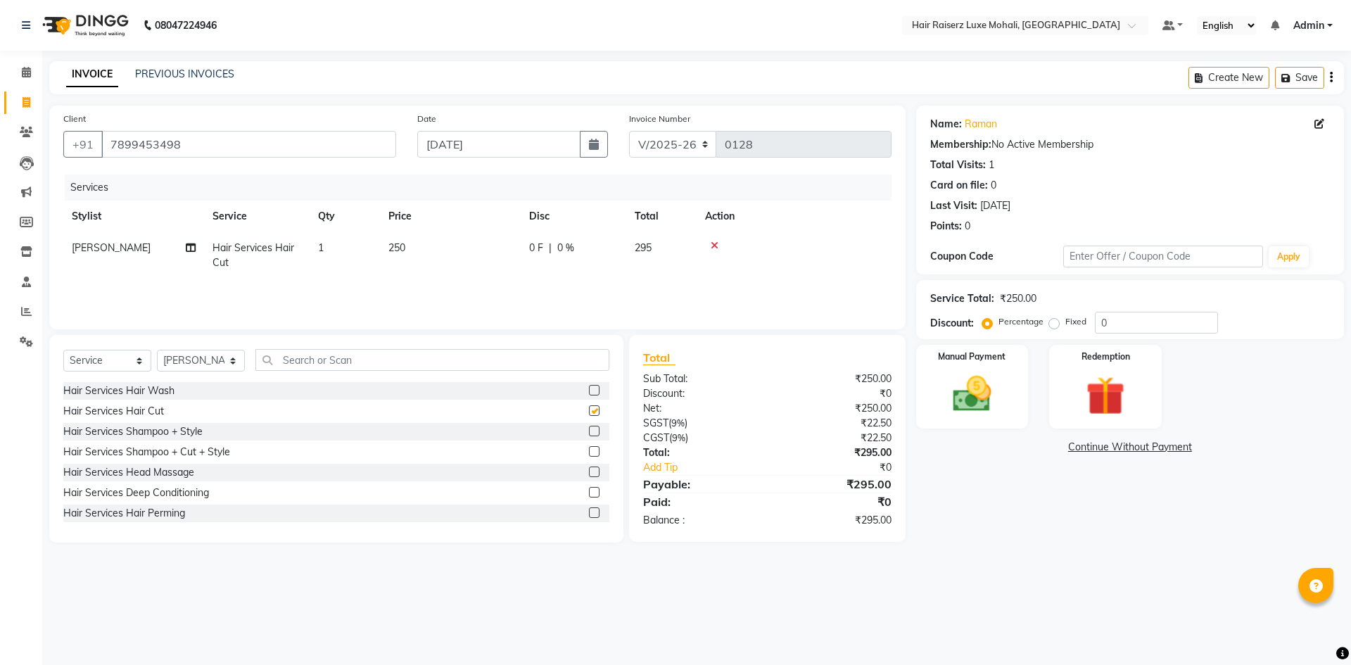
checkbox input "false"
click at [589, 472] on label at bounding box center [594, 471] width 11 height 11
click at [589, 472] on input "checkbox" at bounding box center [593, 472] width 9 height 9
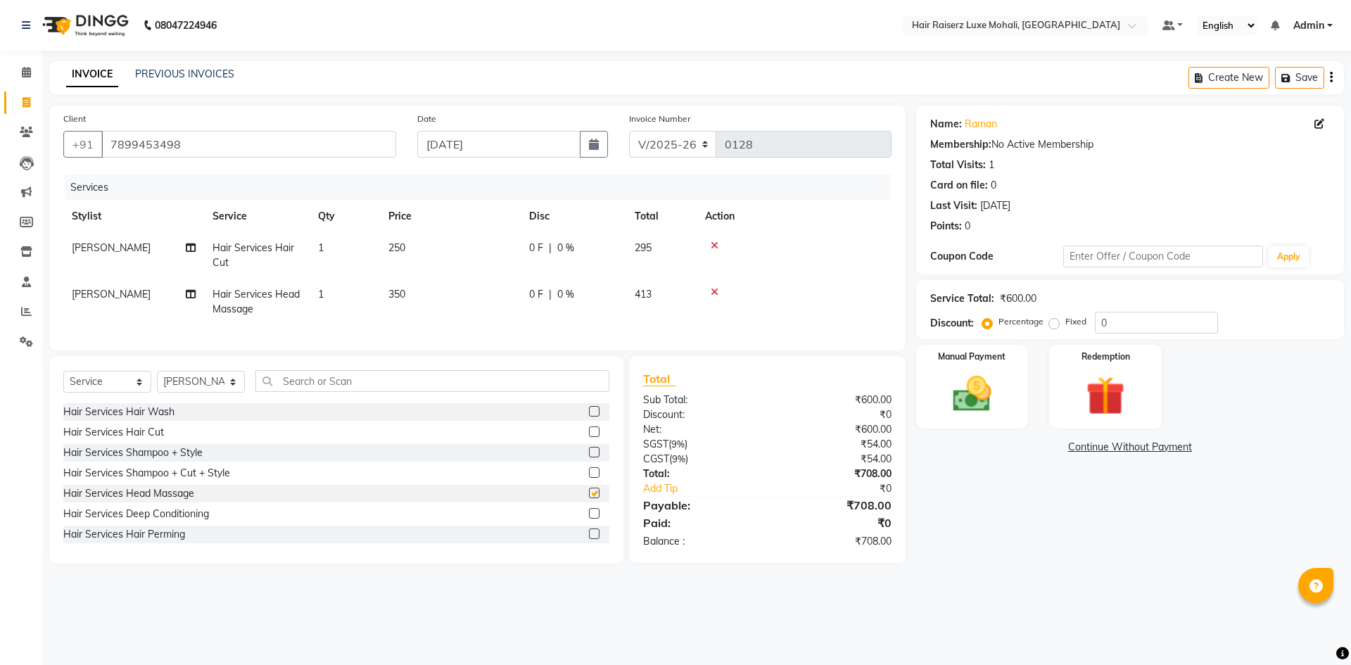
checkbox input "false"
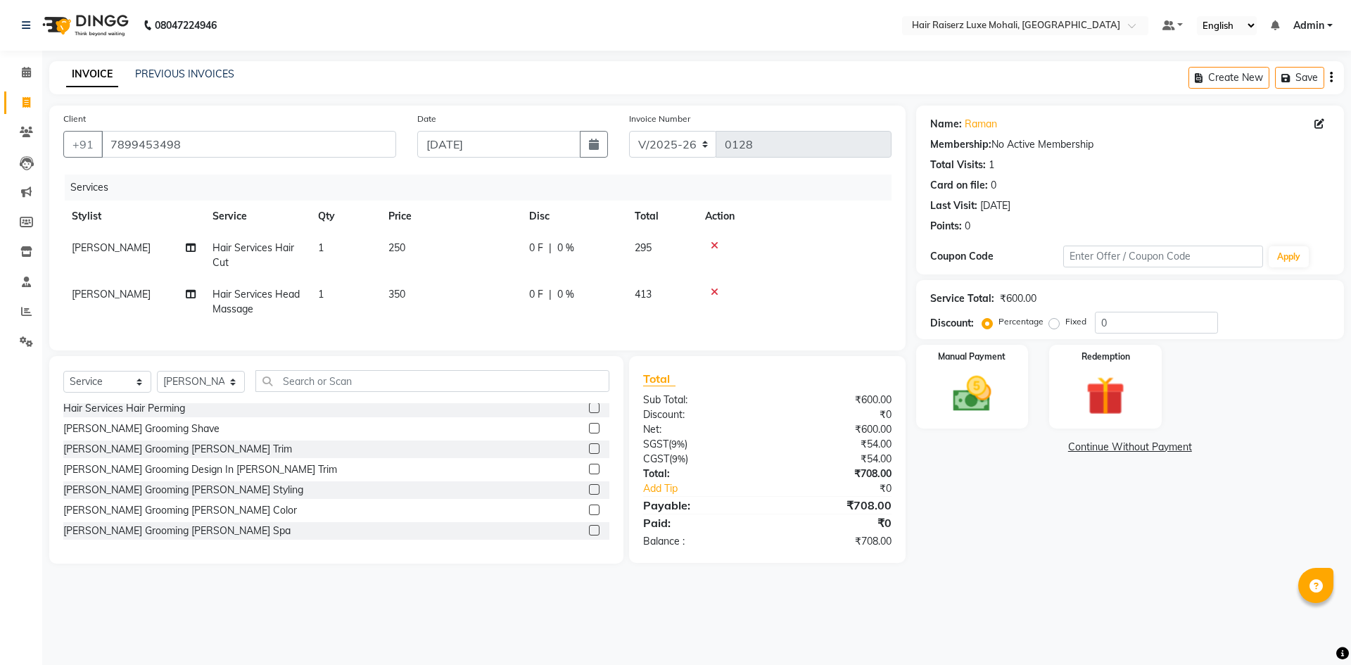
scroll to position [141, 0]
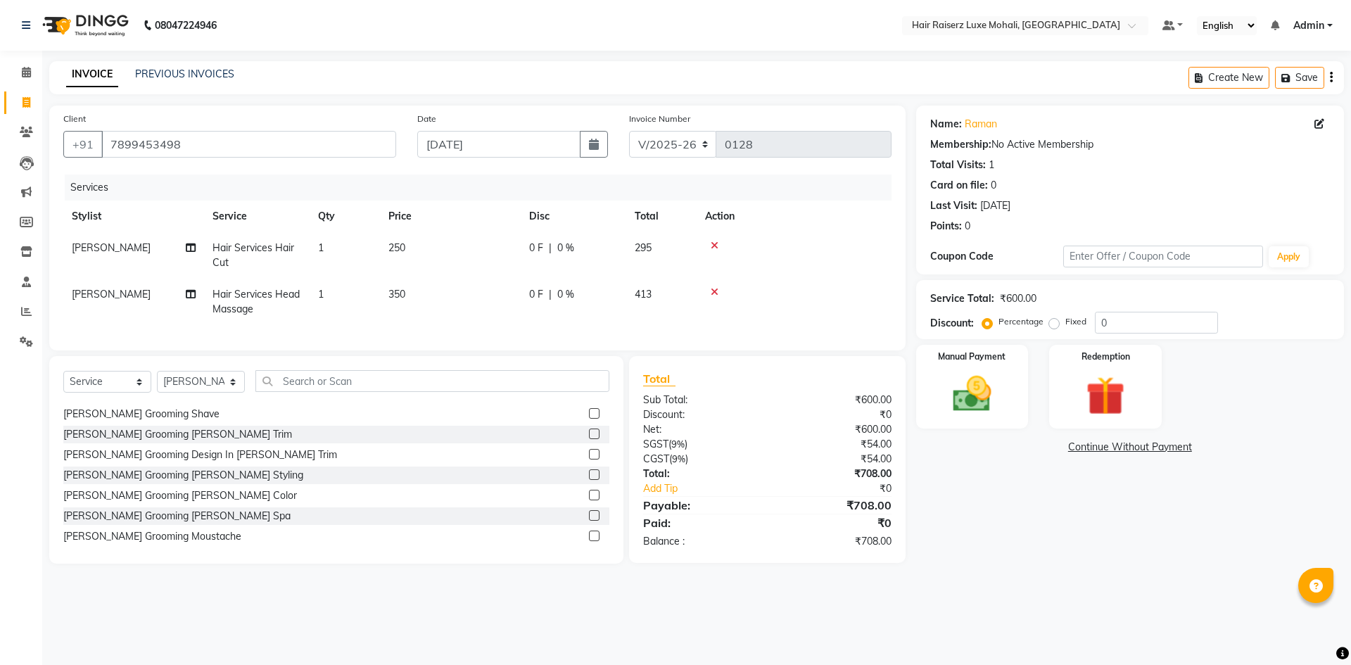
click at [589, 439] on label at bounding box center [594, 433] width 11 height 11
click at [589, 439] on input "checkbox" at bounding box center [593, 434] width 9 height 9
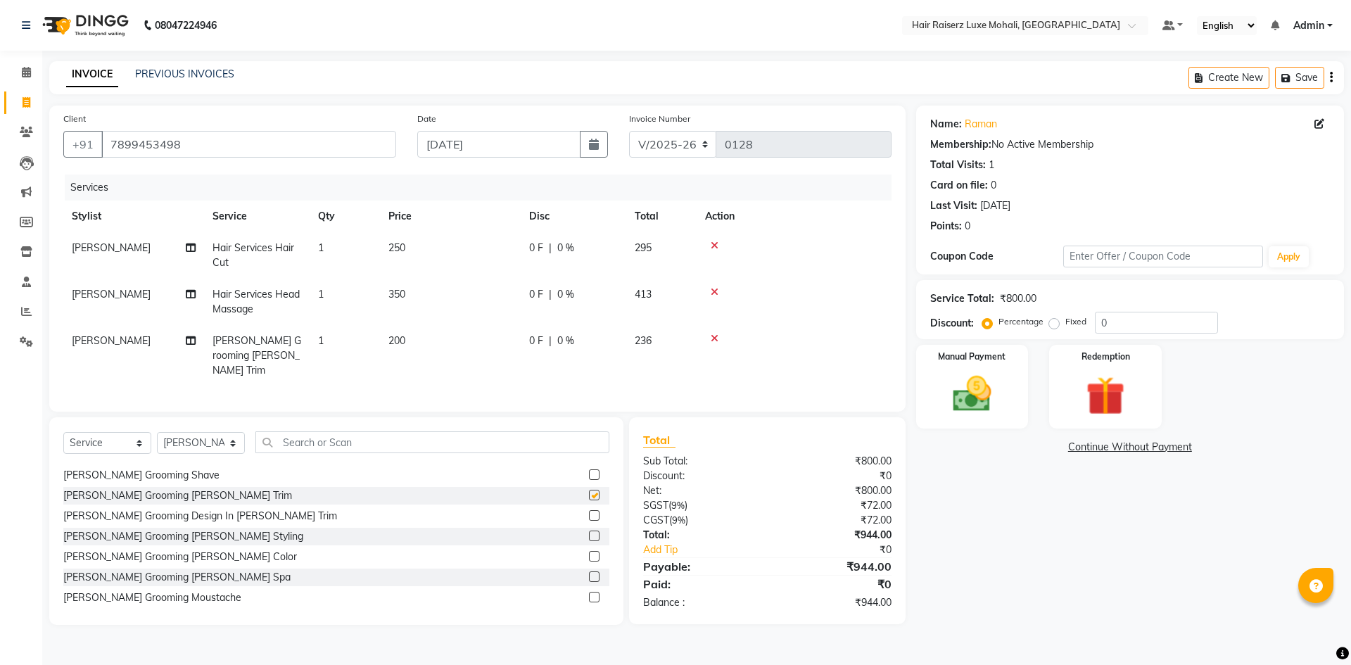
checkbox input "false"
click at [453, 445] on input "text" at bounding box center [432, 442] width 354 height 22
click at [235, 438] on select "Select Stylist Admin Affy [PERSON_NAME] deep Geet neha [PERSON_NAME] Siya [PERS…" at bounding box center [201, 443] width 88 height 22
select select "89531"
click at [157, 432] on select "Select Stylist Admin Affy [PERSON_NAME] deep Geet neha [PERSON_NAME] Siya [PERS…" at bounding box center [201, 443] width 88 height 22
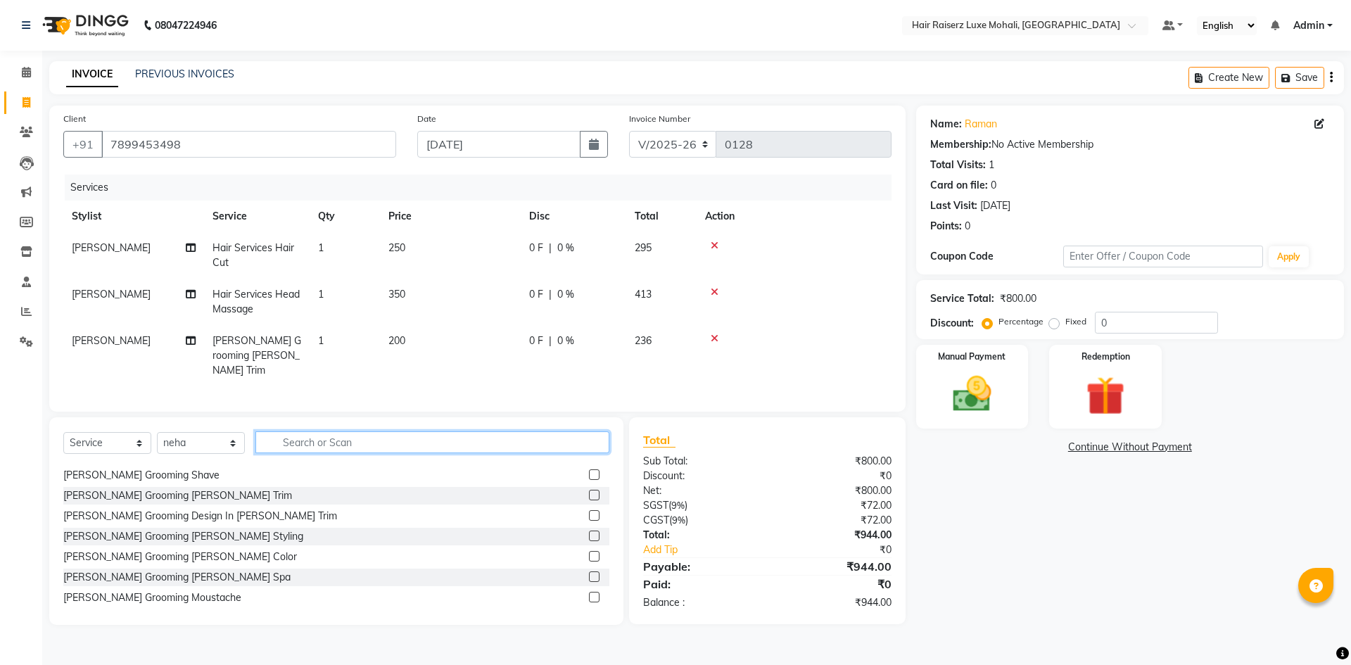
click at [288, 438] on input "text" at bounding box center [432, 442] width 354 height 22
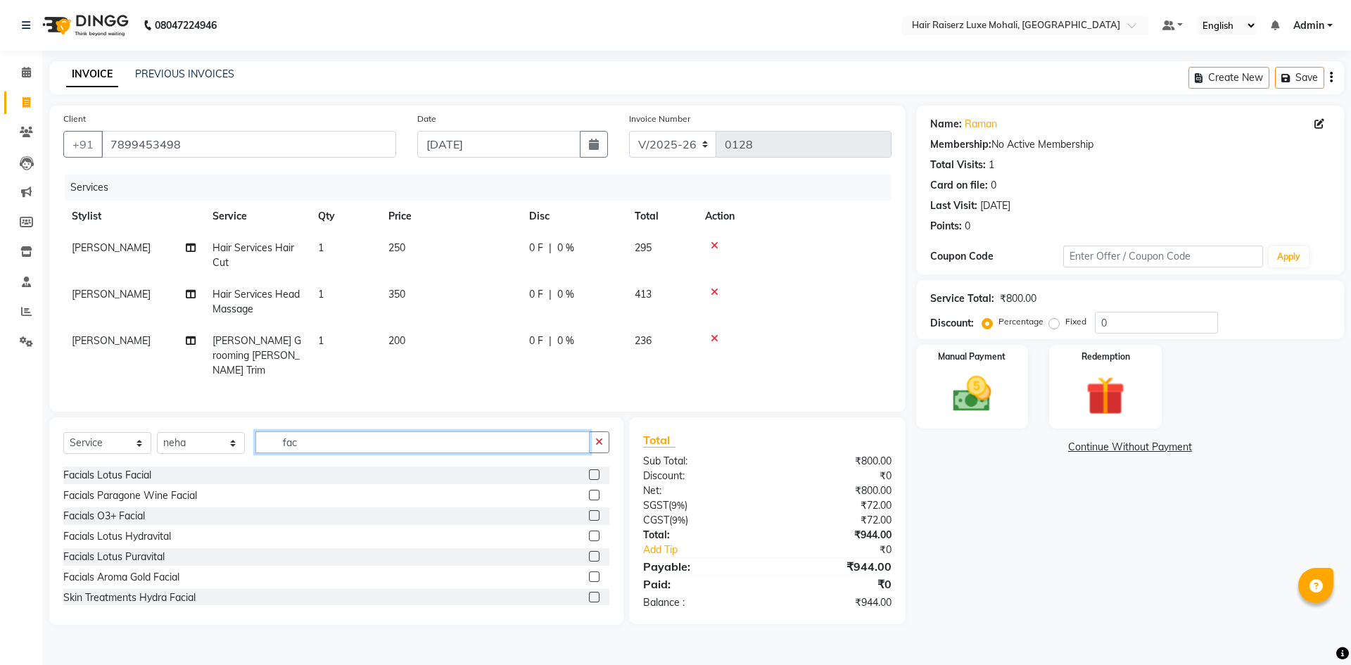
scroll to position [100, 0]
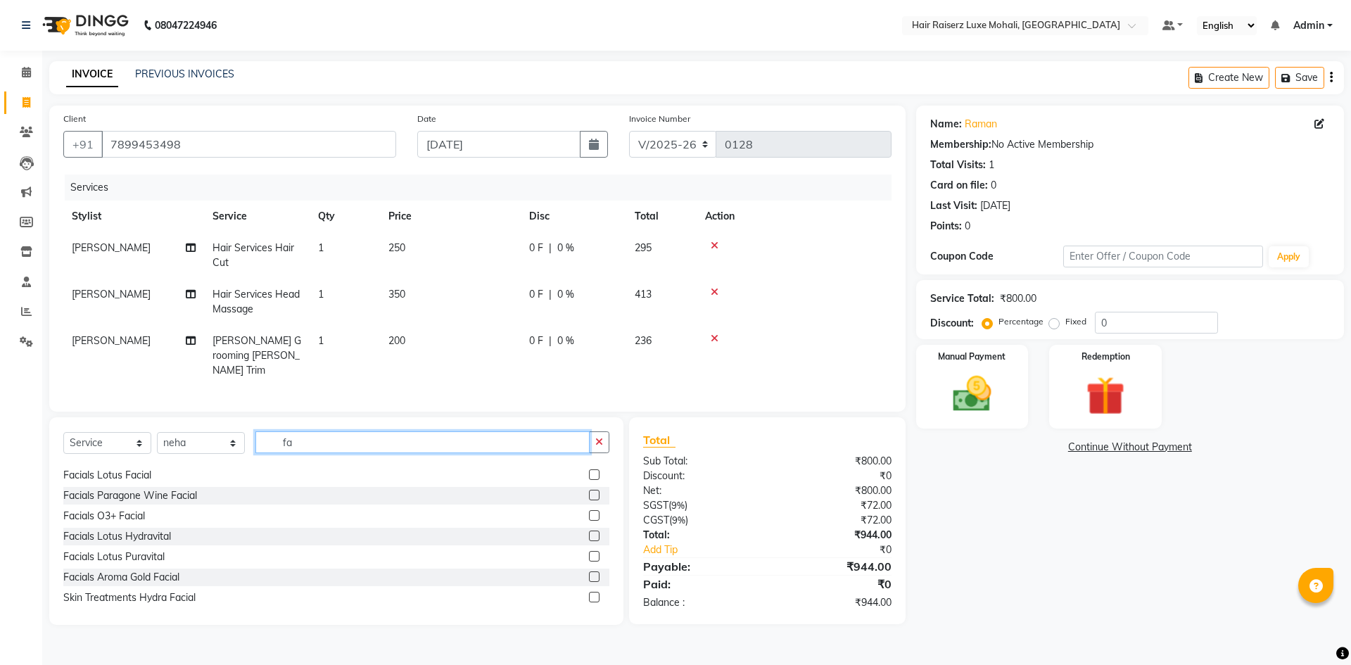
type input "f"
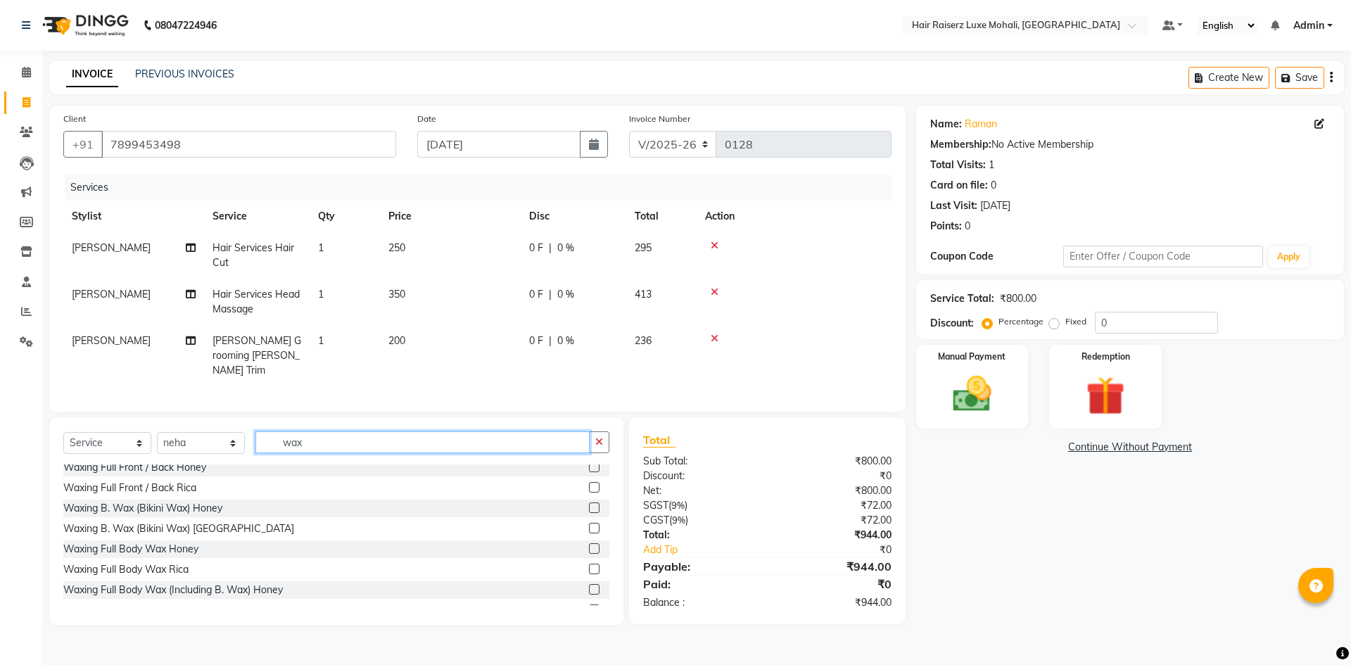
scroll to position [281, 0]
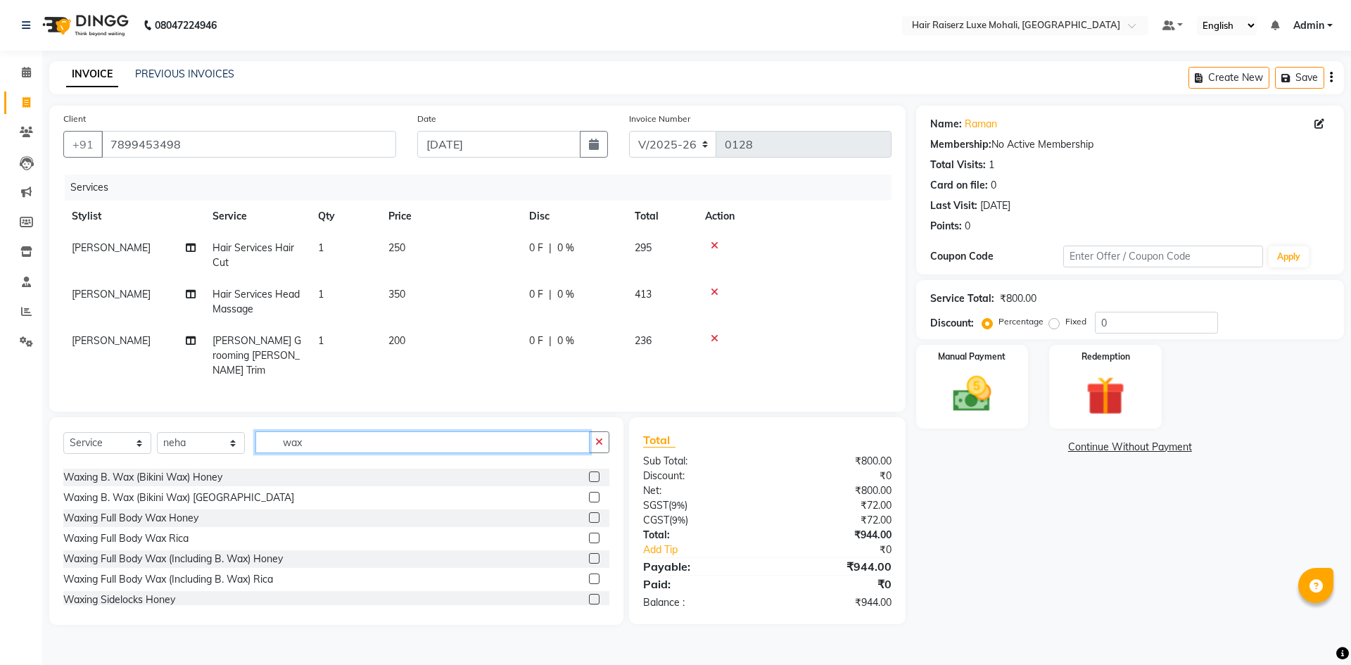
type input "wax"
click at [589, 532] on label at bounding box center [594, 537] width 11 height 11
click at [589, 534] on input "checkbox" at bounding box center [593, 538] width 9 height 9
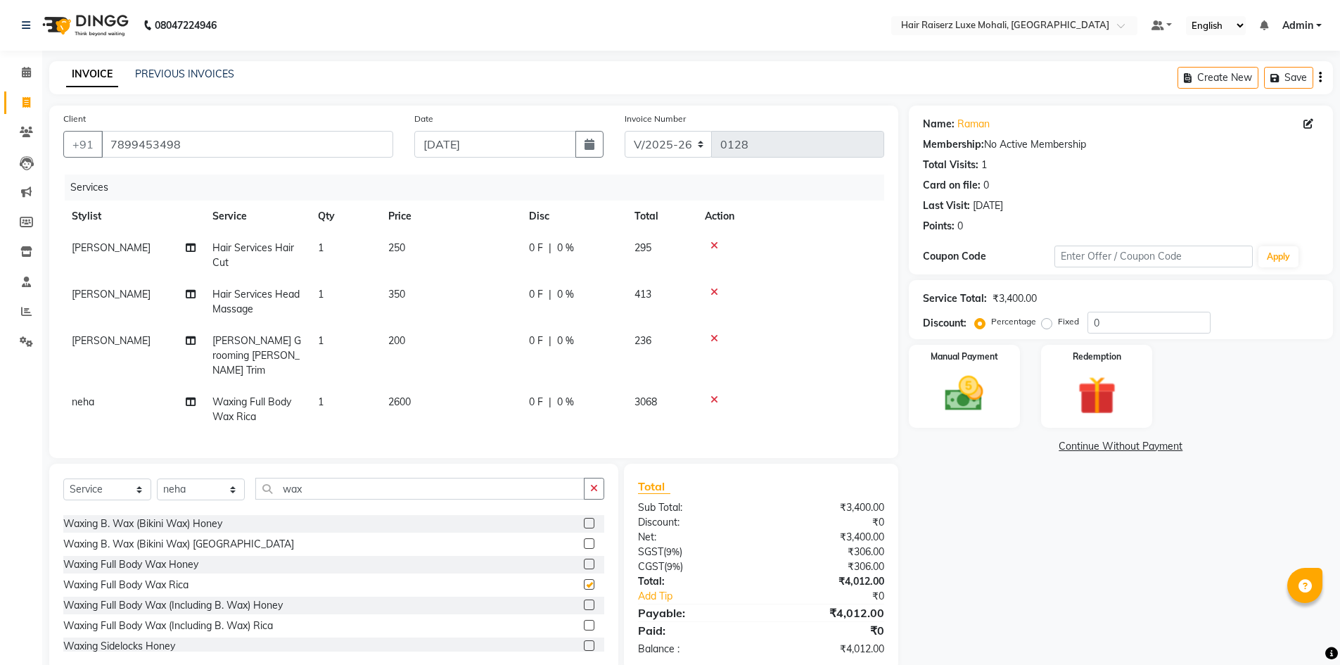
checkbox input "false"
click at [1095, 323] on input "0" at bounding box center [1148, 323] width 123 height 22
type input "1"
type input "3"
type input "2"
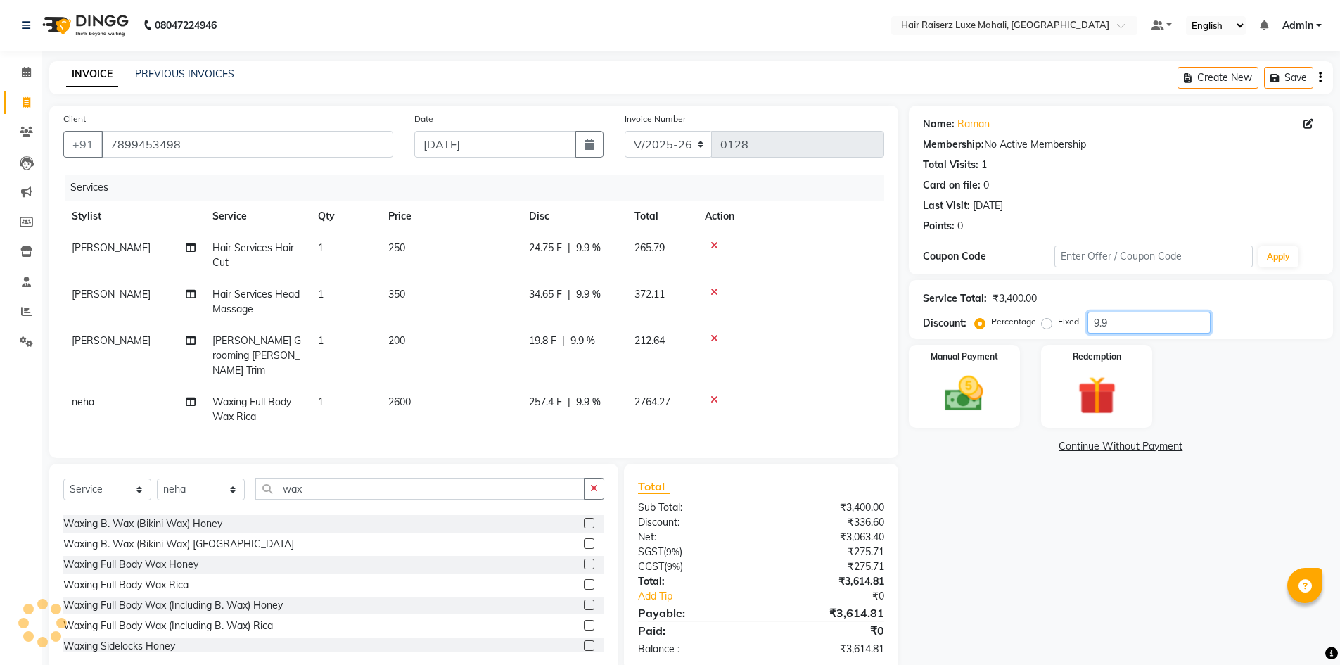
type input "9"
type input "2"
type input "3"
type input "27.7"
click at [1066, 378] on img at bounding box center [1096, 396] width 65 height 50
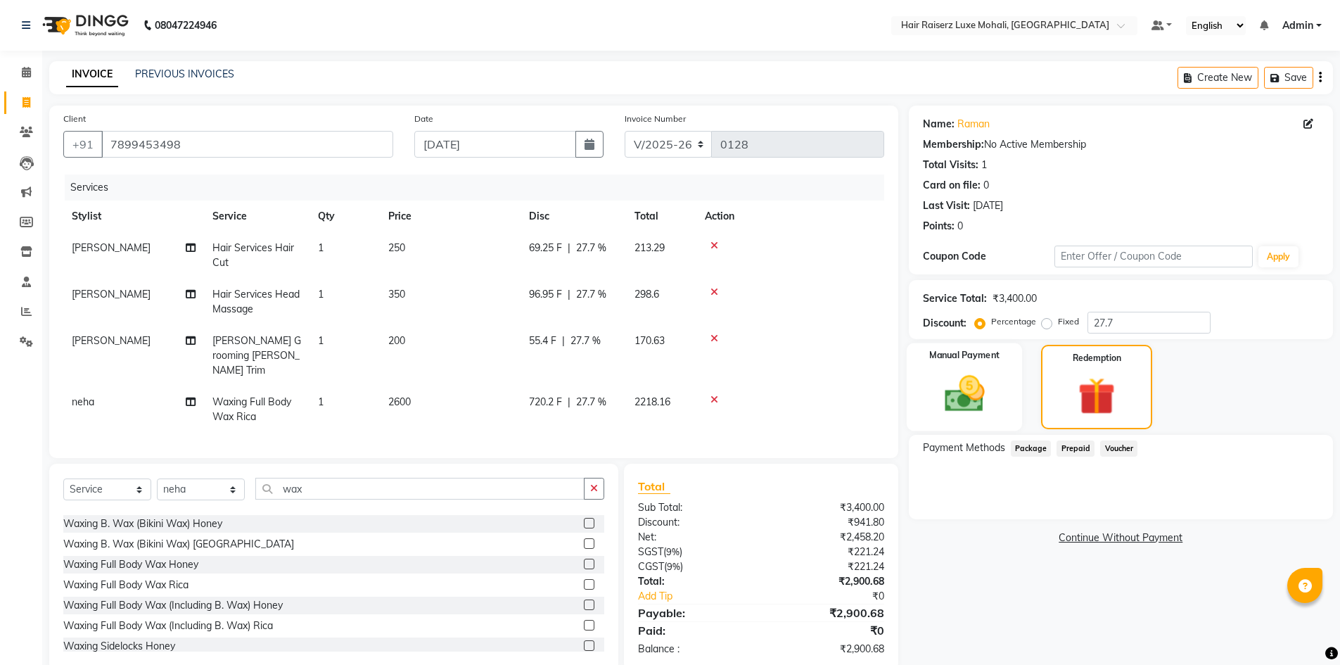
click at [990, 402] on img at bounding box center [964, 394] width 65 height 46
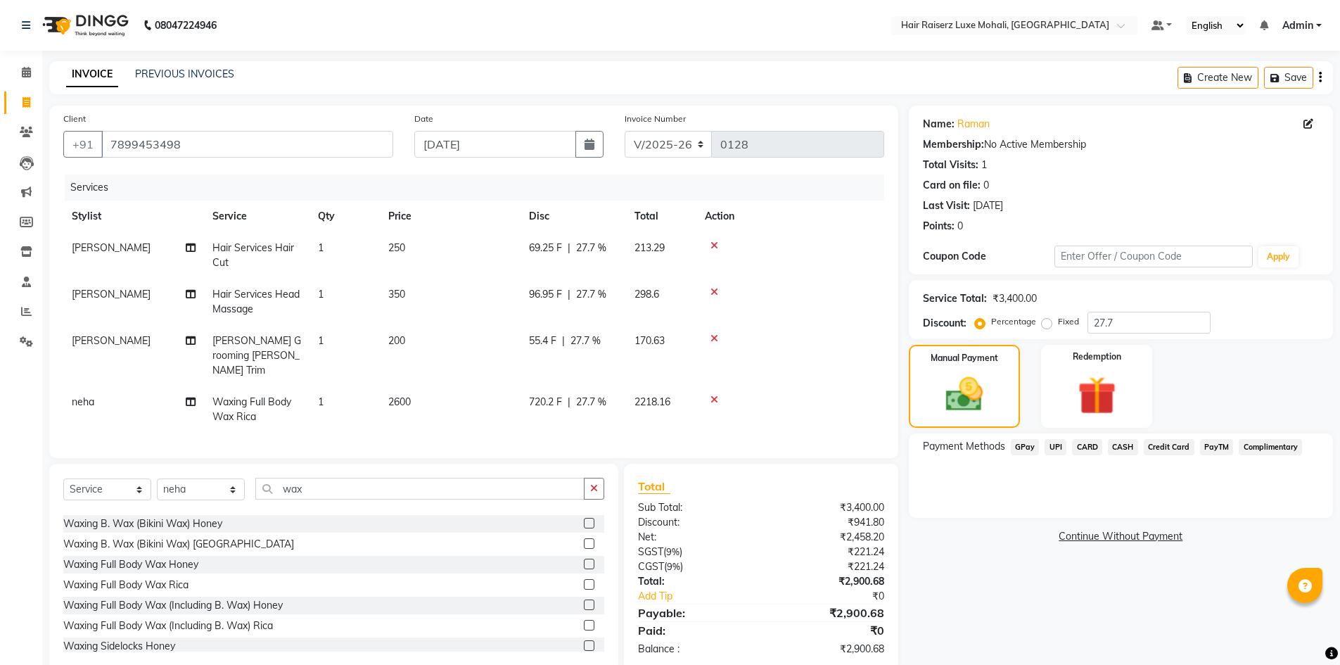
click at [1054, 449] on span "UPI" at bounding box center [1056, 447] width 22 height 16
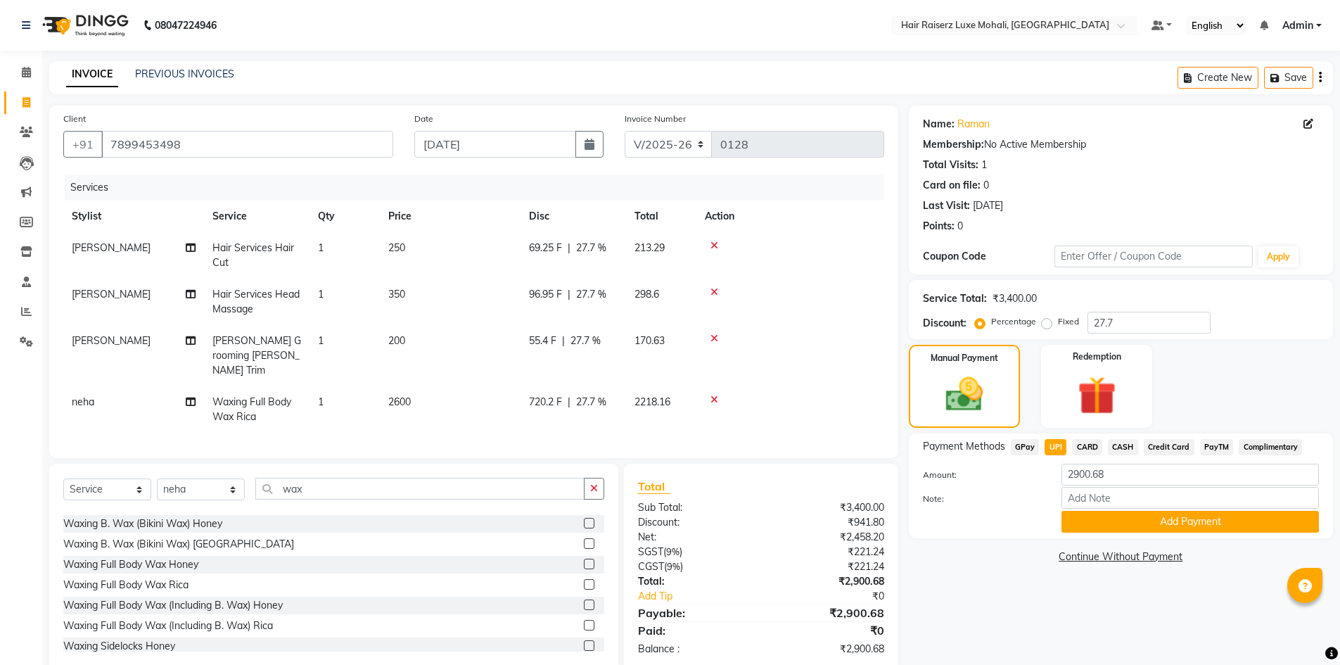
click at [1108, 516] on button "Add Payment" at bounding box center [1189, 522] width 257 height 22
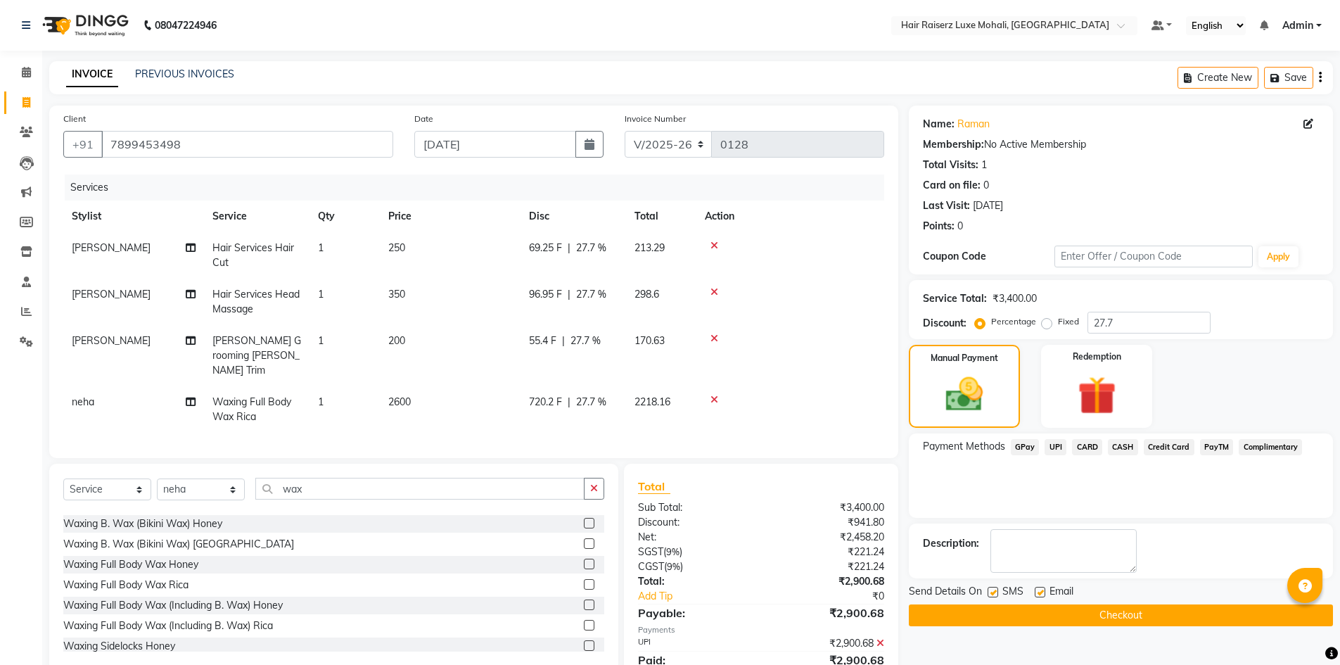
click at [1038, 611] on button "Checkout" at bounding box center [1121, 615] width 424 height 22
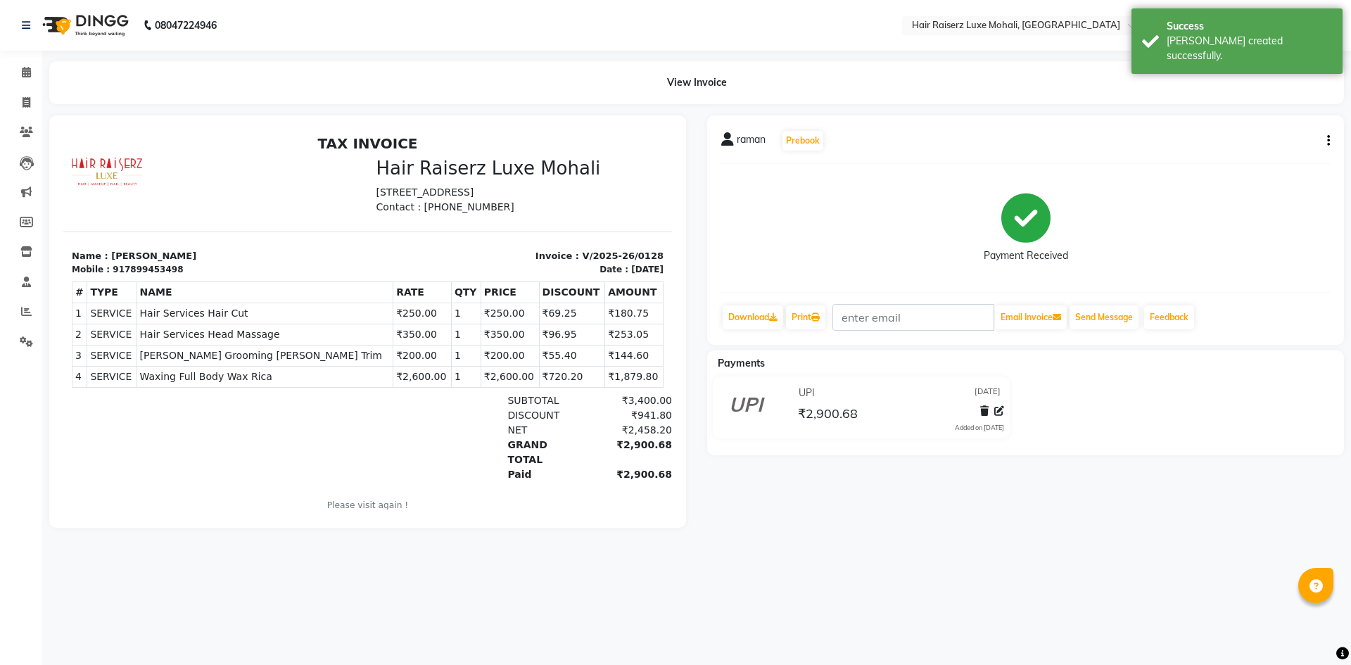
select select "service"
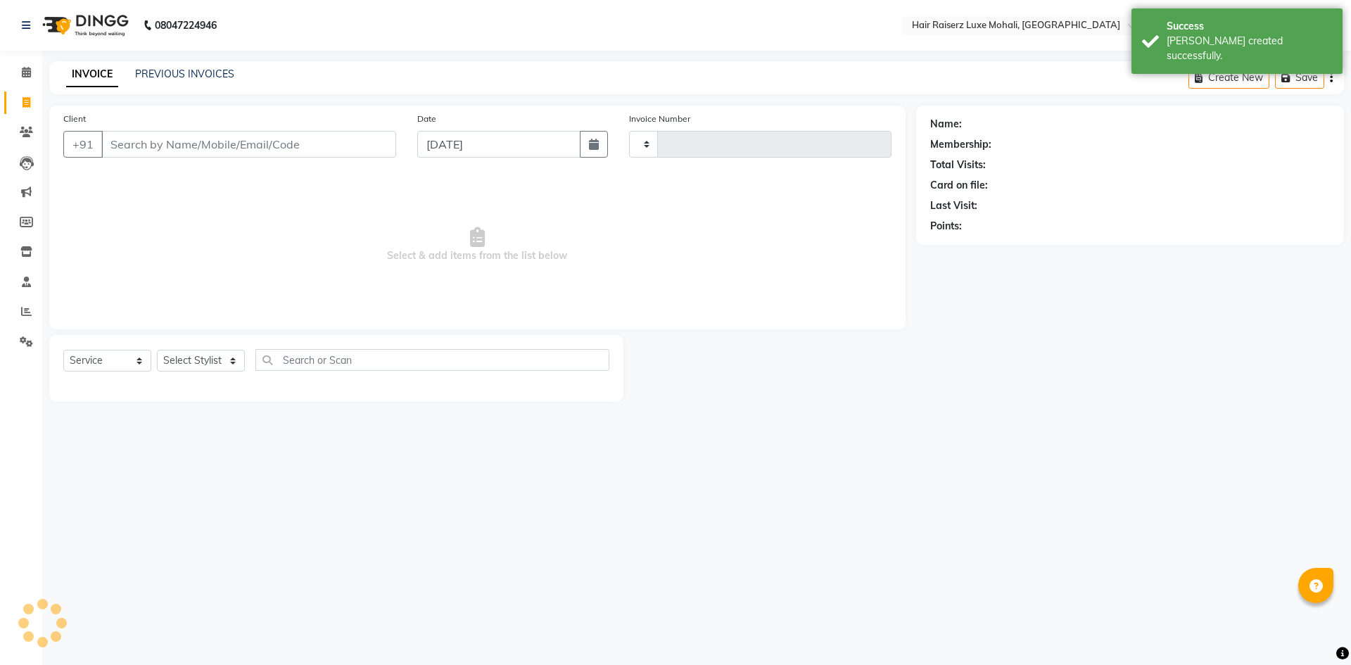
type input "0129"
select select "8575"
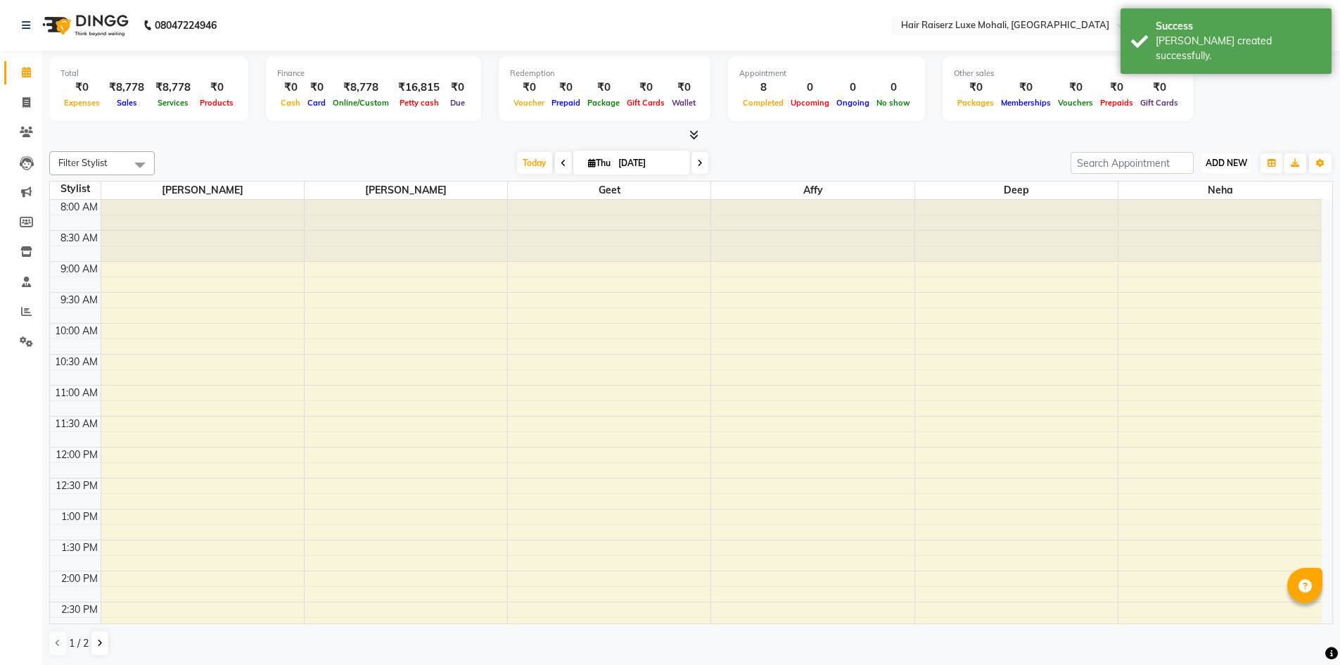
click at [1249, 169] on button "ADD NEW Toggle Dropdown" at bounding box center [1226, 163] width 49 height 20
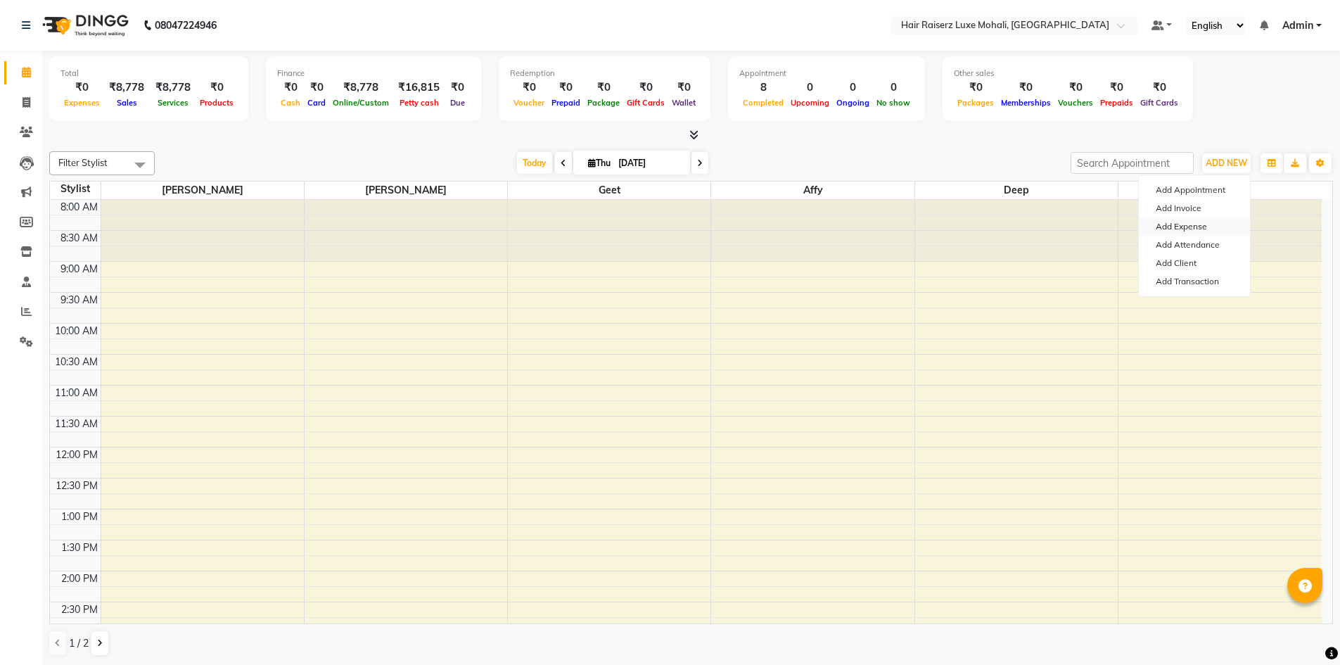
click at [1213, 227] on link "Add Expense" at bounding box center [1194, 226] width 111 height 18
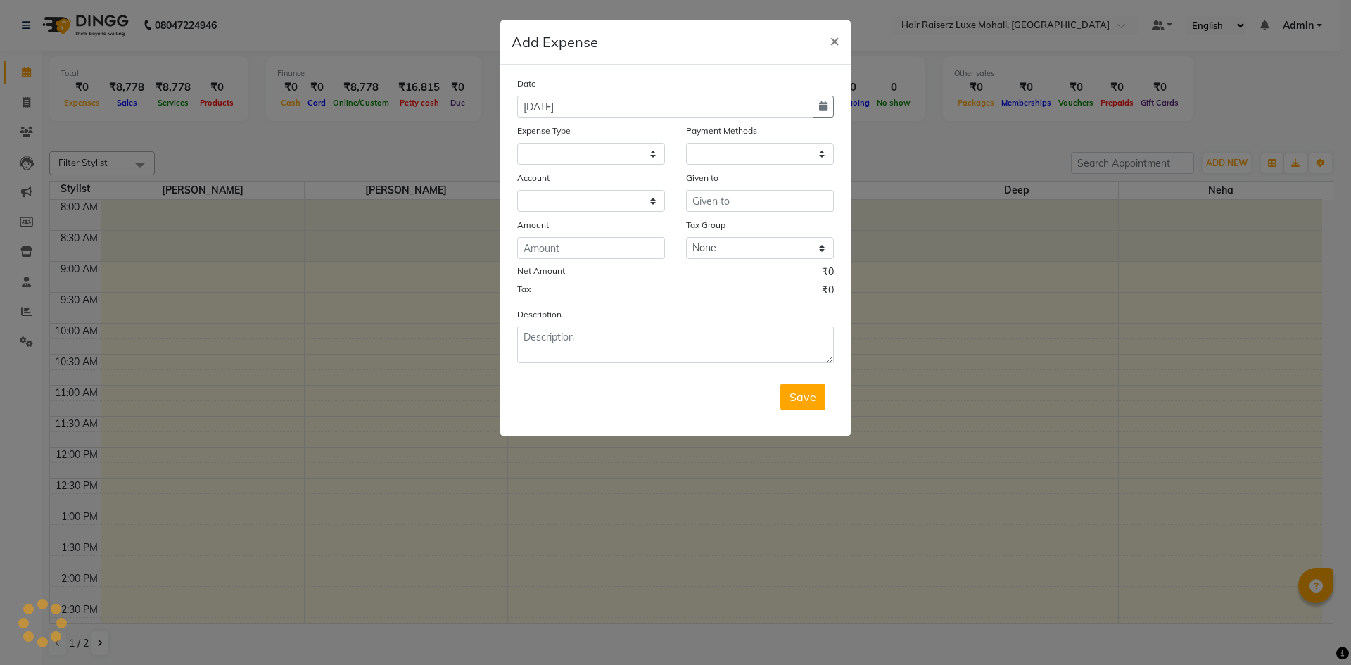
select select "1"
select select "7786"
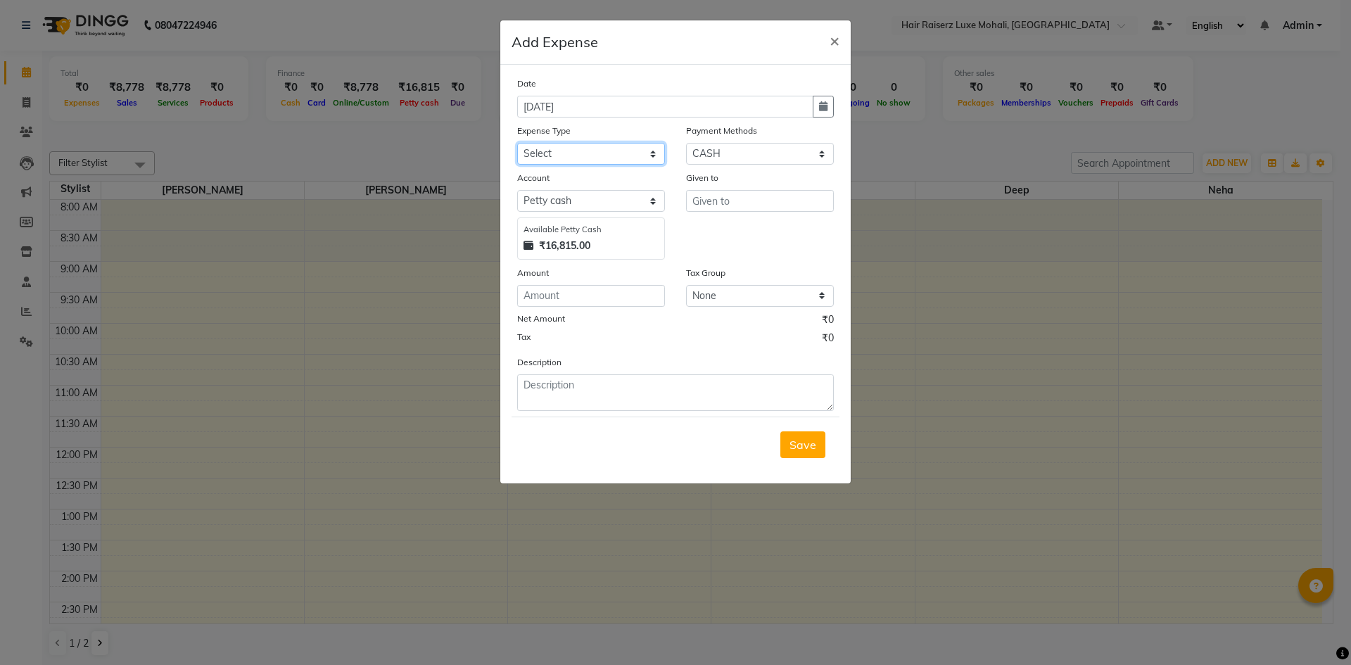
click at [534, 151] on select "Select Advance Salary Advance Tax Bank charges Bank Expense Cab Exp Client Exp …" at bounding box center [591, 154] width 148 height 22
select select "7571"
click at [517, 143] on select "Select Advance Salary Advance Tax Bank charges Bank Expense Cab Exp Client Exp …" at bounding box center [591, 154] width 148 height 22
click at [698, 203] on input "text" at bounding box center [760, 201] width 148 height 22
type input "cafe"
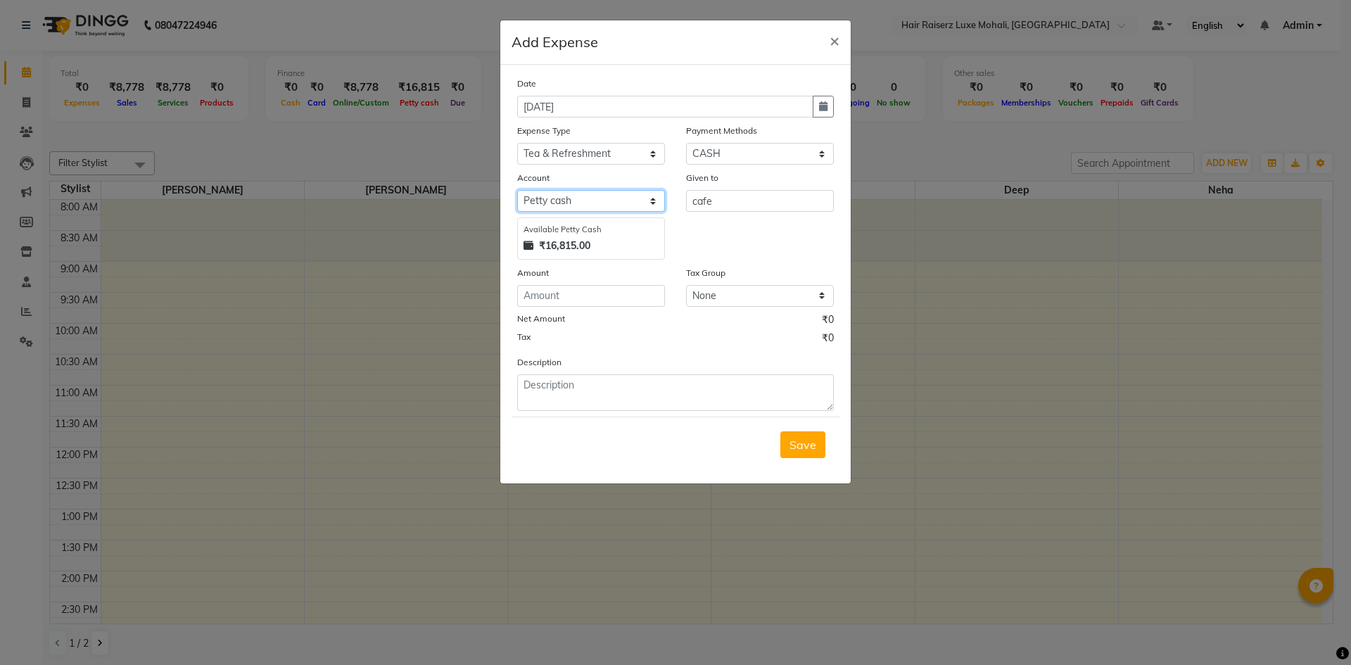
click at [567, 200] on select "Select [PERSON_NAME] cash Default account" at bounding box center [591, 201] width 148 height 22
click at [517, 190] on select "Select [PERSON_NAME] cash Default account" at bounding box center [591, 201] width 148 height 22
click at [701, 151] on select "Select GPay Package UPI CARD CASH Credit Card Prepaid PayTM Voucher Complimenta…" at bounding box center [760, 154] width 148 height 22
click at [686, 143] on select "Select GPay Package UPI CARD CASH Credit Card Prepaid PayTM Voucher Complimenta…" at bounding box center [760, 154] width 148 height 22
click at [598, 293] on input "number" at bounding box center [591, 296] width 148 height 22
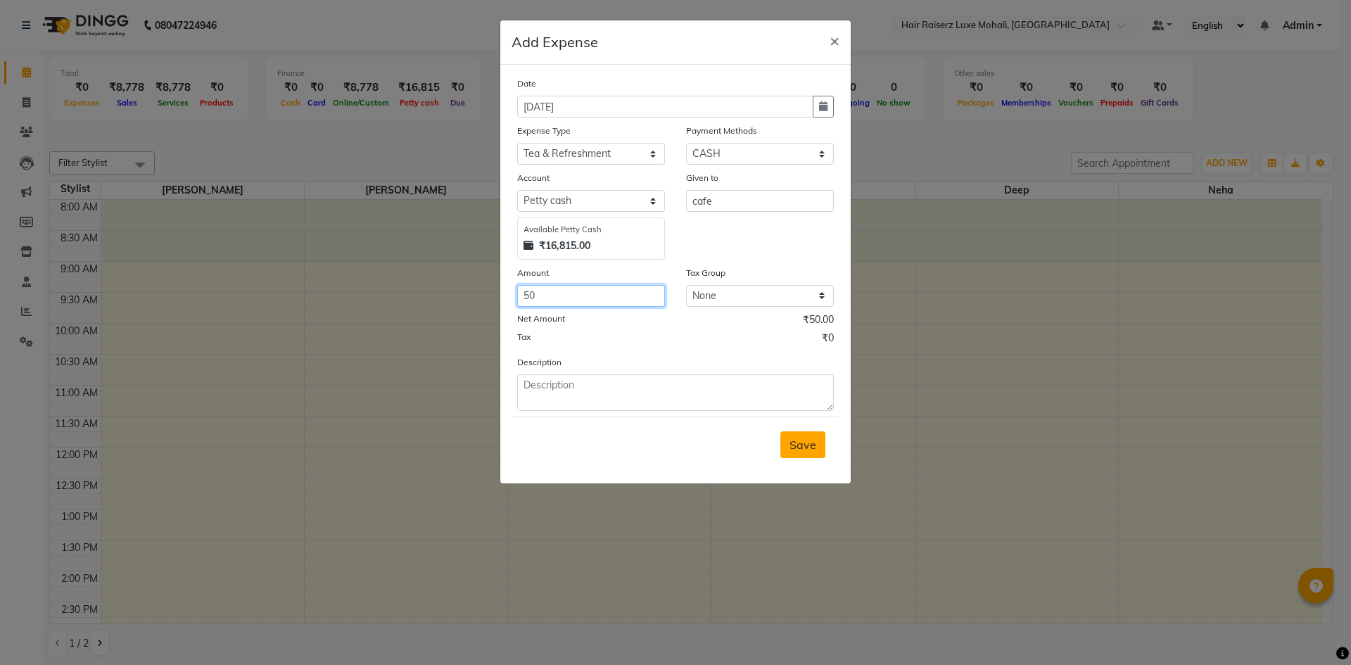
type input "50"
click at [800, 438] on span "Save" at bounding box center [802, 445] width 27 height 14
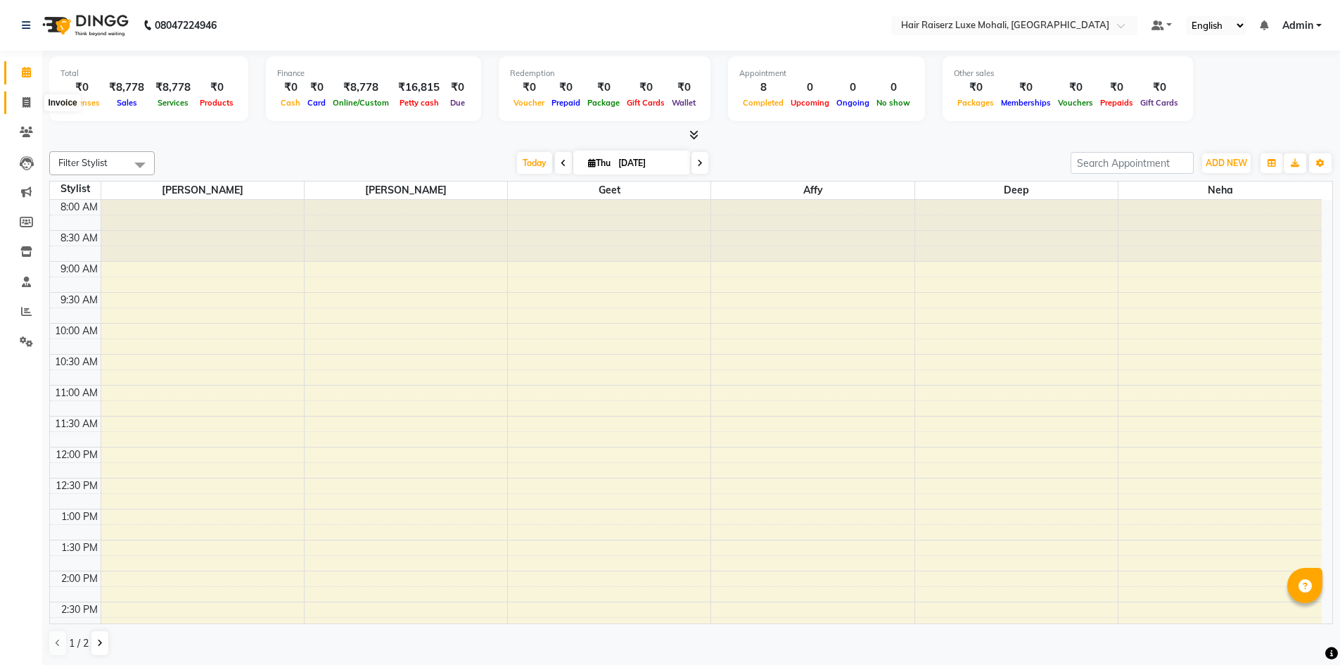
click at [25, 102] on icon at bounding box center [27, 102] width 8 height 11
select select "service"
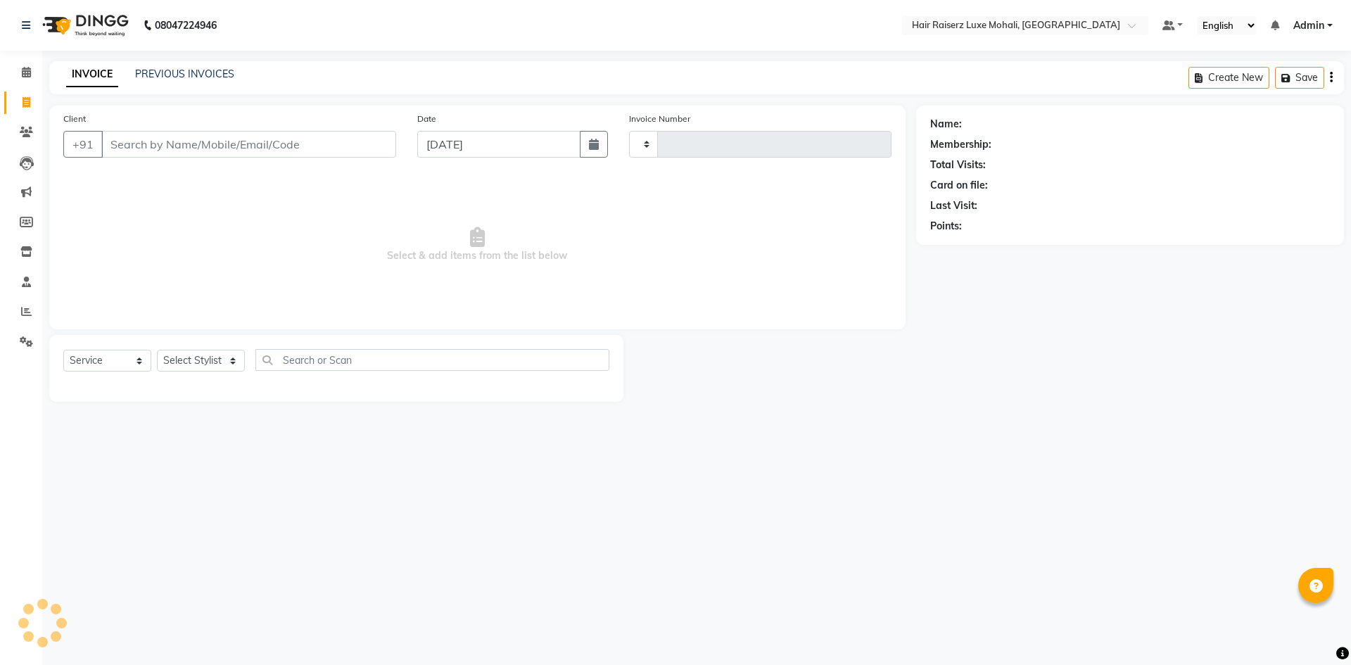
type input "0129"
select select "8575"
